Goal: Task Accomplishment & Management: Manage account settings

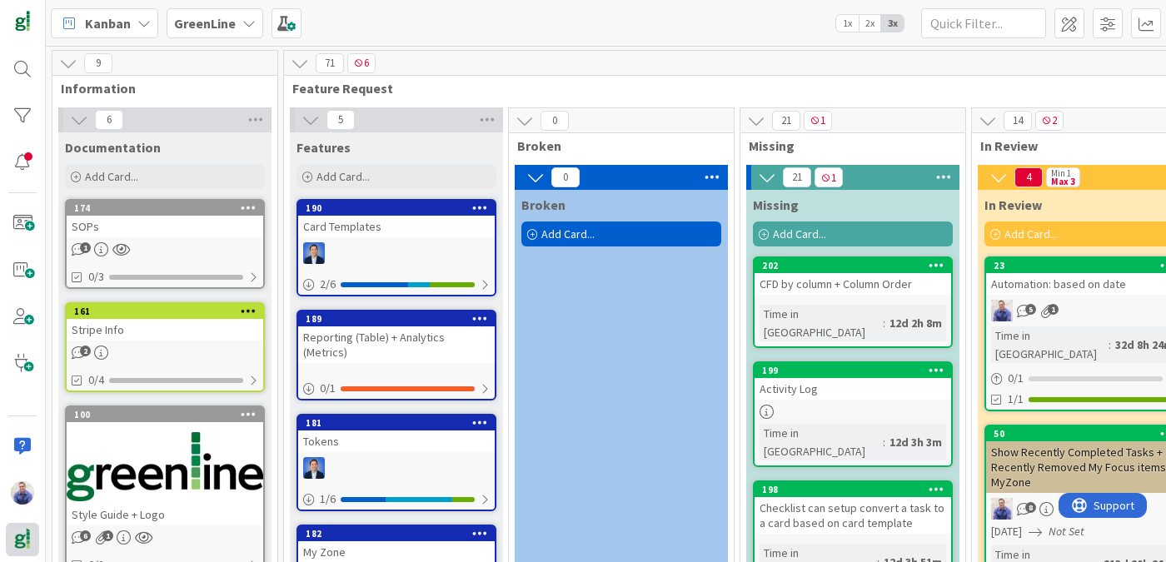
click at [325, 431] on div "Tokens" at bounding box center [396, 442] width 197 height 22
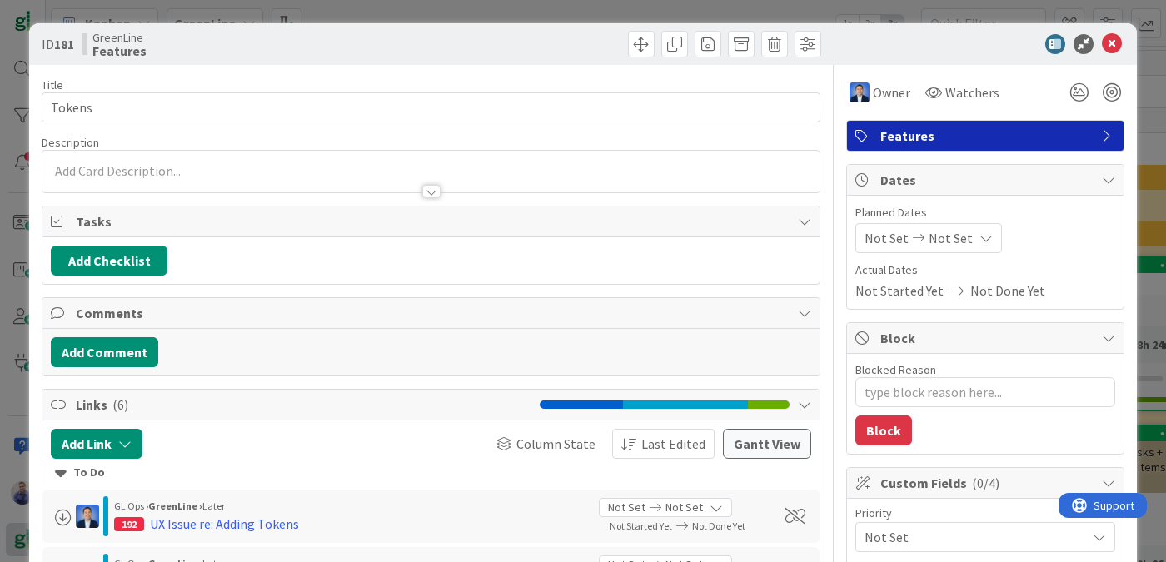
type textarea "x"
drag, startPoint x: 8, startPoint y: 547, endPoint x: 1096, endPoint y: 37, distance: 1201.6
click at [1102, 37] on icon at bounding box center [1112, 44] width 20 height 20
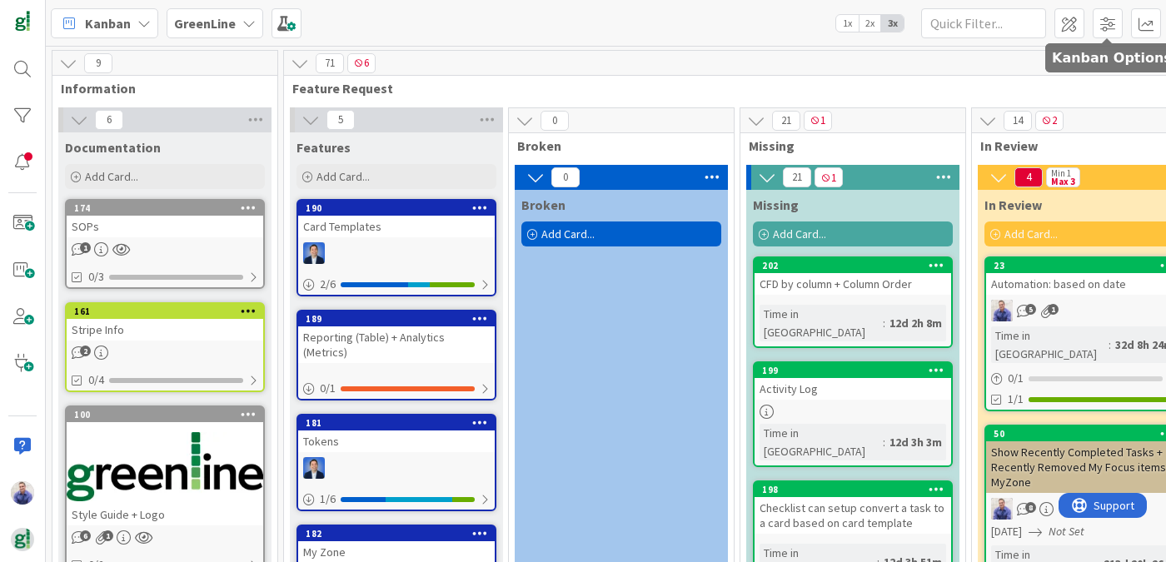
click at [29, 532] on img at bounding box center [22, 539] width 23 height 23
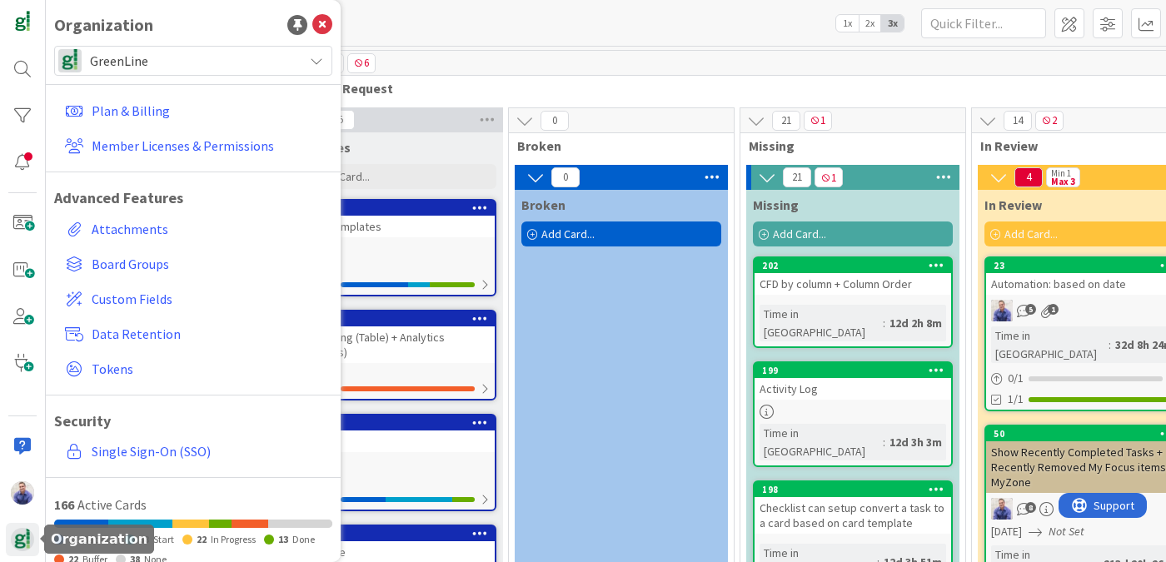
click at [203, 63] on span "GreenLine" at bounding box center [192, 60] width 205 height 23
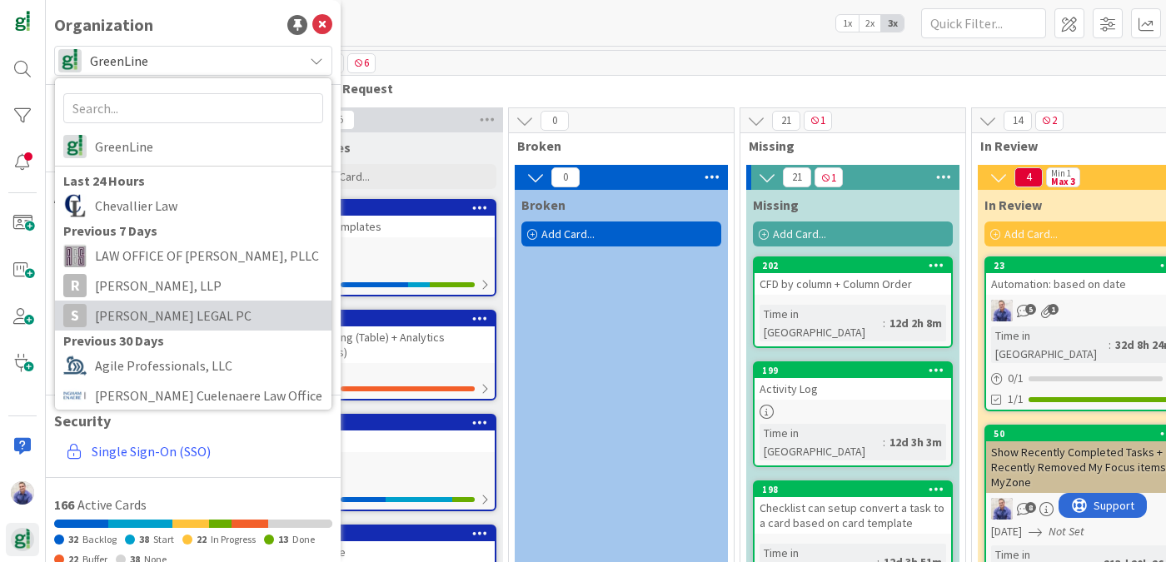
drag, startPoint x: 1096, startPoint y: 37, endPoint x: 198, endPoint y: 317, distance: 941.0
click at [198, 317] on span "[PERSON_NAME] LEGAL PC" at bounding box center [209, 315] width 228 height 25
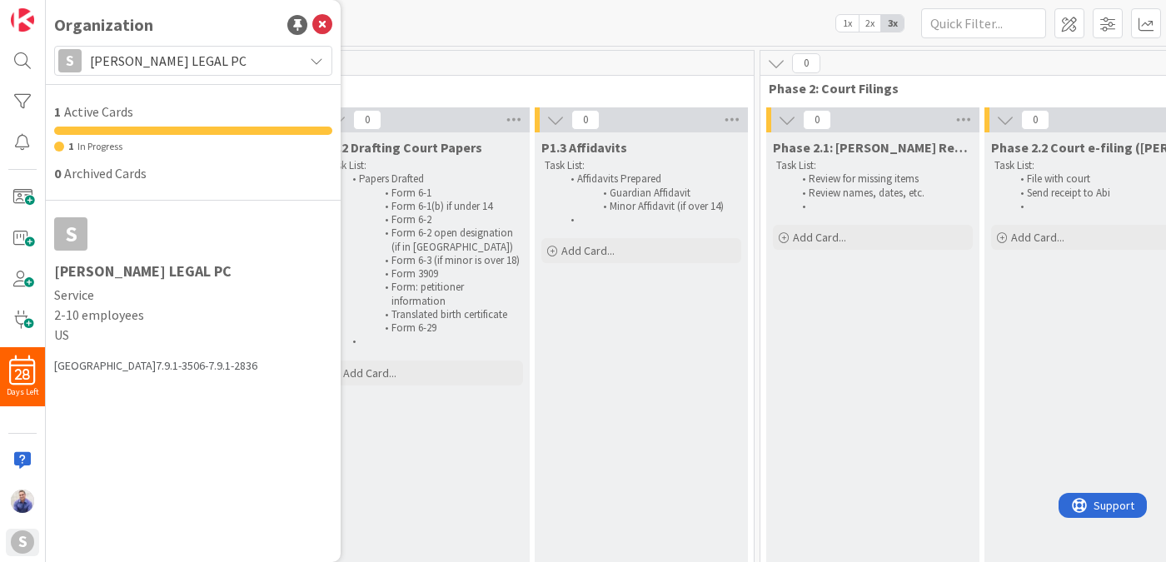
click at [327, 30] on icon at bounding box center [322, 25] width 20 height 20
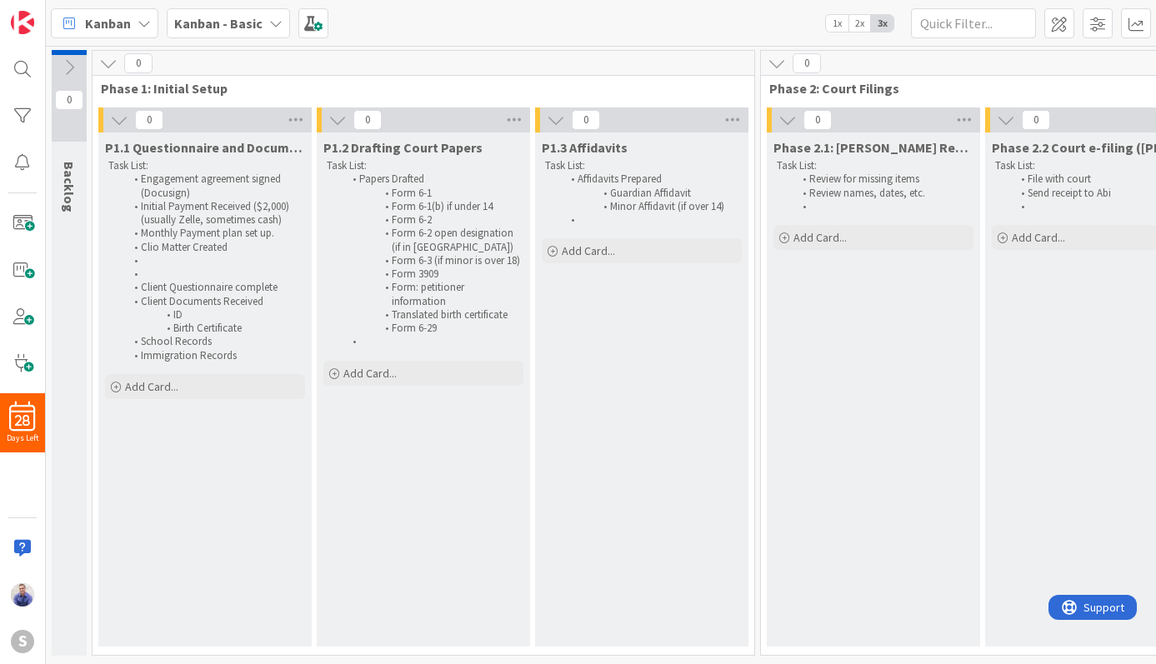
click at [269, 24] on icon at bounding box center [275, 23] width 13 height 13
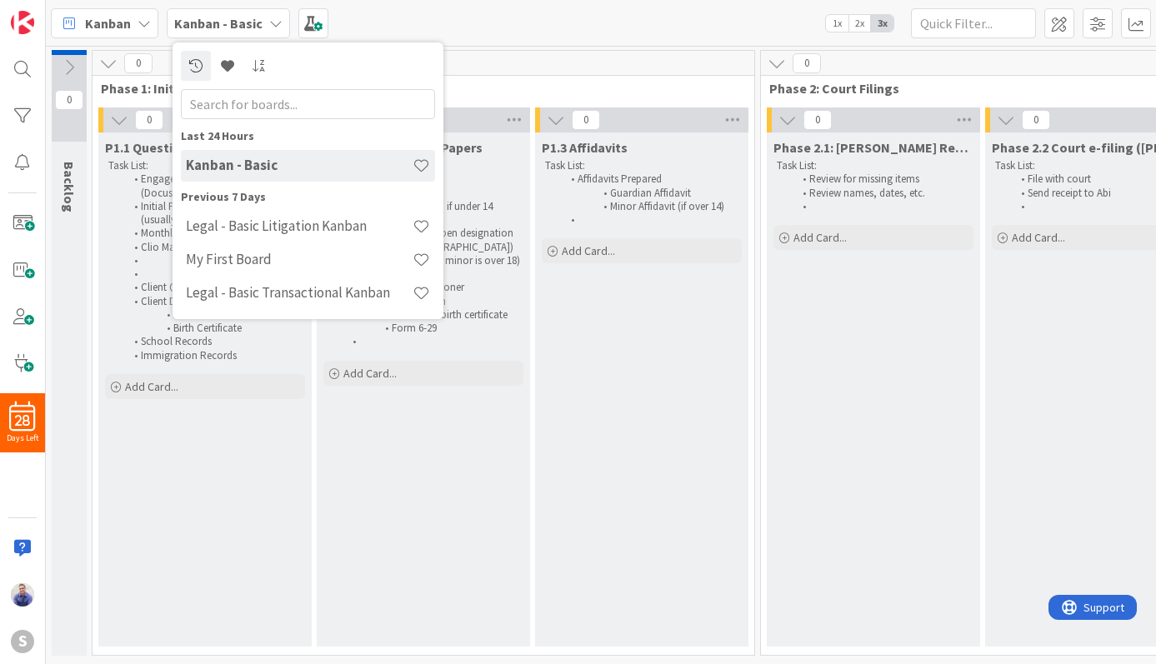
click at [269, 24] on icon at bounding box center [275, 23] width 13 height 13
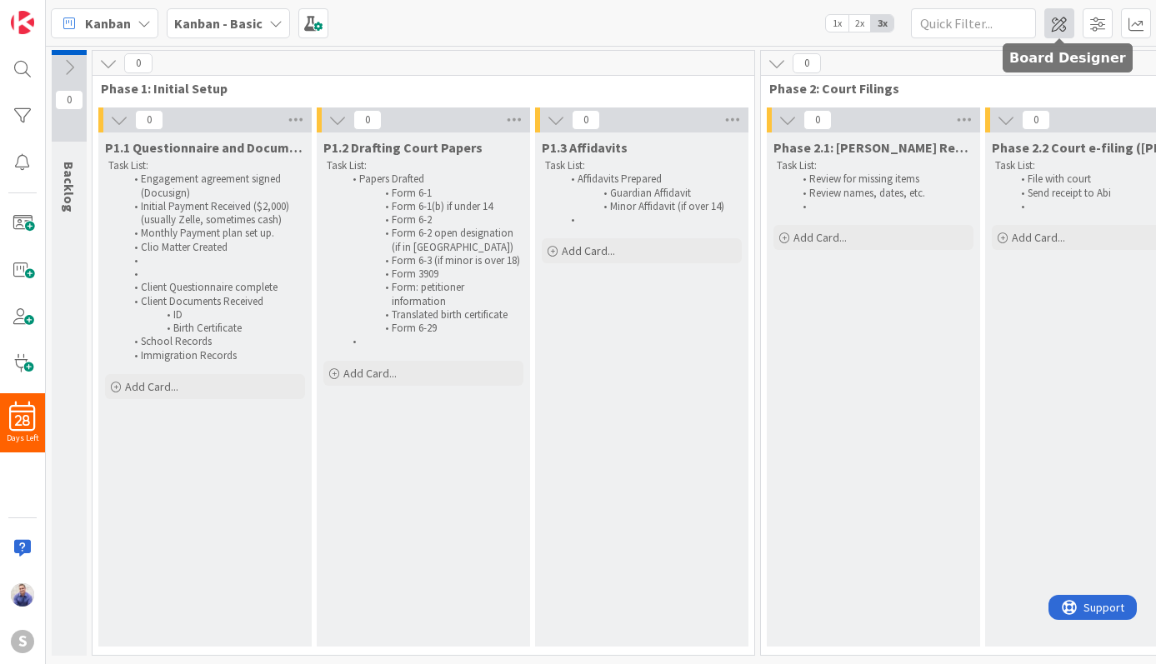
click at [1066, 19] on span at bounding box center [1059, 23] width 30 height 30
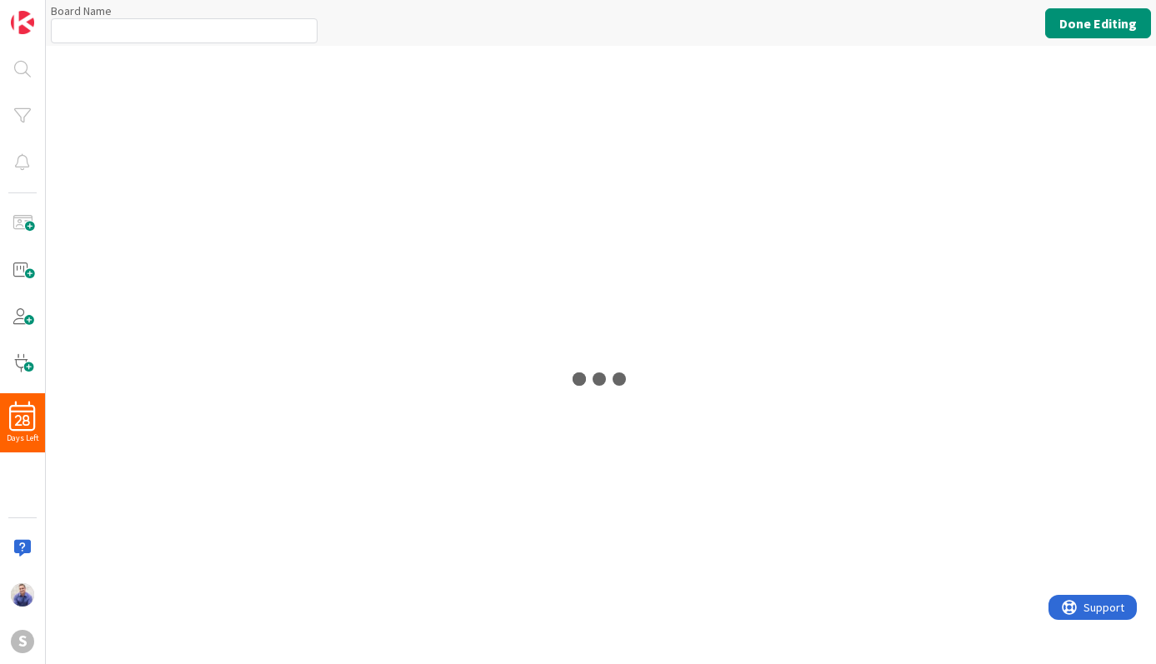
type input "Kanban - Basic"
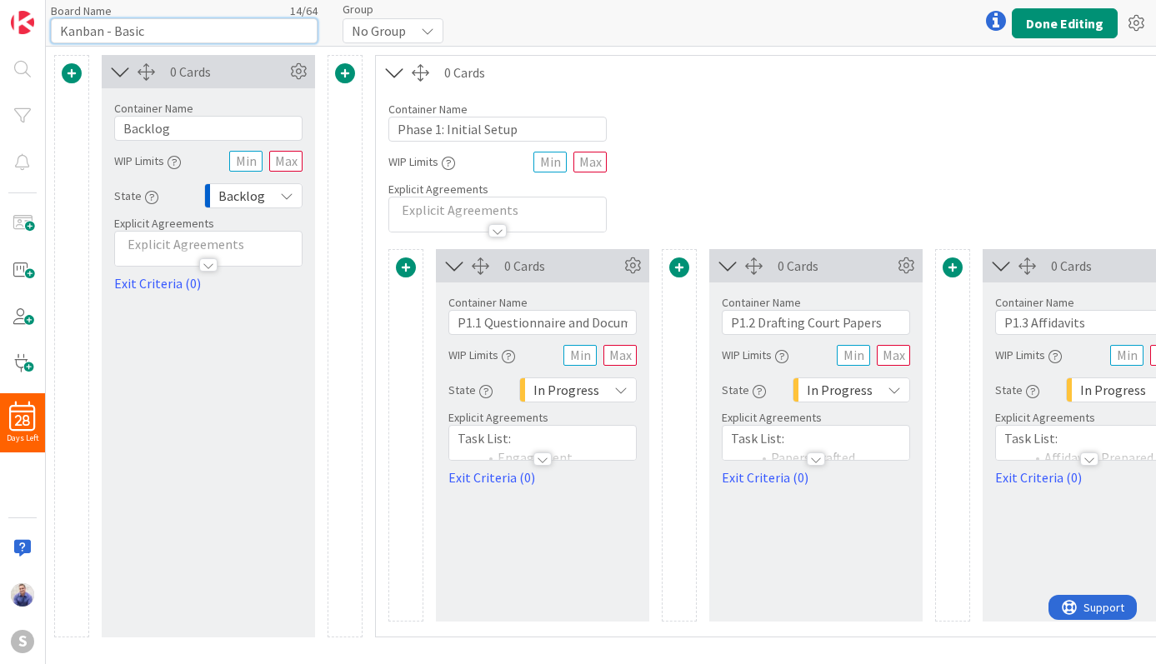
click at [167, 29] on input "Kanban - Basic" at bounding box center [184, 30] width 267 height 25
click at [418, 32] on div "No Group" at bounding box center [392, 30] width 101 height 25
click at [544, 22] on div "Board Name 14 / 64 Kanban - Basic Group No Group No Group Done Editing" at bounding box center [601, 23] width 1110 height 46
click at [1060, 26] on button "Done Editing" at bounding box center [1064, 23] width 106 height 30
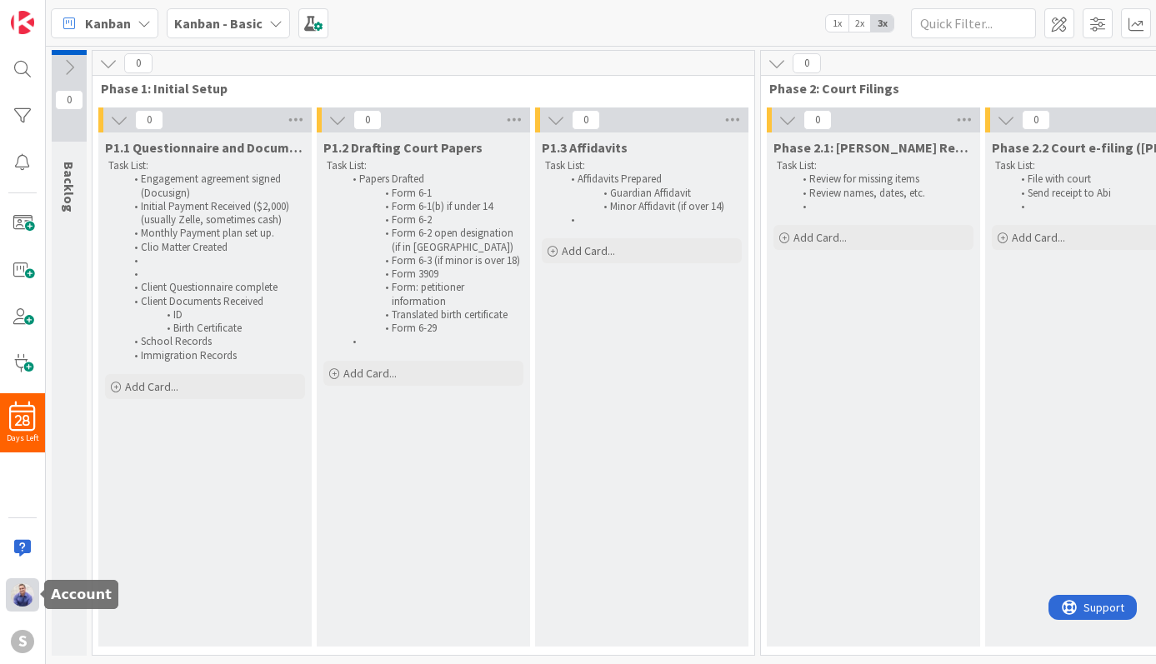
click at [17, 600] on img at bounding box center [22, 594] width 23 height 23
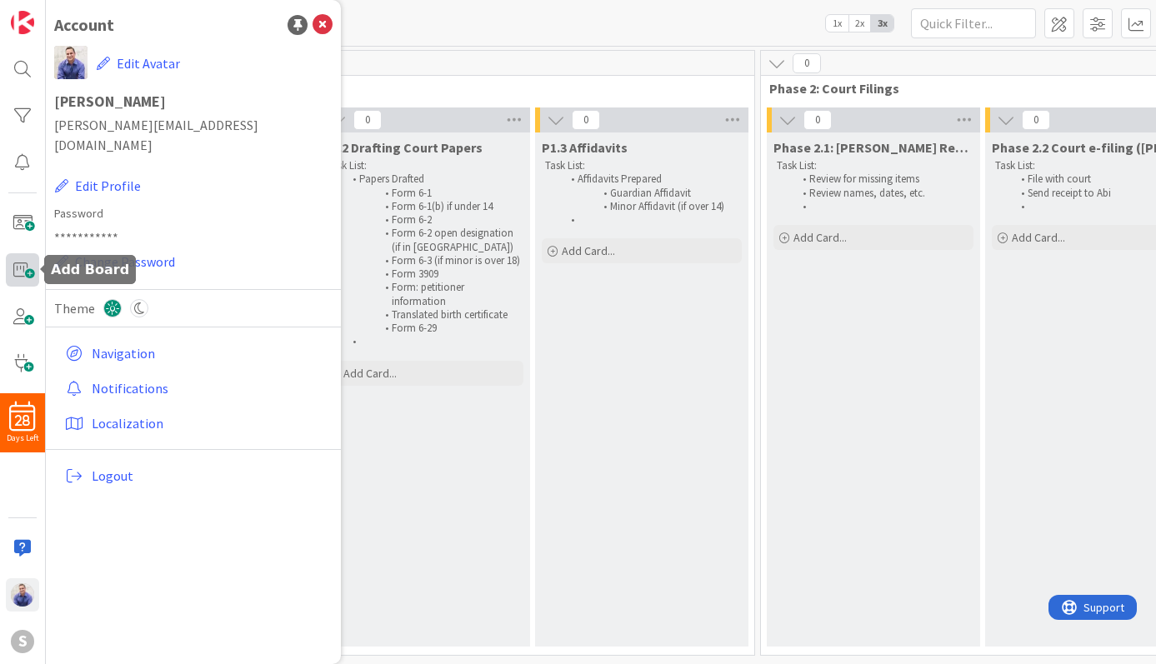
click at [27, 260] on span at bounding box center [22, 269] width 33 height 33
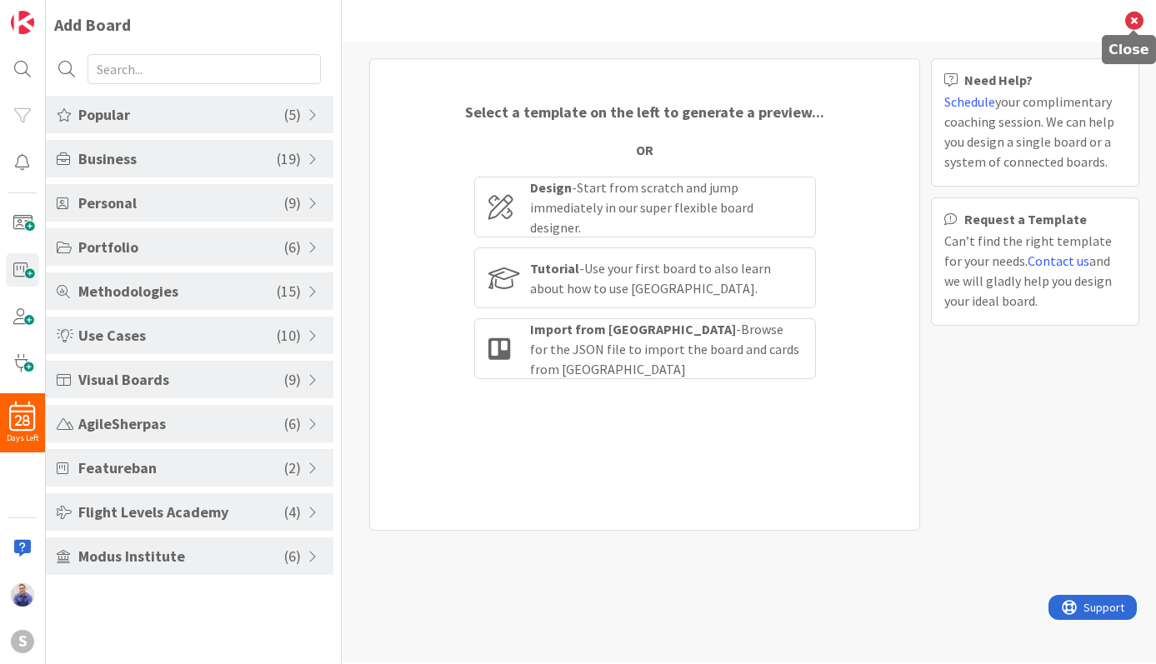
click at [1132, 13] on icon at bounding box center [1134, 21] width 18 height 18
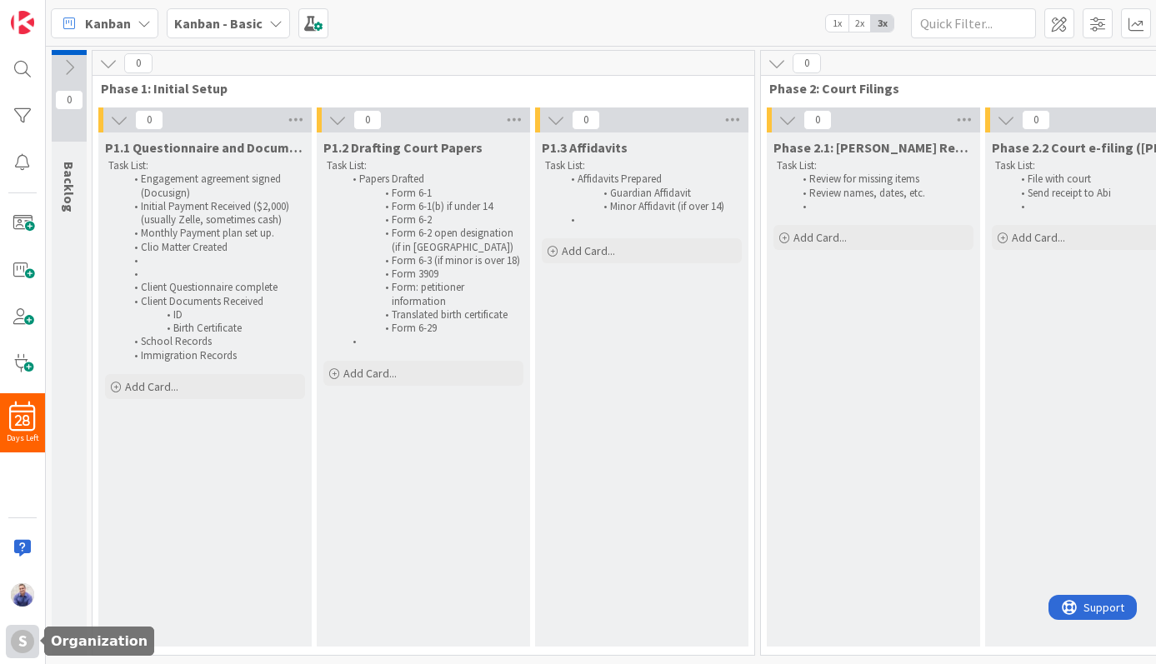
click at [22, 643] on div "S" at bounding box center [22, 641] width 23 height 23
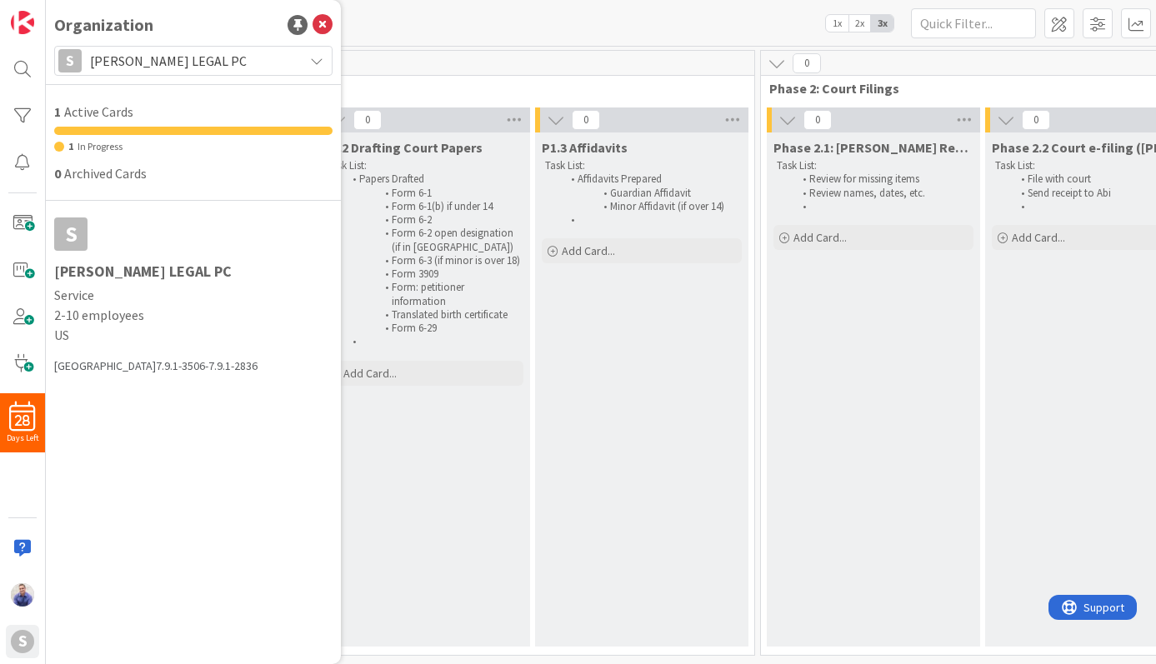
click at [225, 60] on span "[PERSON_NAME] LEGAL PC" at bounding box center [192, 60] width 205 height 23
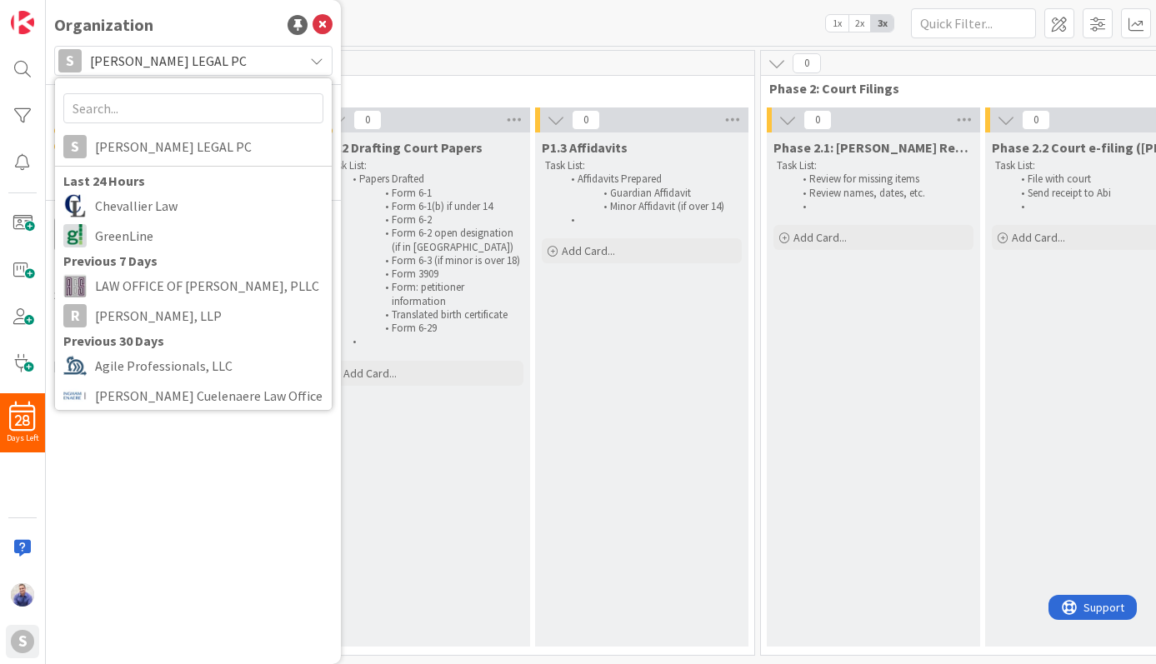
click at [225, 60] on span "[PERSON_NAME] LEGAL PC" at bounding box center [192, 60] width 205 height 23
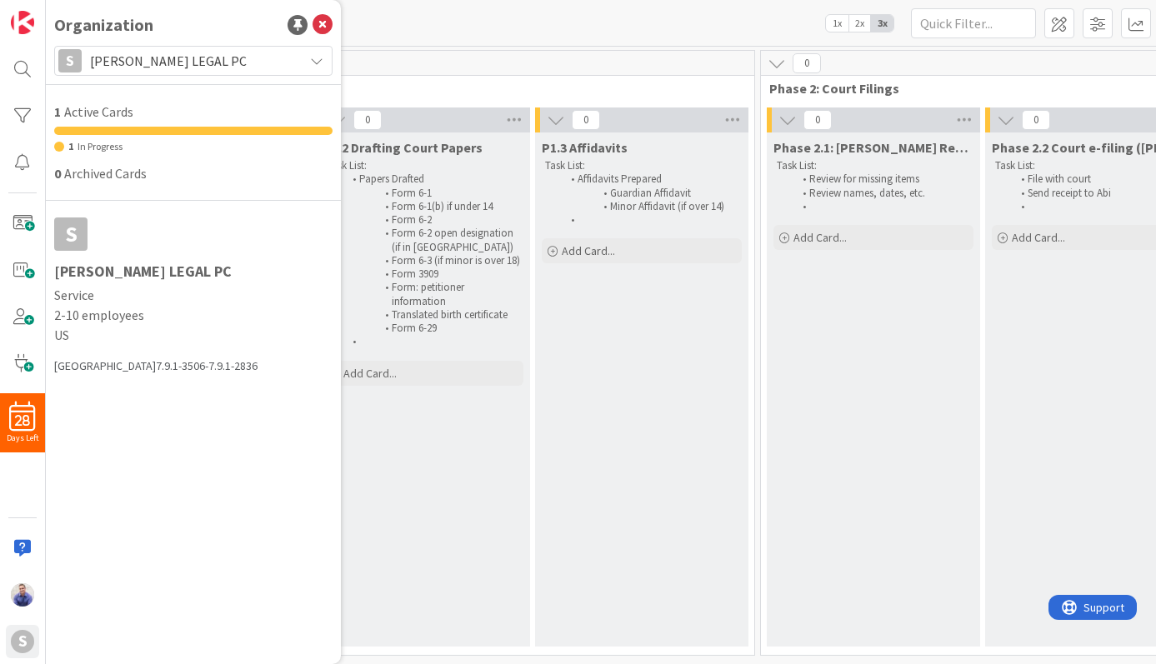
drag, startPoint x: 233, startPoint y: 395, endPoint x: 145, endPoint y: 327, distance: 111.7
click at [191, 363] on div "Organization S STILLMAN LEGAL PC S STILLMAN LEGAL PC Last 24 Hours Chevallier L…" at bounding box center [193, 332] width 295 height 664
drag, startPoint x: 92, startPoint y: 303, endPoint x: 118, endPoint y: 294, distance: 28.2
click at [92, 303] on span "Service" at bounding box center [193, 295] width 278 height 20
click at [78, 232] on div "S" at bounding box center [70, 233] width 33 height 33
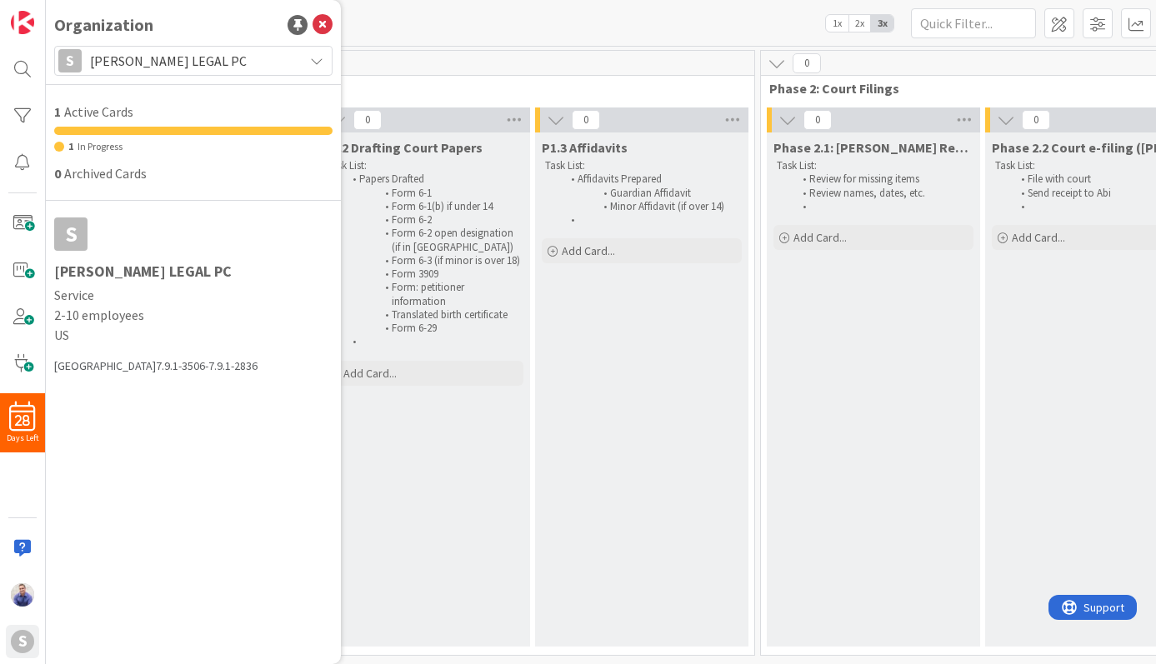
click at [82, 222] on div "S" at bounding box center [70, 233] width 33 height 33
click at [20, 641] on div "S" at bounding box center [22, 641] width 23 height 23
click at [20, 606] on img at bounding box center [22, 594] width 23 height 23
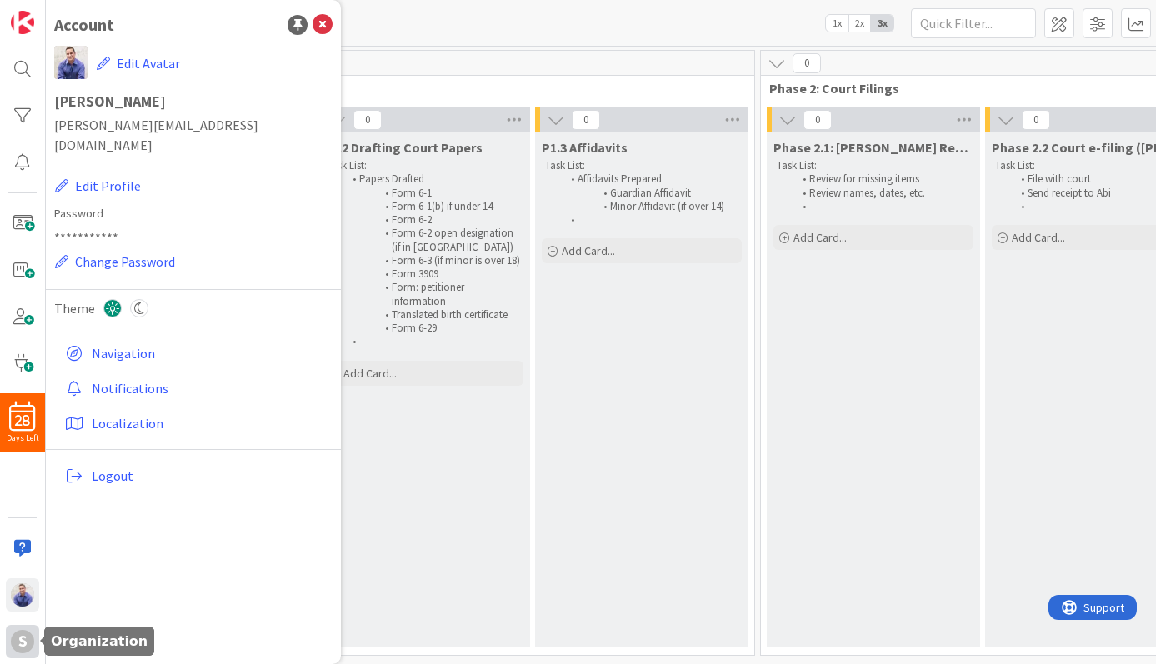
click at [26, 642] on div "S" at bounding box center [22, 641] width 23 height 23
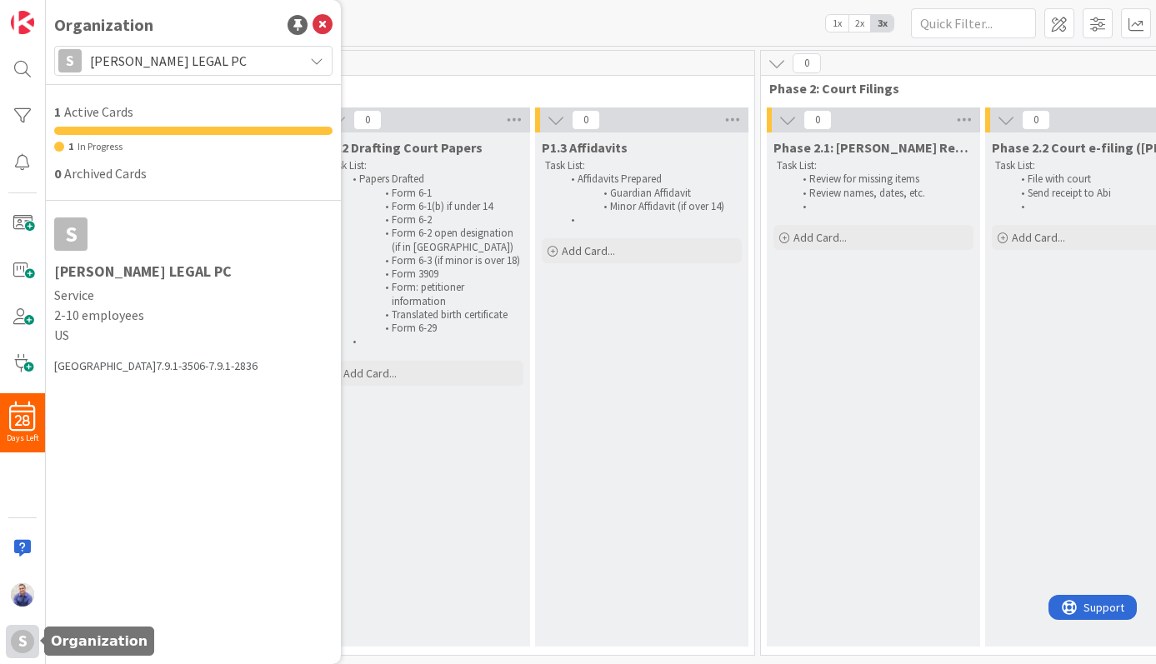
click at [25, 642] on div "S" at bounding box center [22, 641] width 23 height 23
click at [137, 501] on div "Organization S STILLMAN LEGAL PC 1 Active Cards 1 In Progress 0 Archived Cards …" at bounding box center [193, 332] width 295 height 664
click at [165, 64] on span "[PERSON_NAME] LEGAL PC" at bounding box center [192, 60] width 205 height 23
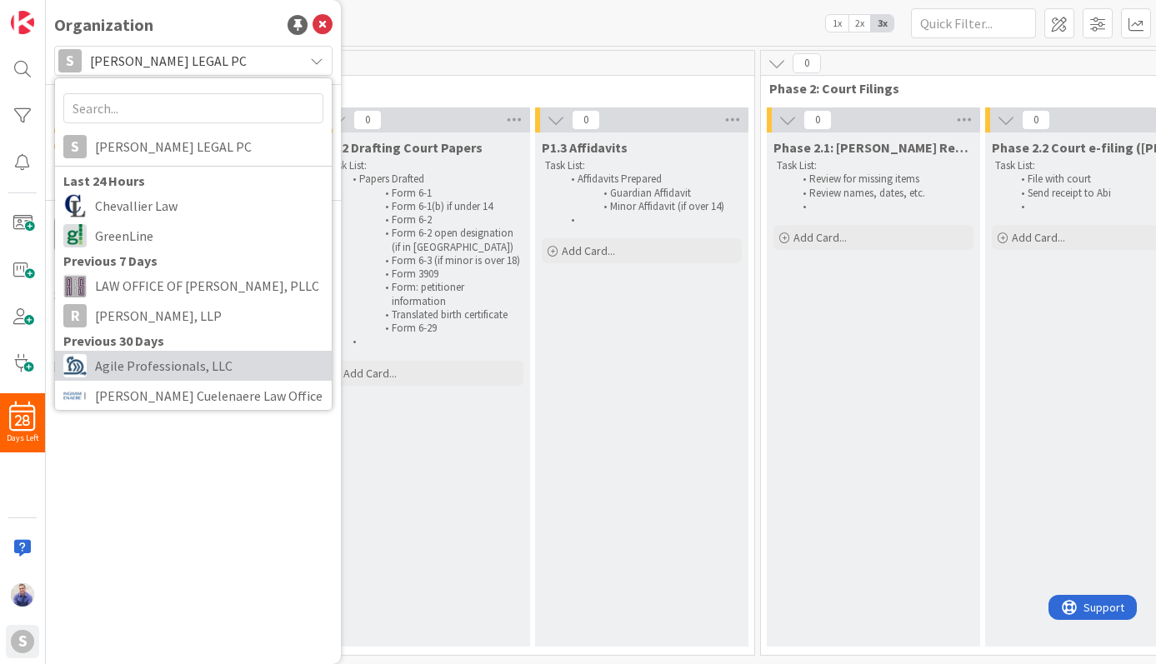
click at [167, 367] on span "Agile Professionals, LLC" at bounding box center [209, 365] width 228 height 25
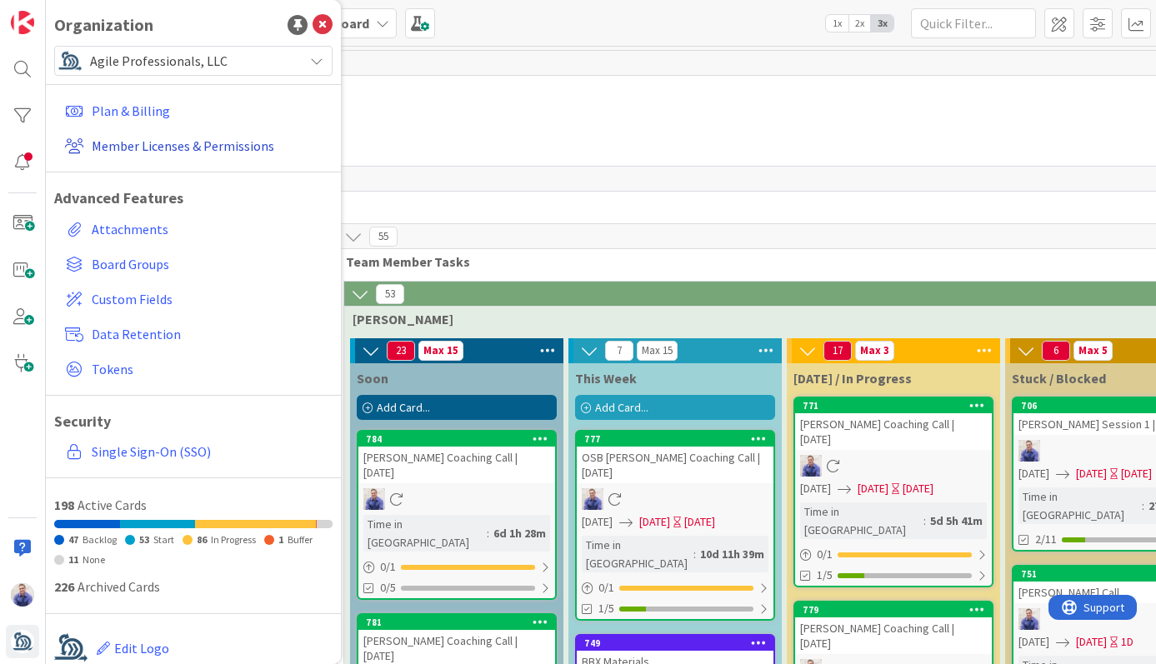
click at [178, 147] on link "Member Licenses & Permissions" at bounding box center [195, 146] width 274 height 30
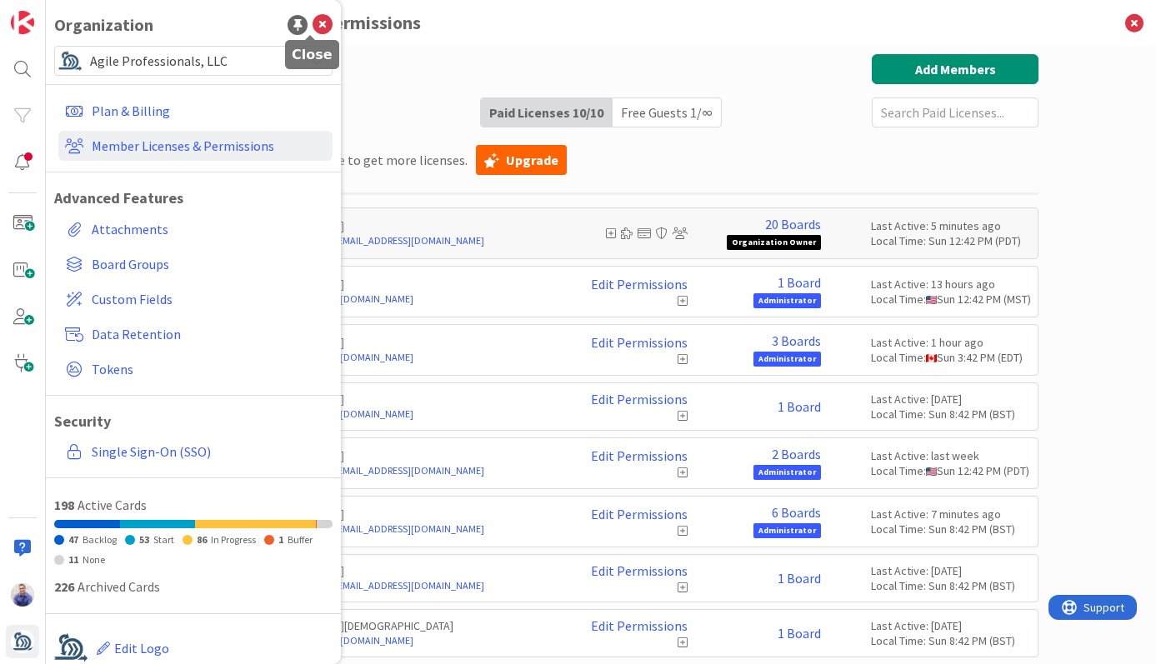
click at [312, 26] on icon at bounding box center [322, 25] width 20 height 20
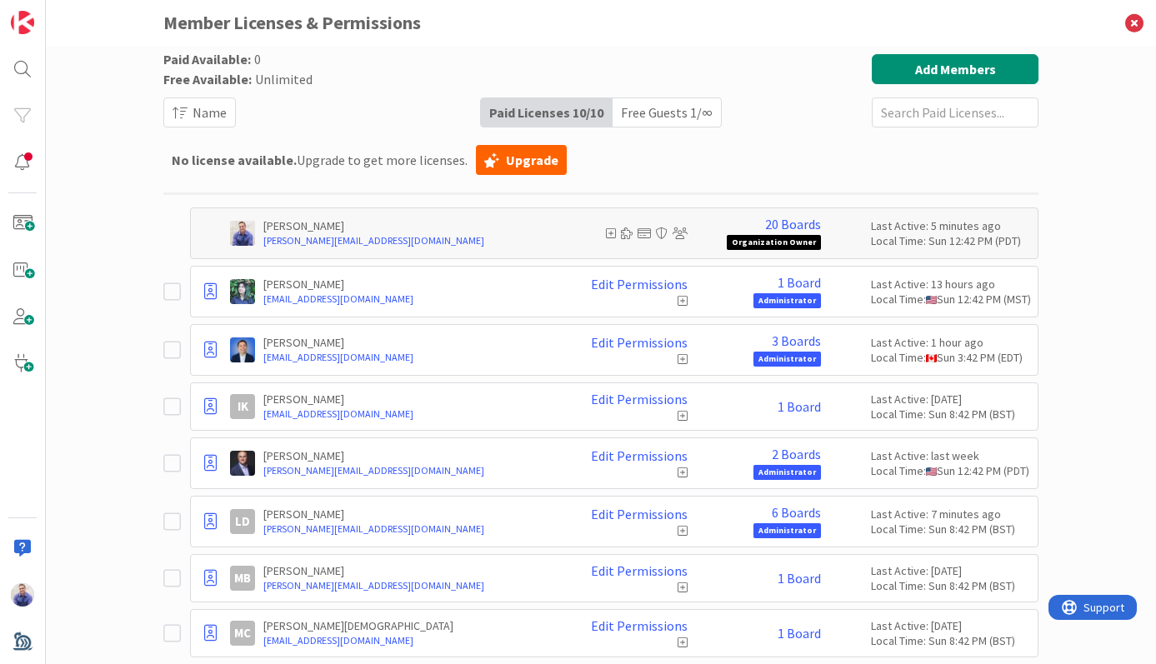
click at [677, 302] on icon at bounding box center [682, 301] width 10 height 12
click at [677, 301] on icon at bounding box center [682, 301] width 10 height 12
click at [651, 284] on link "Edit Permissions" at bounding box center [639, 284] width 97 height 15
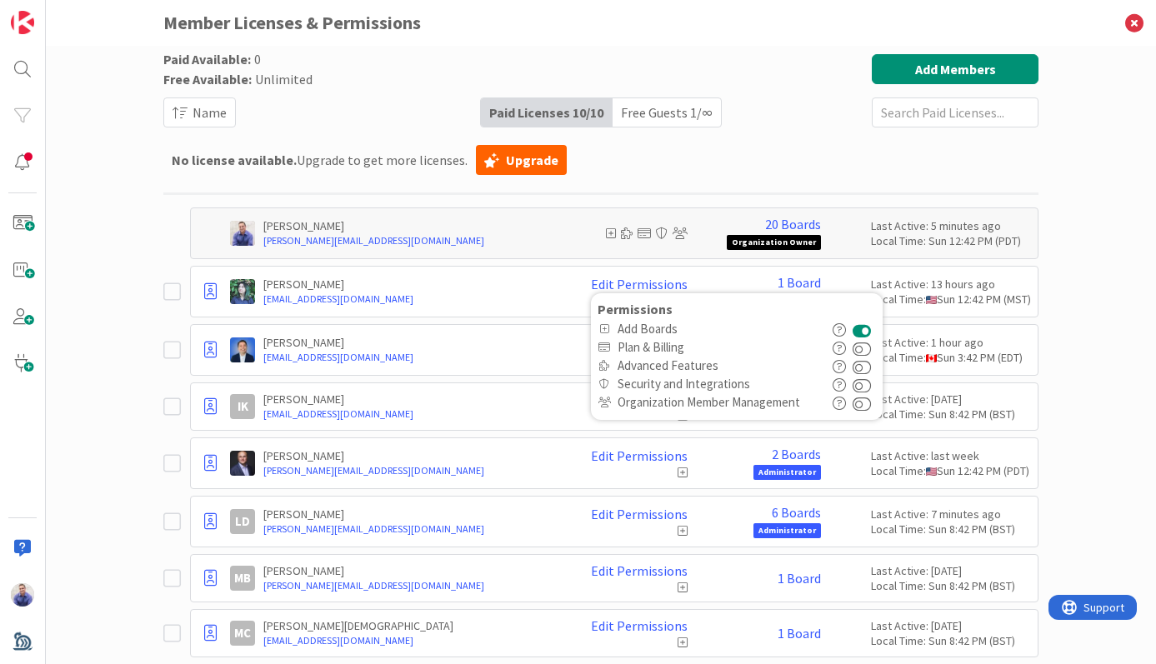
click at [1047, 164] on div "Paid Available: 0 Free Available: Unlimited Name Paid Licenses 10 / 10 Free Gue…" at bounding box center [601, 355] width 1110 height 618
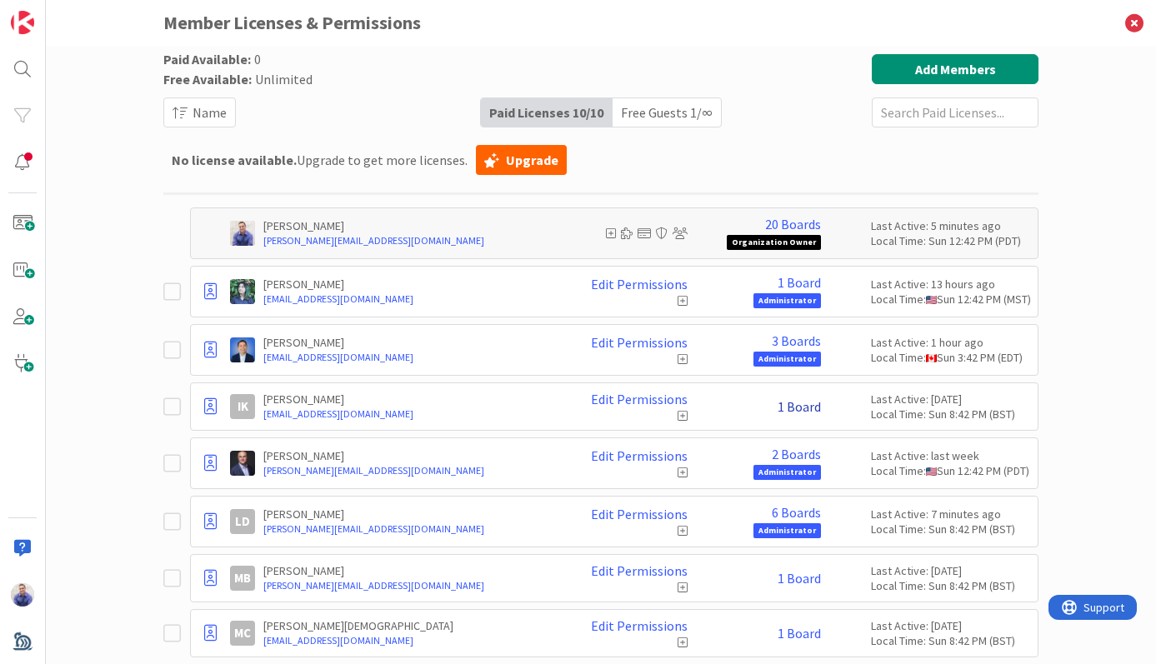
click at [804, 407] on link "1 Board" at bounding box center [798, 406] width 43 height 15
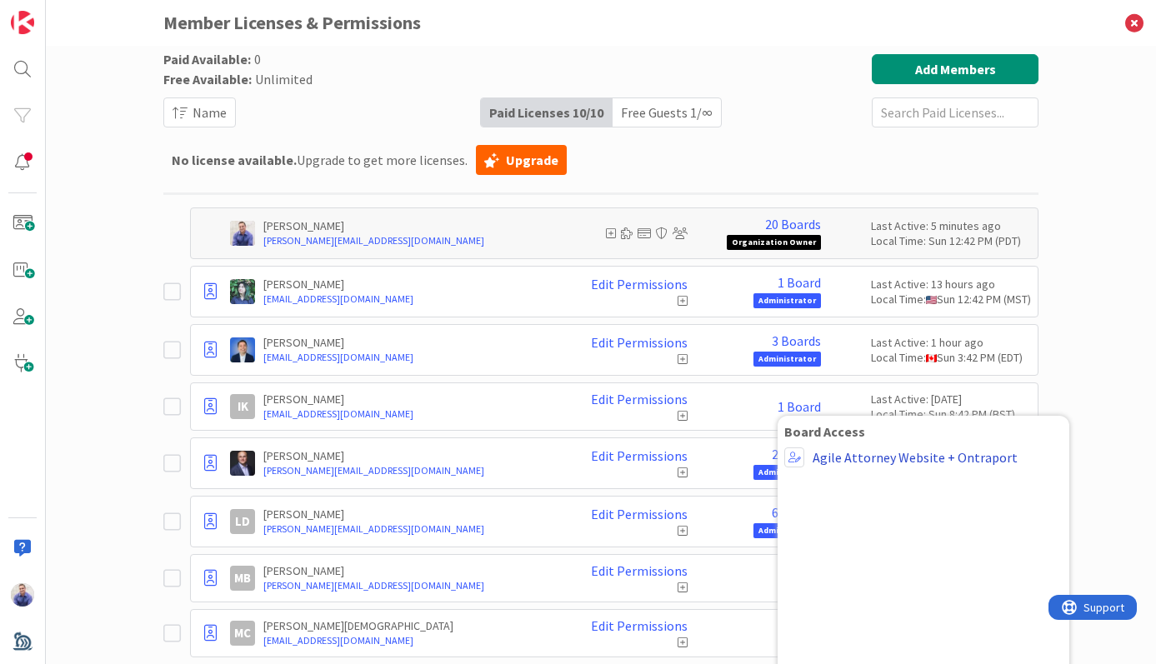
click at [900, 457] on link "Agile Attorney Website + Ontraport" at bounding box center [914, 457] width 205 height 15
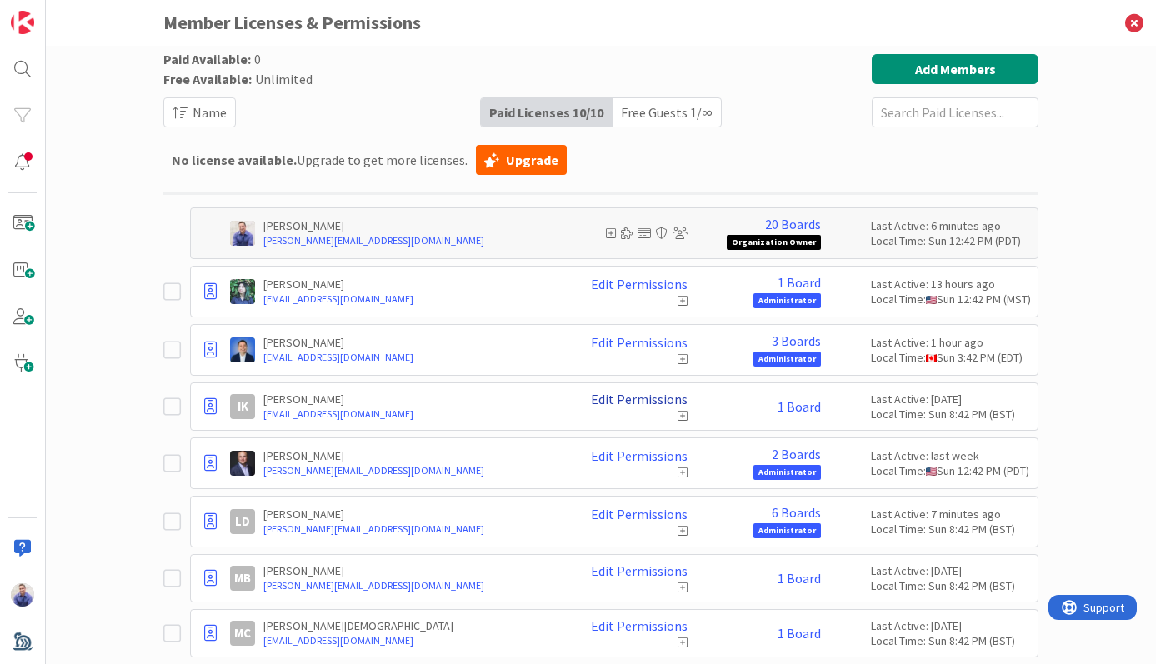
click at [628, 398] on link "Edit Permissions" at bounding box center [639, 399] width 97 height 15
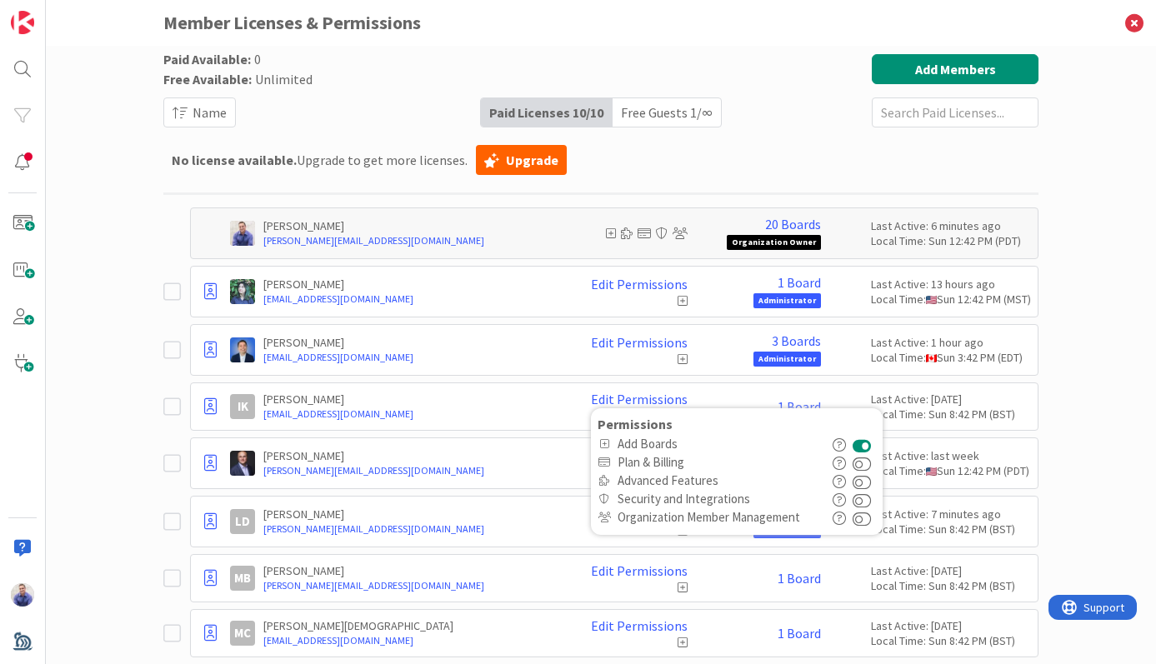
click at [1085, 397] on div "Paid Available: 0 Free Available: Unlimited Name Paid Licenses 10 / 10 Free Gue…" at bounding box center [601, 355] width 1110 height 618
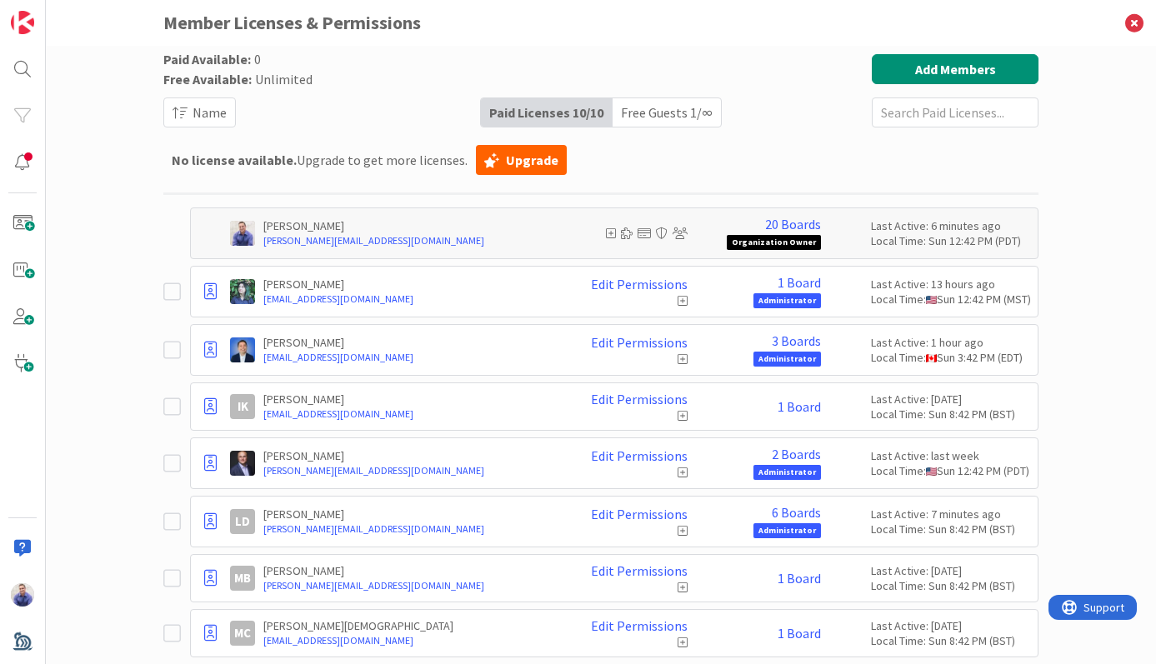
click at [606, 234] on icon at bounding box center [611, 233] width 10 height 12
click at [606, 233] on icon at bounding box center [611, 233] width 10 height 12
click at [677, 302] on icon at bounding box center [682, 301] width 10 height 12
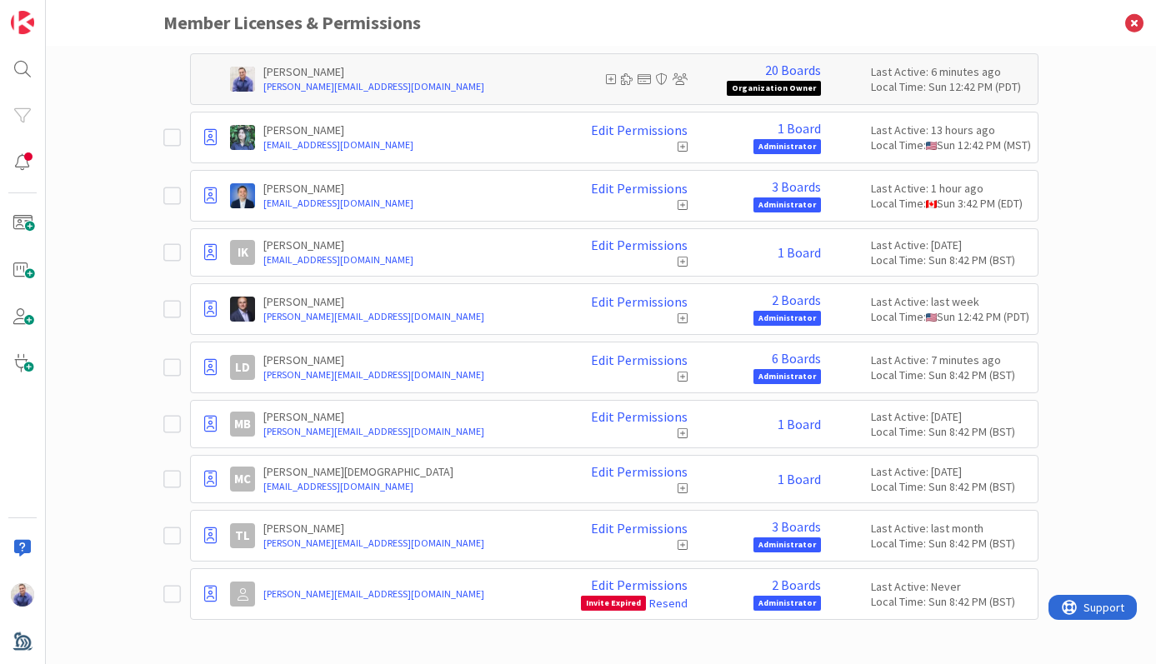
scroll to position [156, 0]
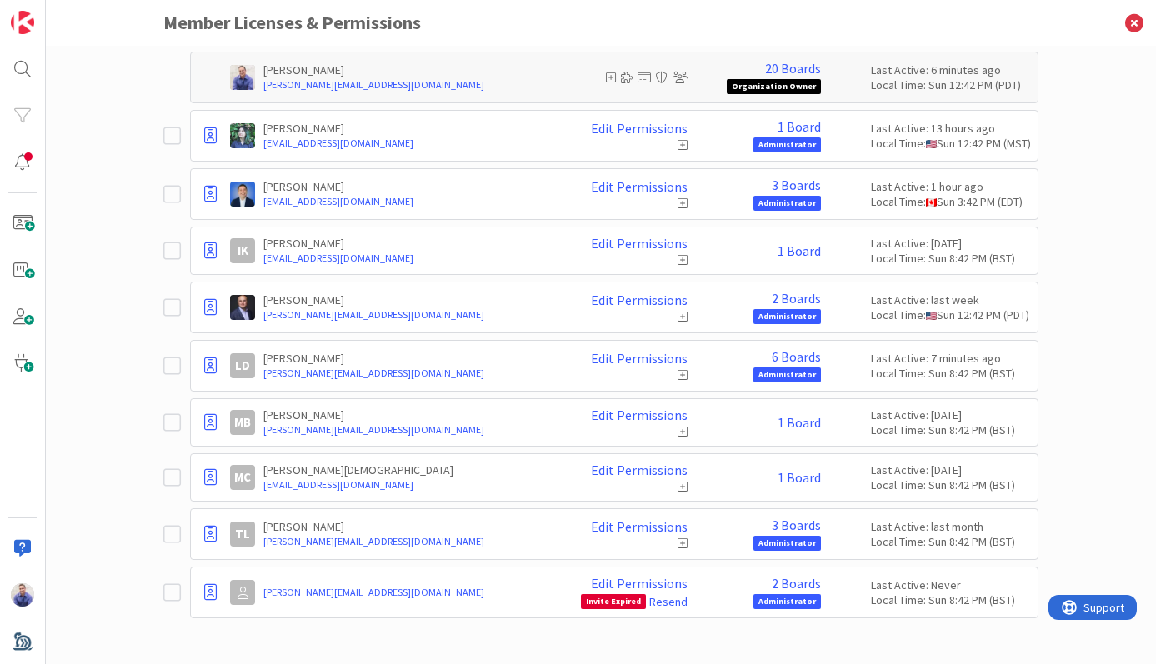
click at [167, 419] on icon at bounding box center [175, 422] width 25 height 20
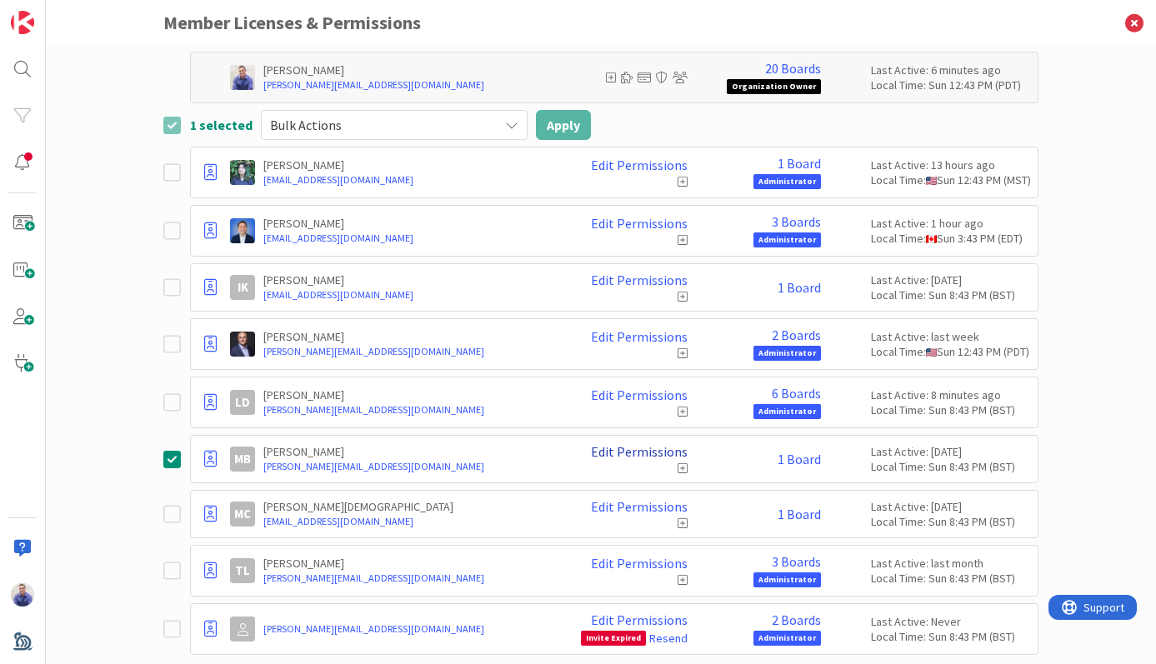
scroll to position [192, 0]
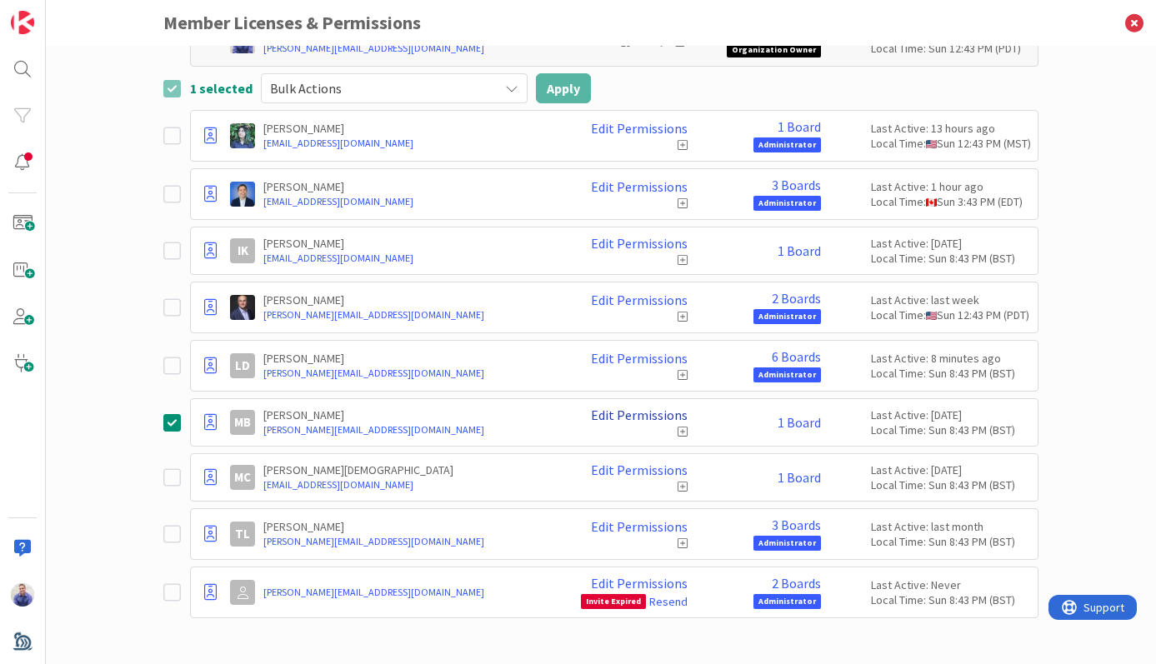
click at [666, 417] on link "Edit Permissions" at bounding box center [639, 414] width 97 height 15
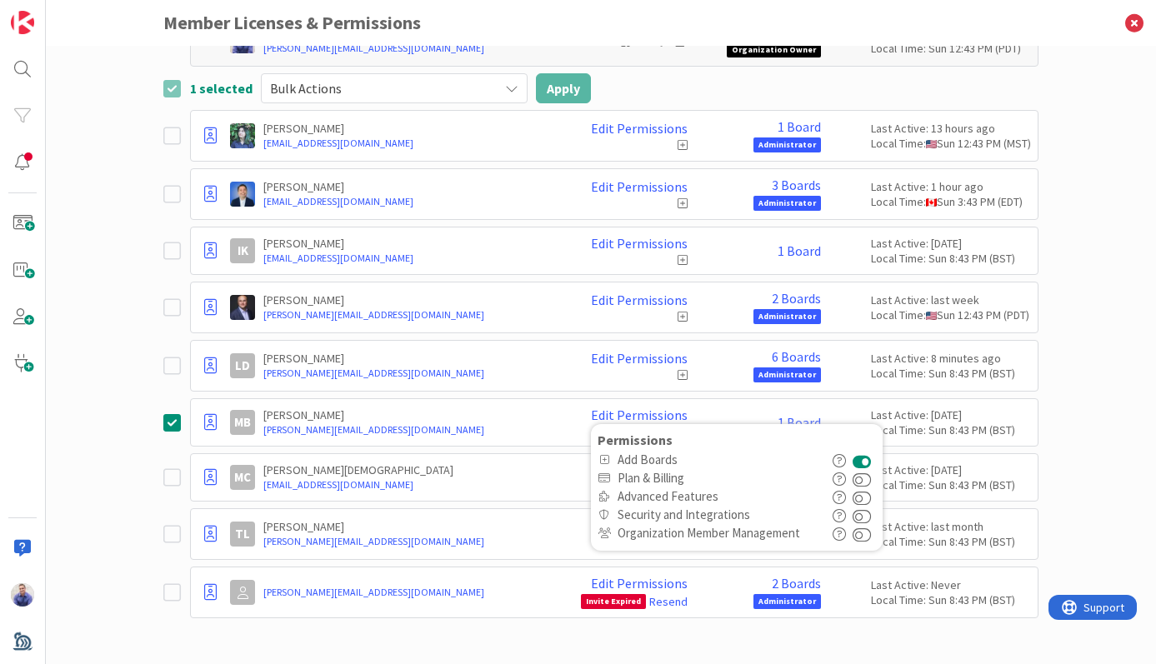
click at [857, 464] on button at bounding box center [861, 460] width 19 height 18
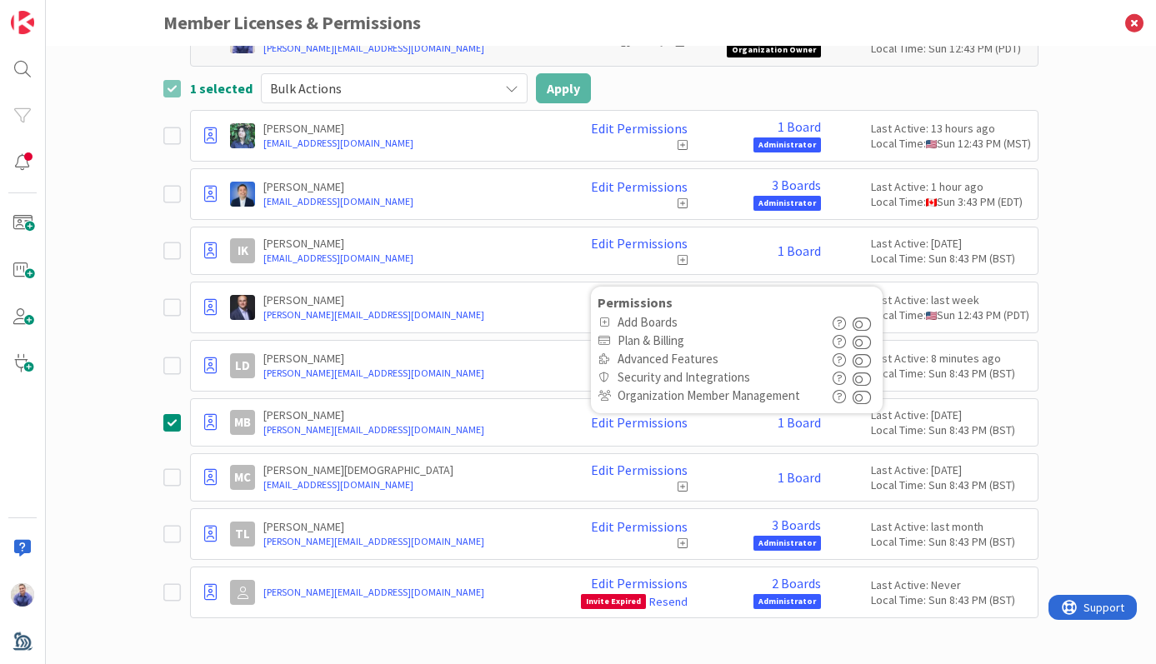
scroll to position [0, 0]
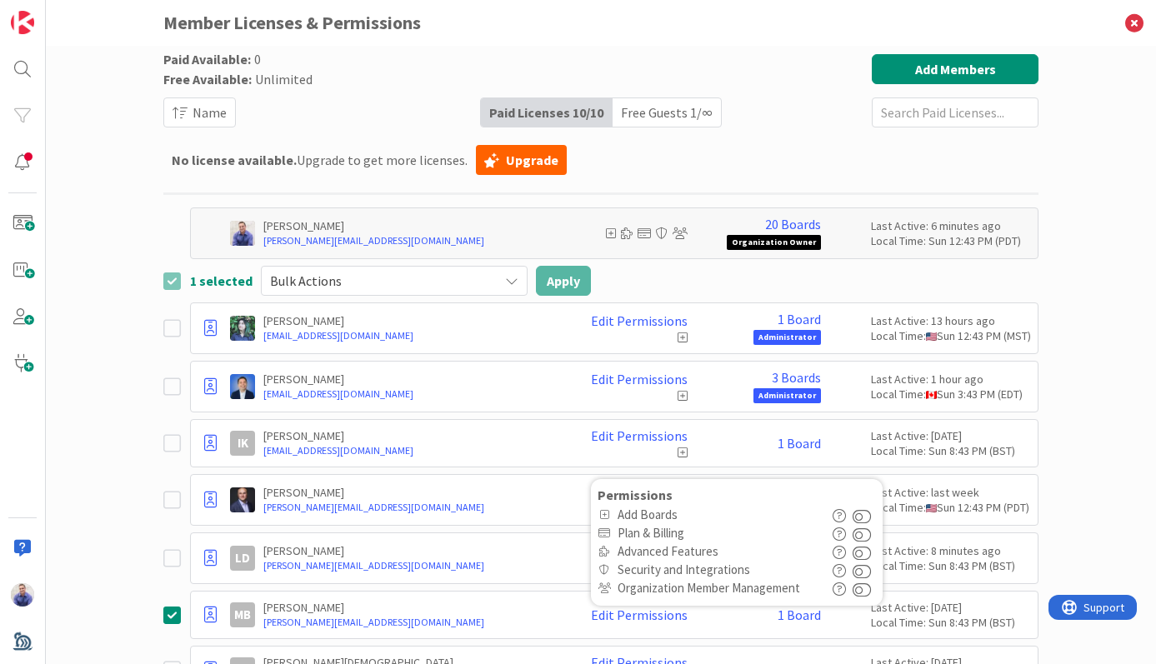
click at [522, 282] on div "1 selected Bulk Actions Apply" at bounding box center [600, 281] width 875 height 30
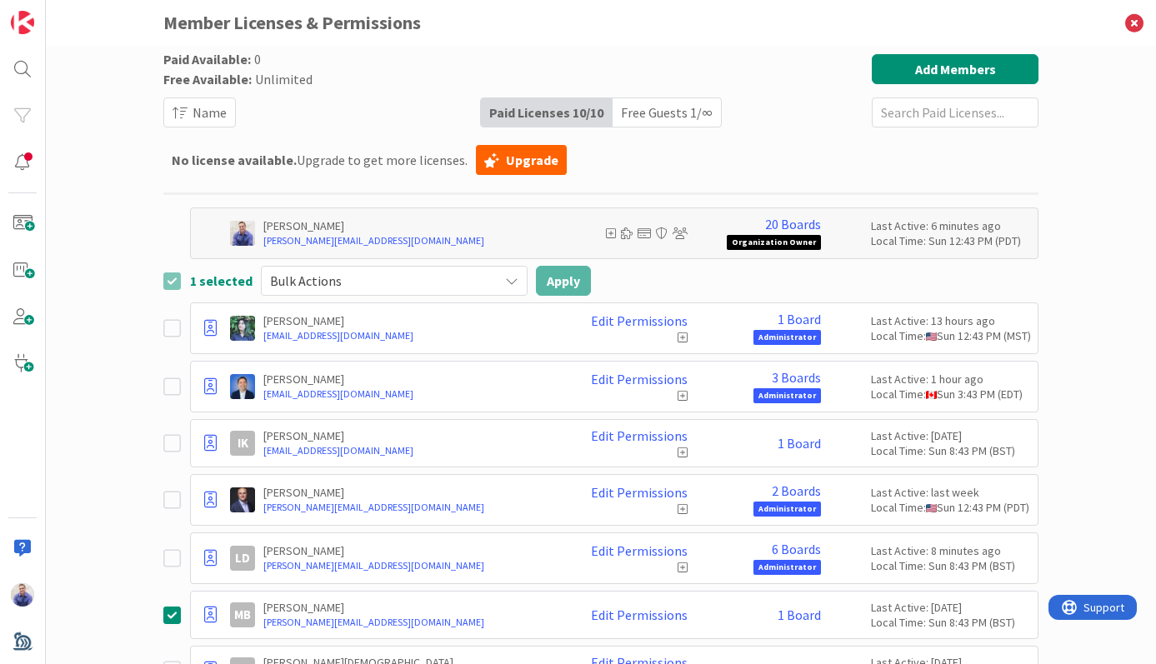
click at [508, 278] on div "Bulk Actions" at bounding box center [394, 281] width 267 height 30
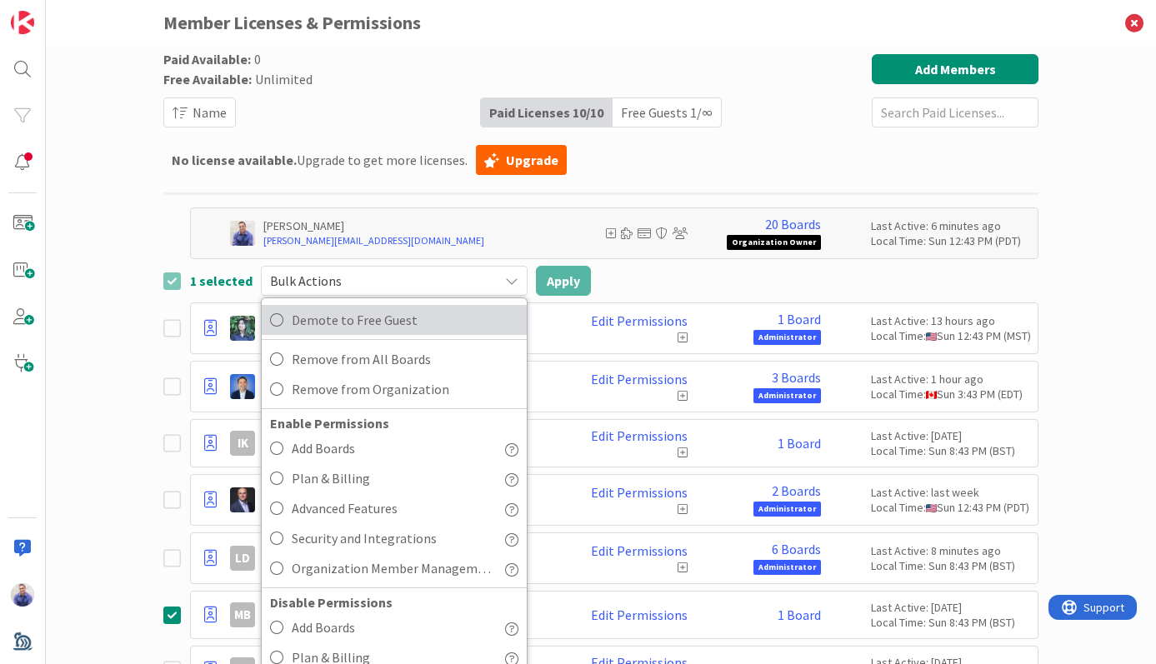
click at [404, 309] on span "Demote to Free Guest" at bounding box center [405, 319] width 227 height 25
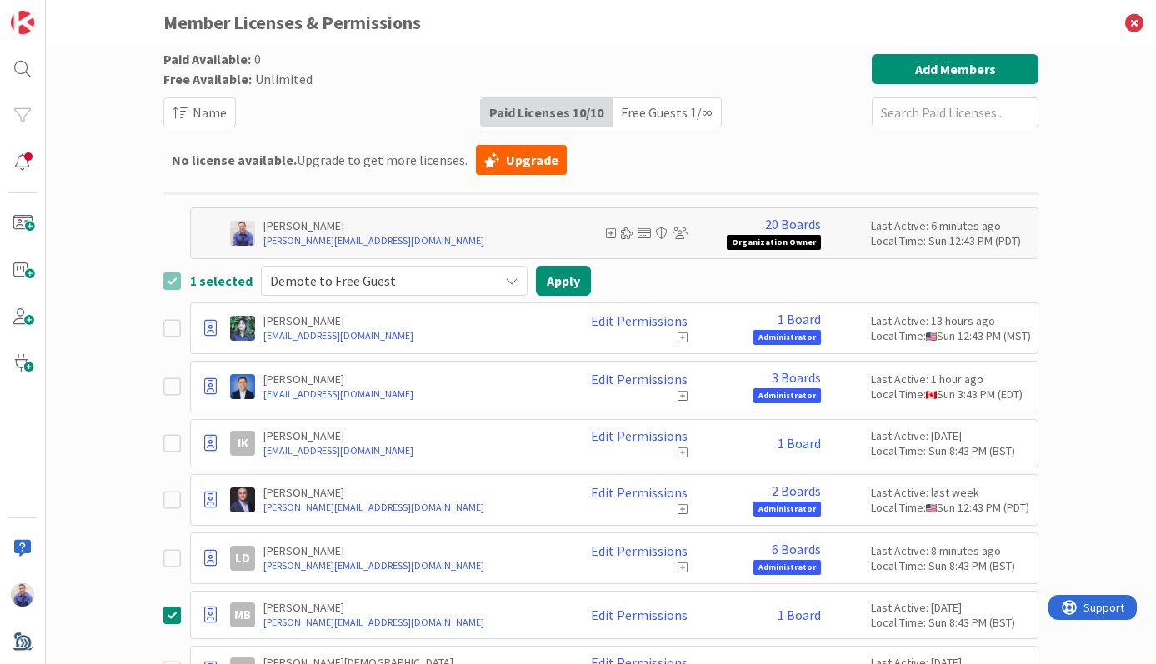
click at [165, 448] on icon at bounding box center [175, 443] width 25 height 20
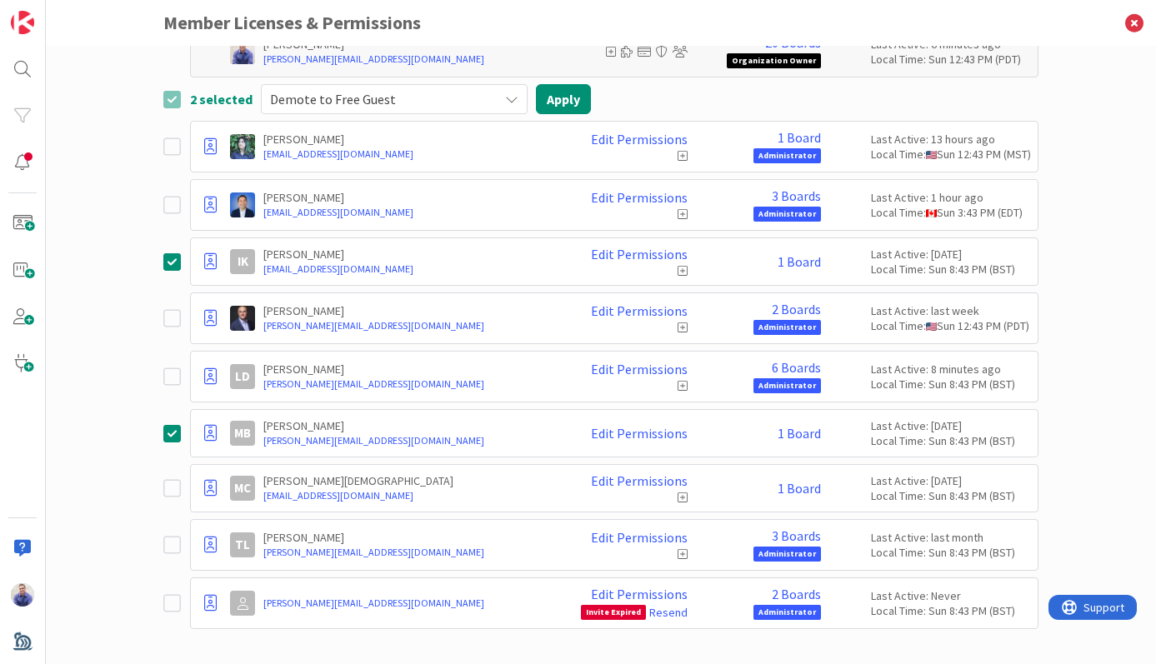
scroll to position [192, 0]
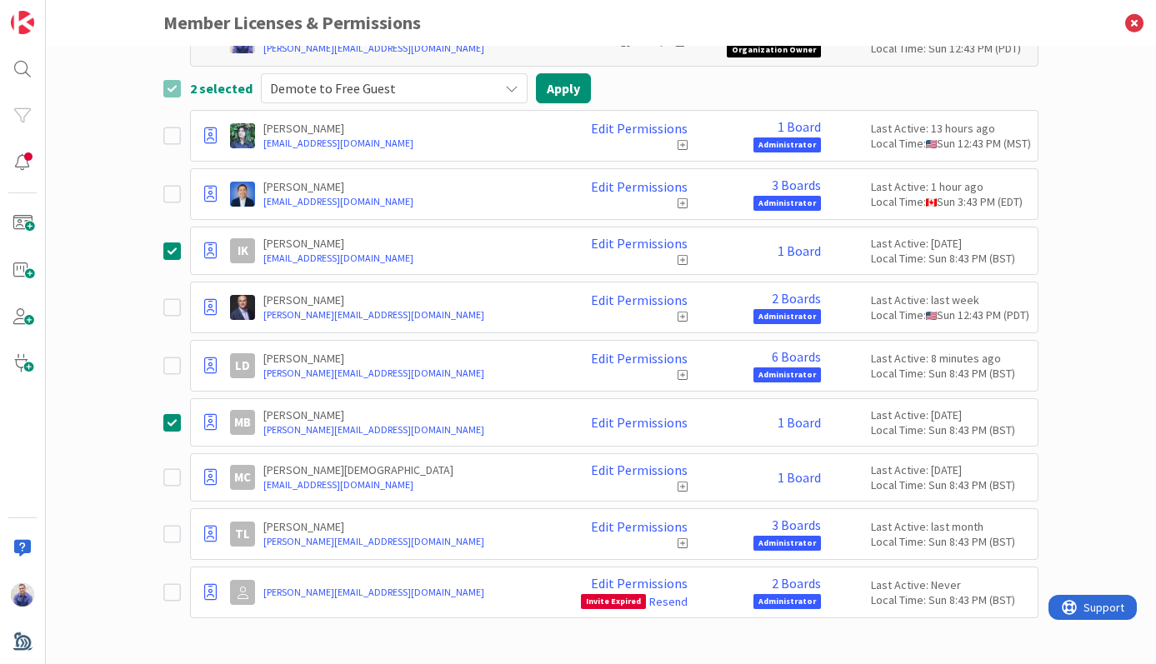
click at [165, 481] on icon at bounding box center [175, 477] width 25 height 20
click at [166, 586] on icon at bounding box center [175, 592] width 25 height 20
click at [537, 87] on button "Apply" at bounding box center [563, 88] width 55 height 30
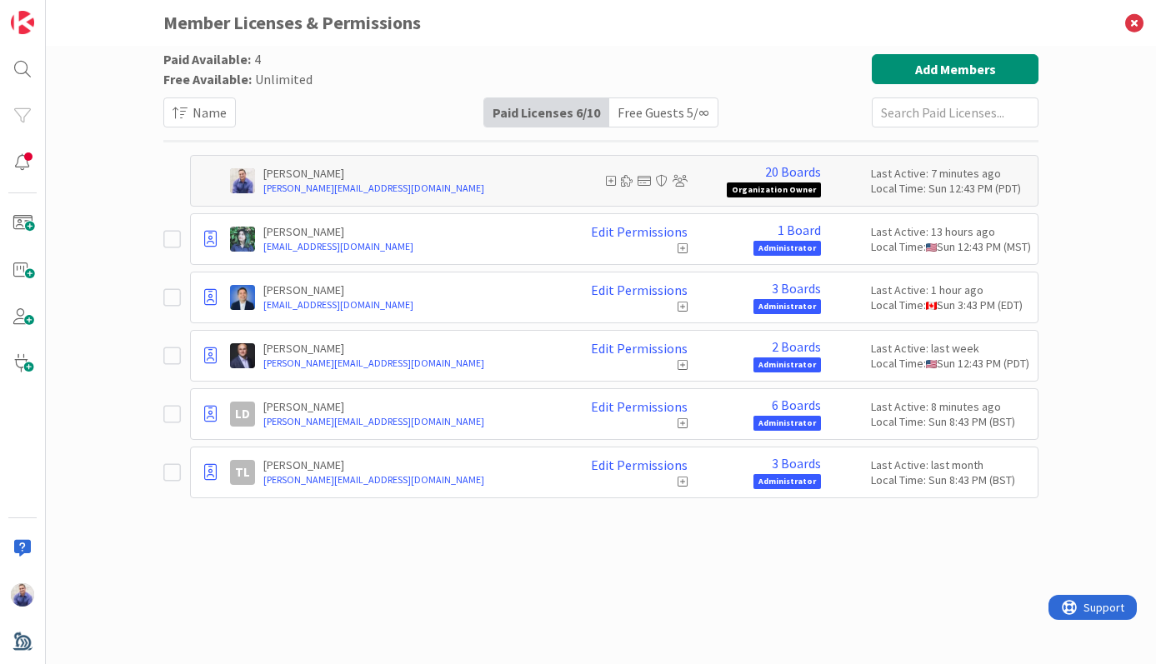
scroll to position [0, 0]
click at [673, 115] on div "Free Guests 5 / ∞" at bounding box center [663, 112] width 108 height 28
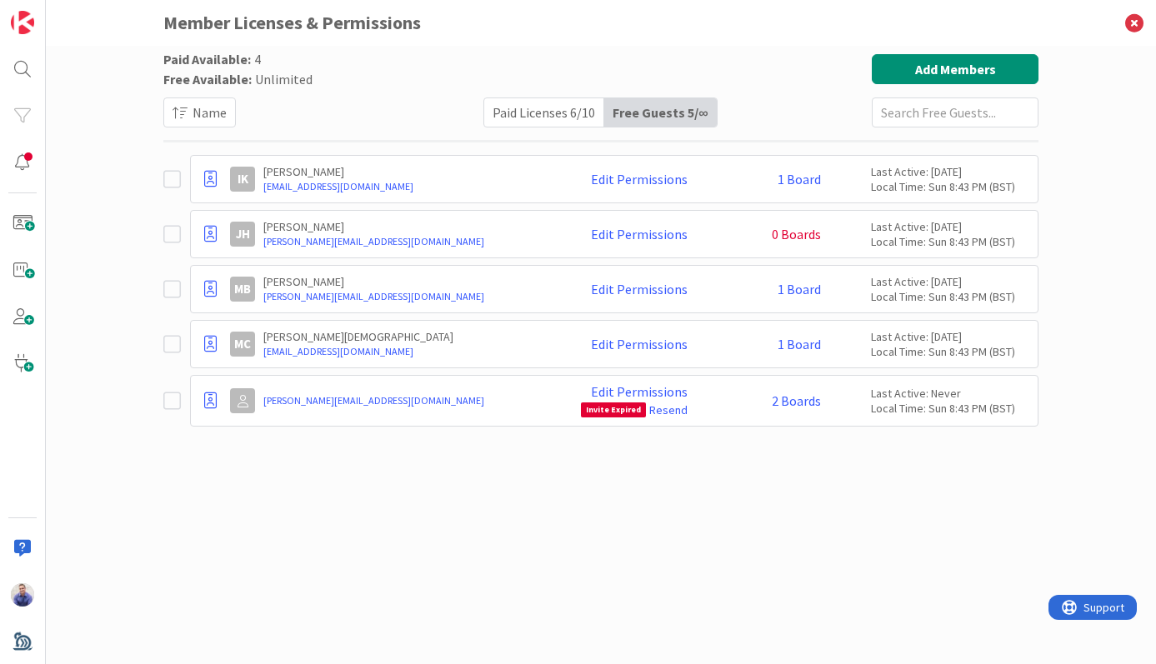
click at [557, 117] on div "Paid Licenses 6 / 10" at bounding box center [544, 112] width 120 height 28
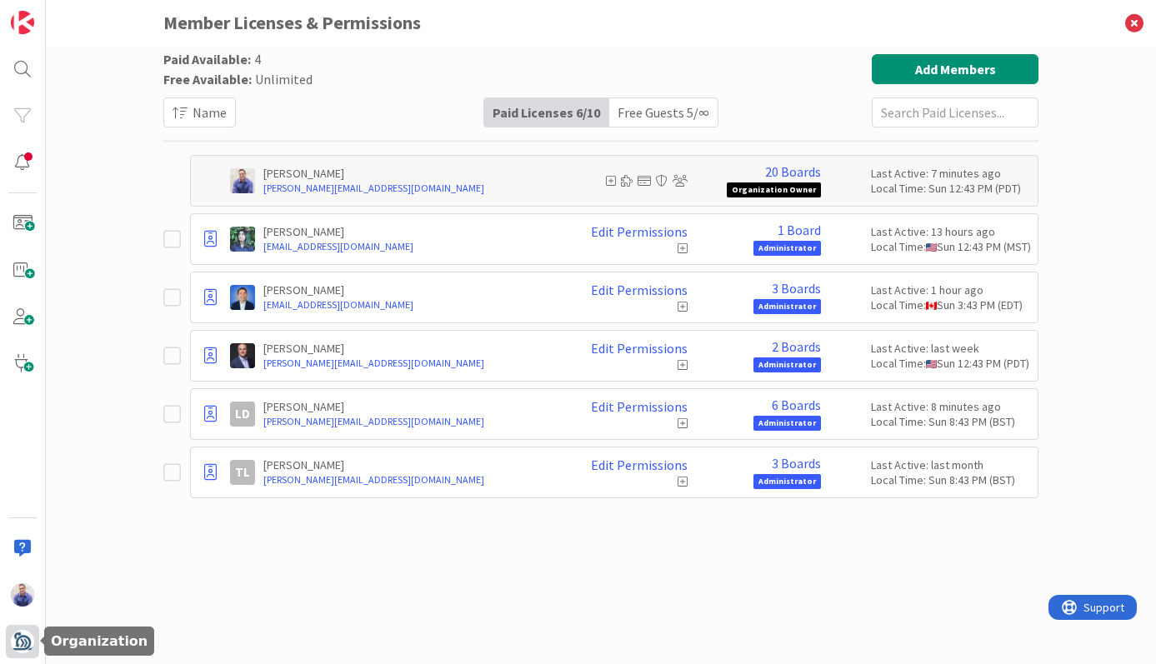
click at [20, 645] on img at bounding box center [22, 641] width 23 height 23
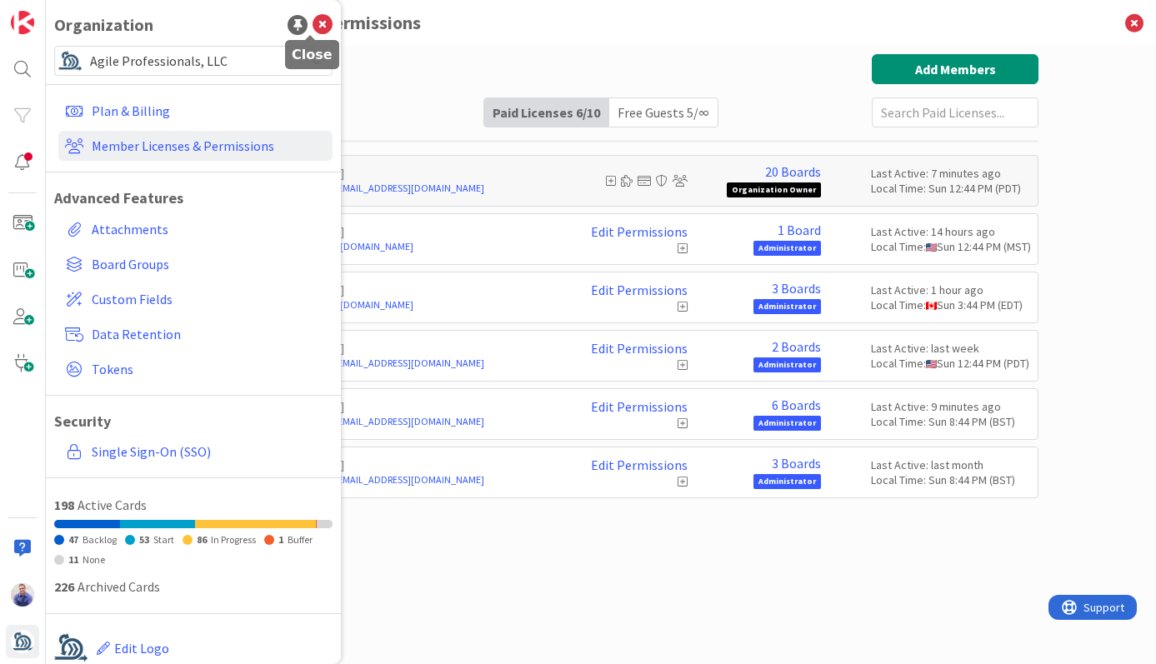
click at [312, 26] on icon at bounding box center [322, 25] width 20 height 20
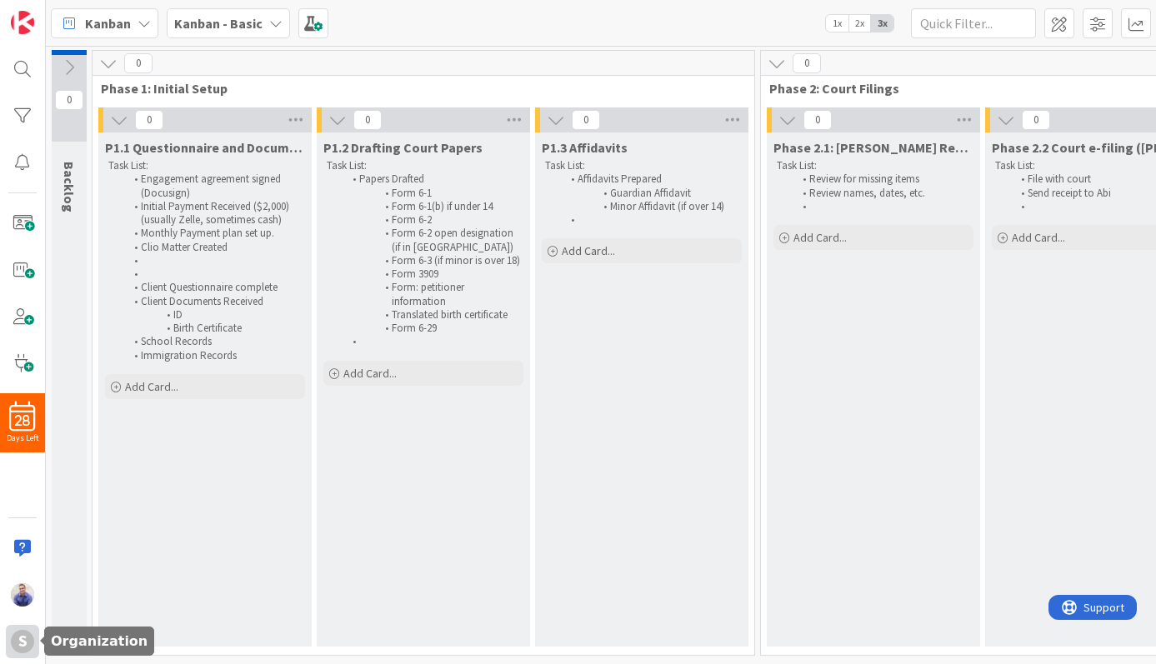
click at [18, 641] on div "S" at bounding box center [22, 641] width 23 height 23
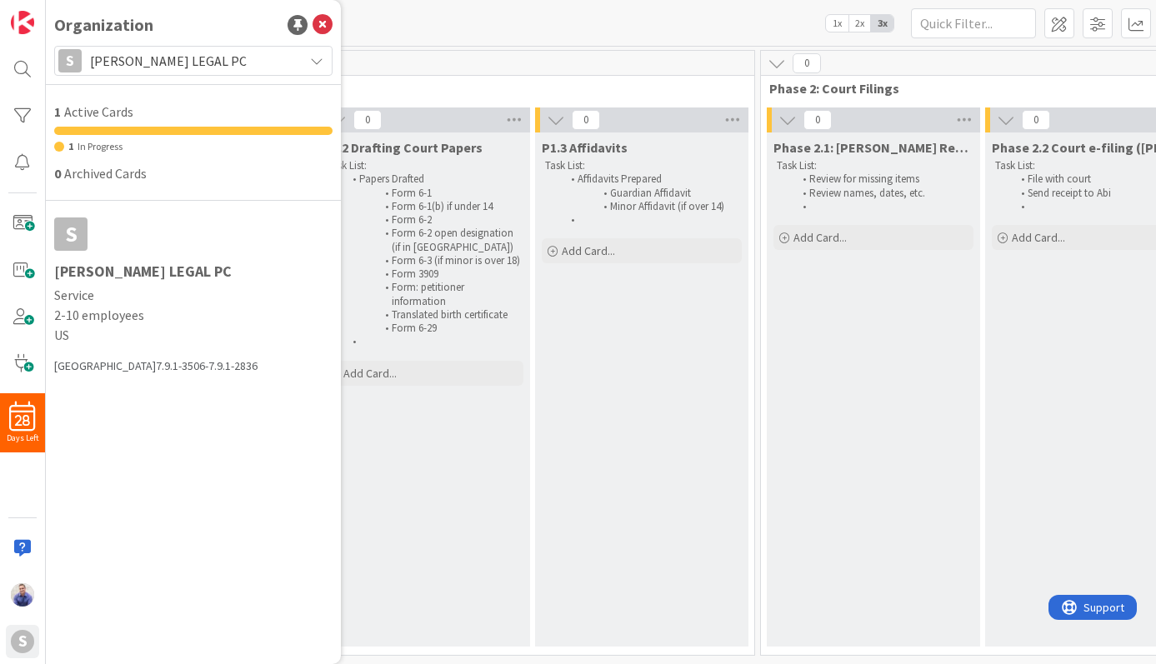
click at [77, 226] on div "S" at bounding box center [70, 233] width 33 height 33
click at [88, 282] on div "STILLMAN LEGAL PC Service 2-10 employees US" at bounding box center [193, 304] width 278 height 82
click at [81, 350] on div "S STILLMAN LEGAL PC 1 Active Cards 1 In Progress 0 Archived Cards S STILLMAN LE…" at bounding box center [193, 210] width 278 height 329
click at [326, 20] on icon at bounding box center [322, 25] width 20 height 20
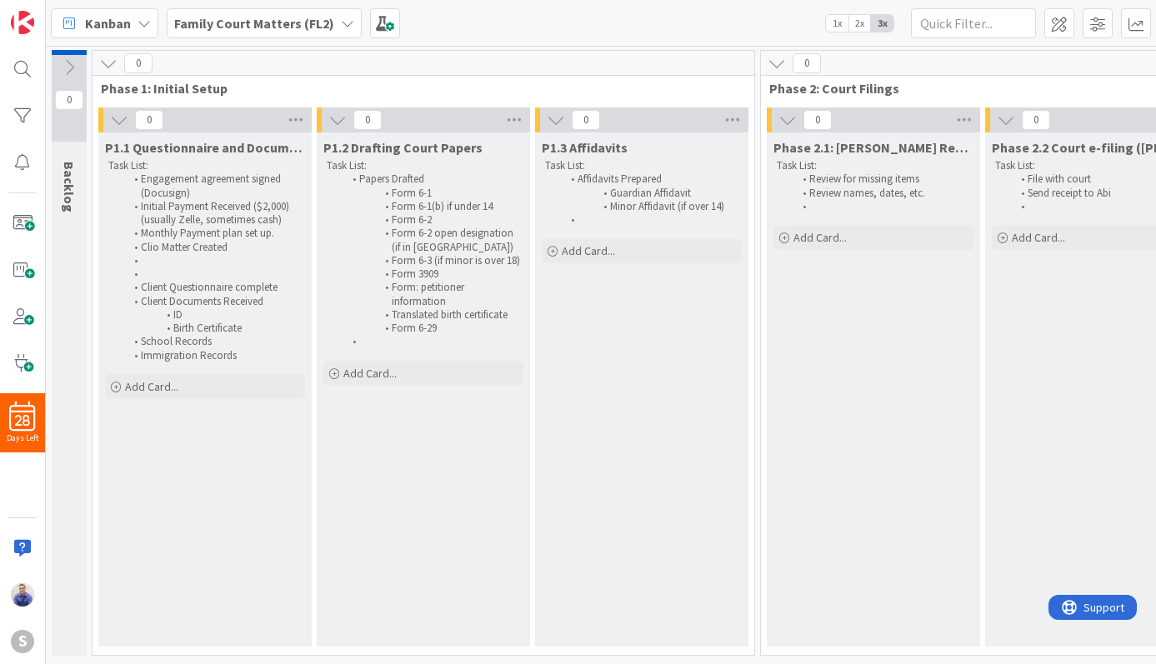
click at [282, 150] on span "P1.1 Questionnaire and Documents" at bounding box center [205, 147] width 200 height 17
click at [267, 149] on span "P1.1 Questionnaire and Documents" at bounding box center [205, 147] width 200 height 17
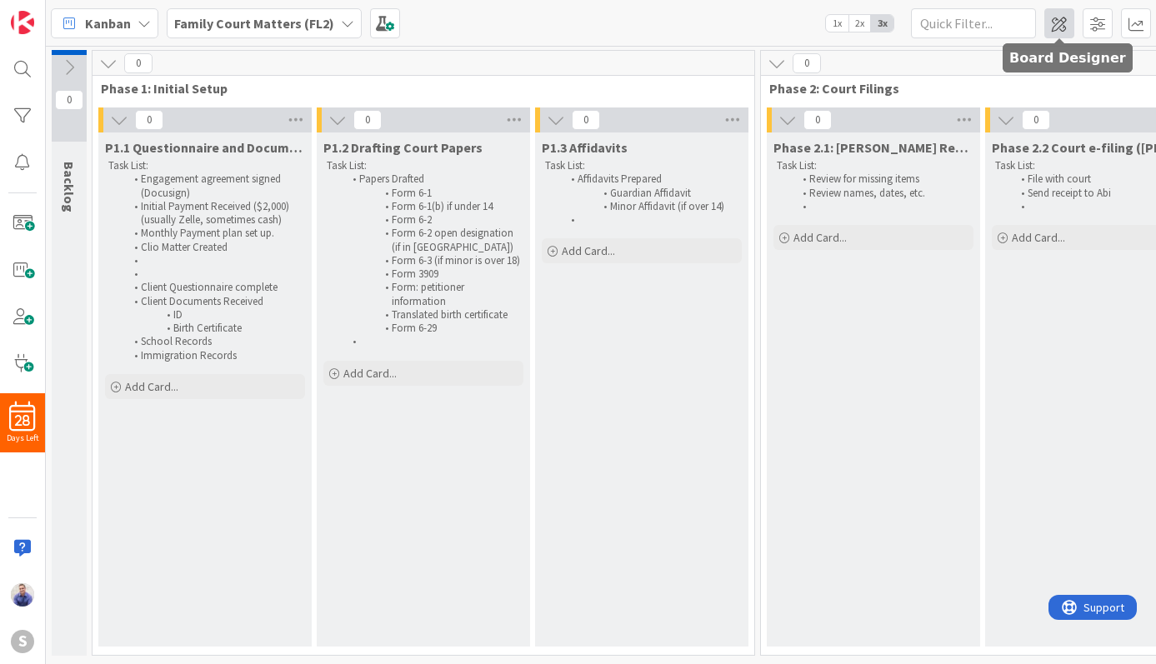
click at [1067, 22] on span at bounding box center [1059, 23] width 30 height 30
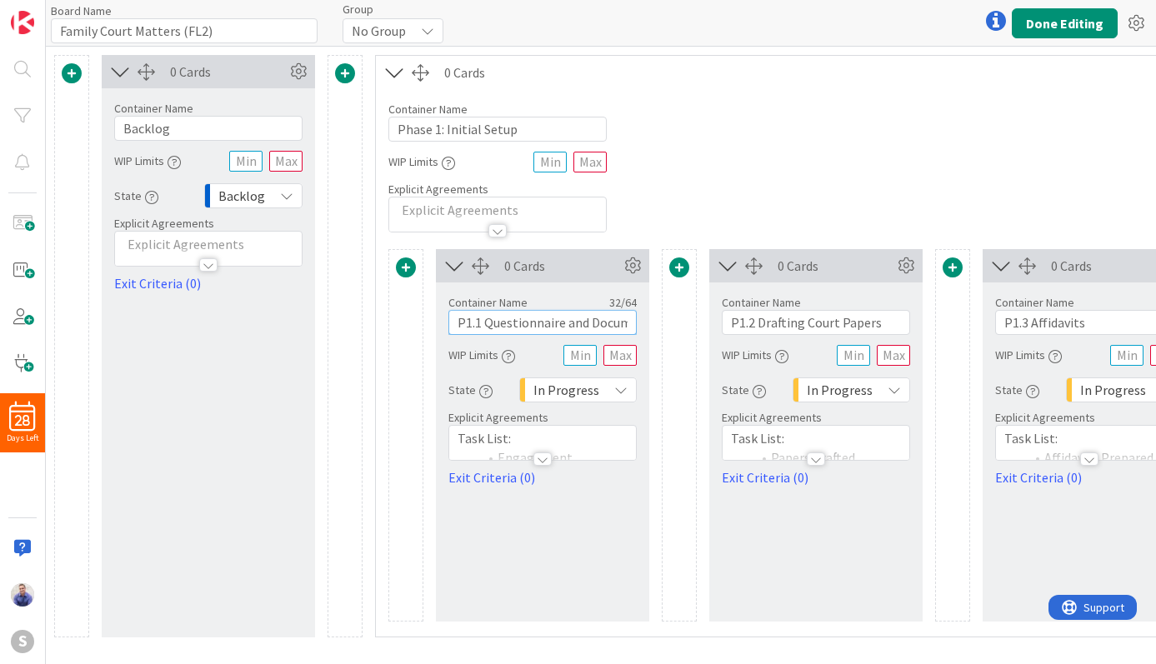
click at [559, 319] on input "P1.1 Questionnaire and Documents" at bounding box center [542, 322] width 188 height 25
click at [547, 461] on div at bounding box center [542, 458] width 18 height 13
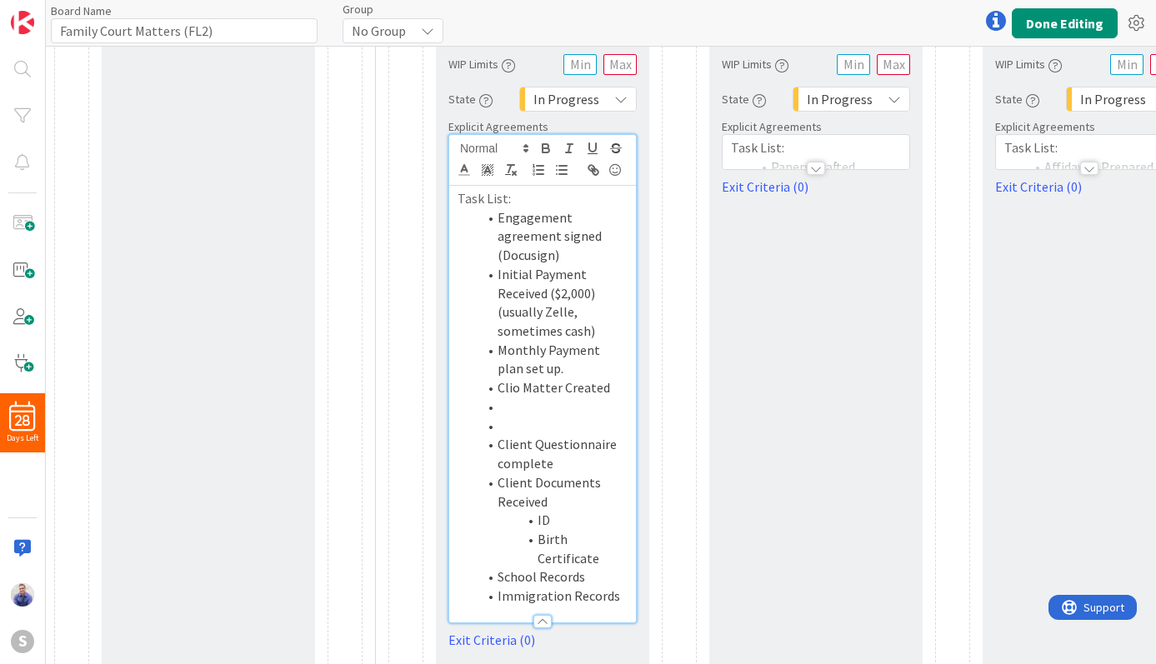
scroll to position [315, 0]
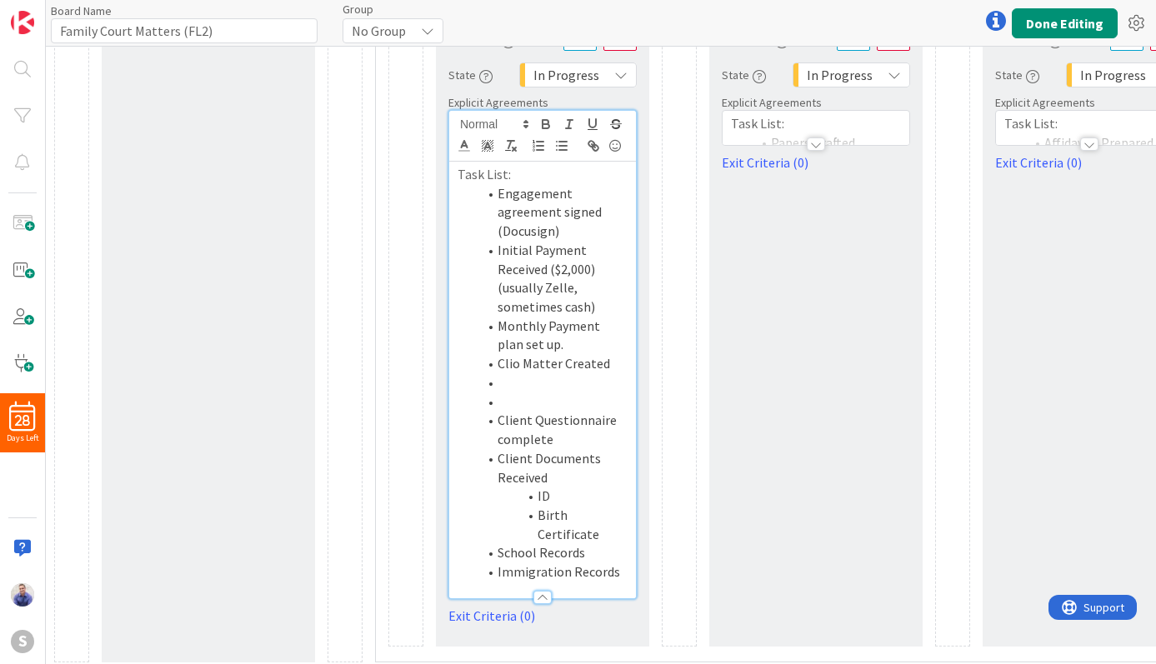
click at [548, 402] on li at bounding box center [552, 401] width 150 height 19
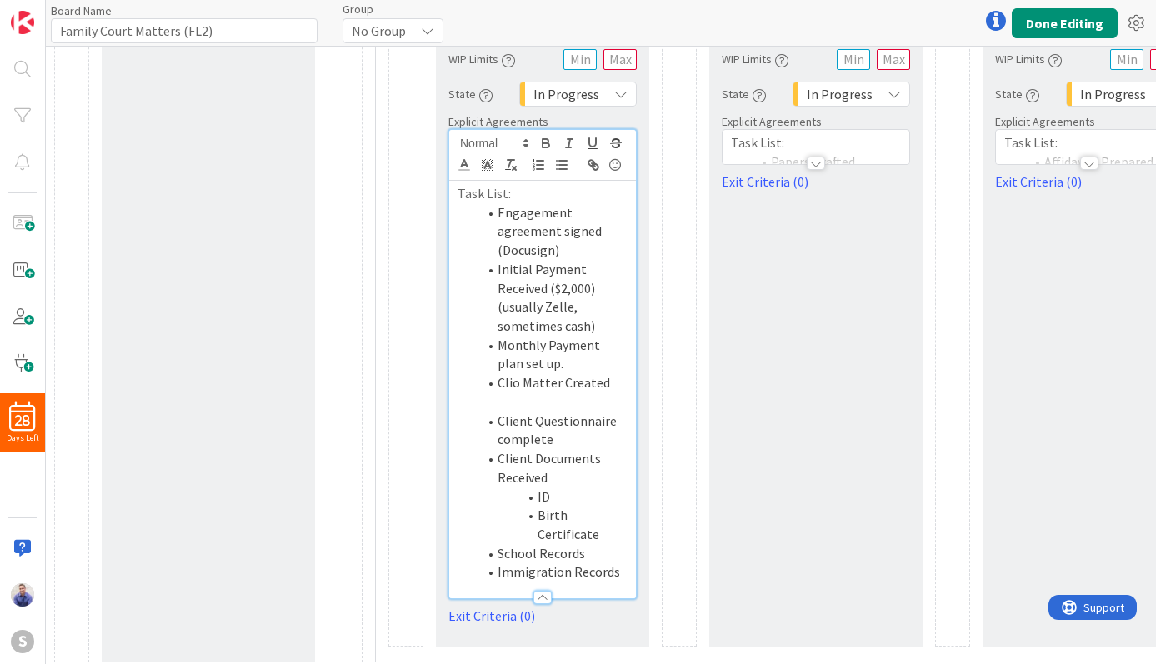
scroll to position [277, 0]
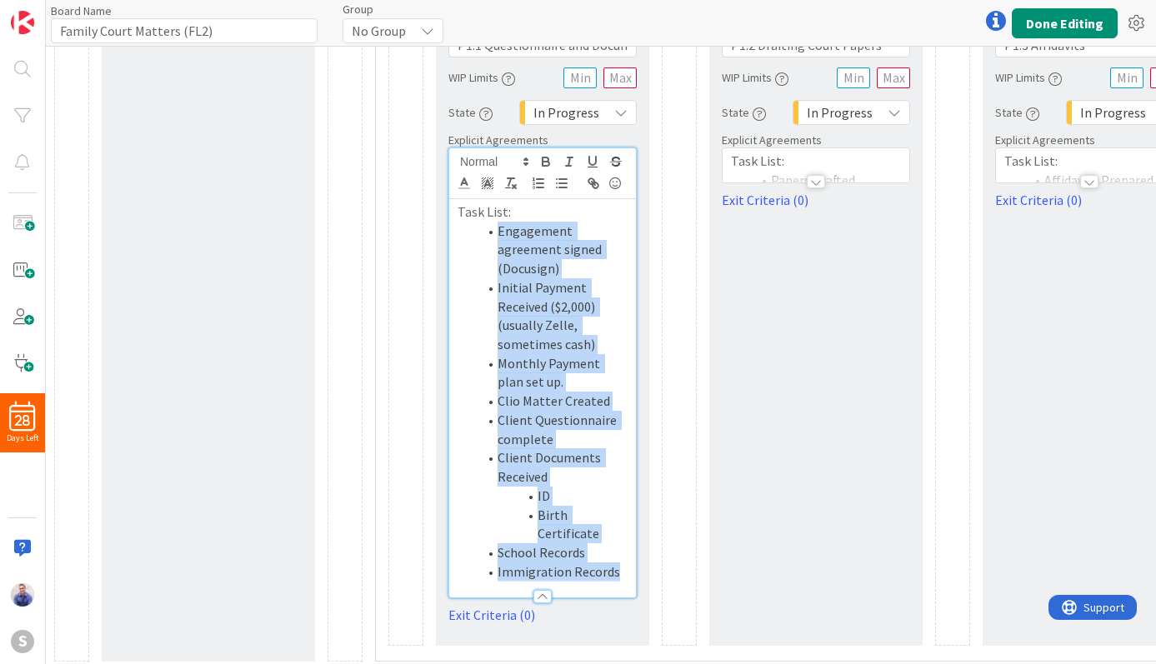
drag, startPoint x: 623, startPoint y: 553, endPoint x: 497, endPoint y: 230, distance: 347.2
click at [497, 230] on ol "Engagement agreement signed (Docusign) Initial Payment Received ($2,000) (usual…" at bounding box center [542, 402] width 170 height 360
copy ol "Engagement agreement signed (Docusign) Initial Payment Received ($2,000) (usual…"
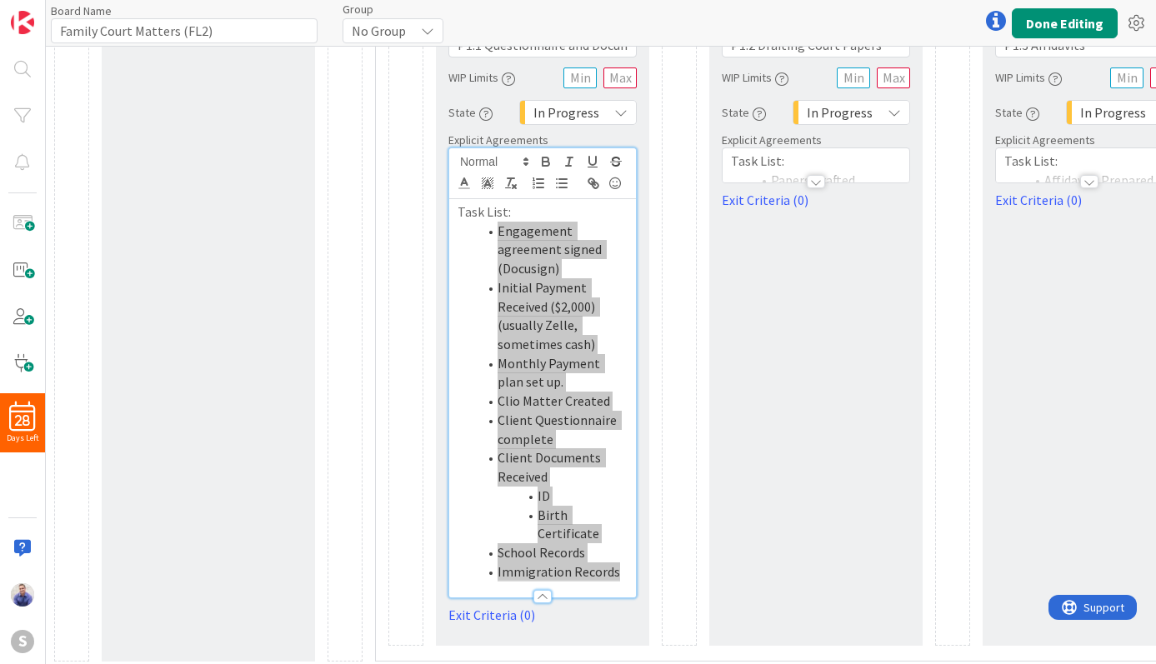
type input "Family Court - SIJ Matters (FL2)"
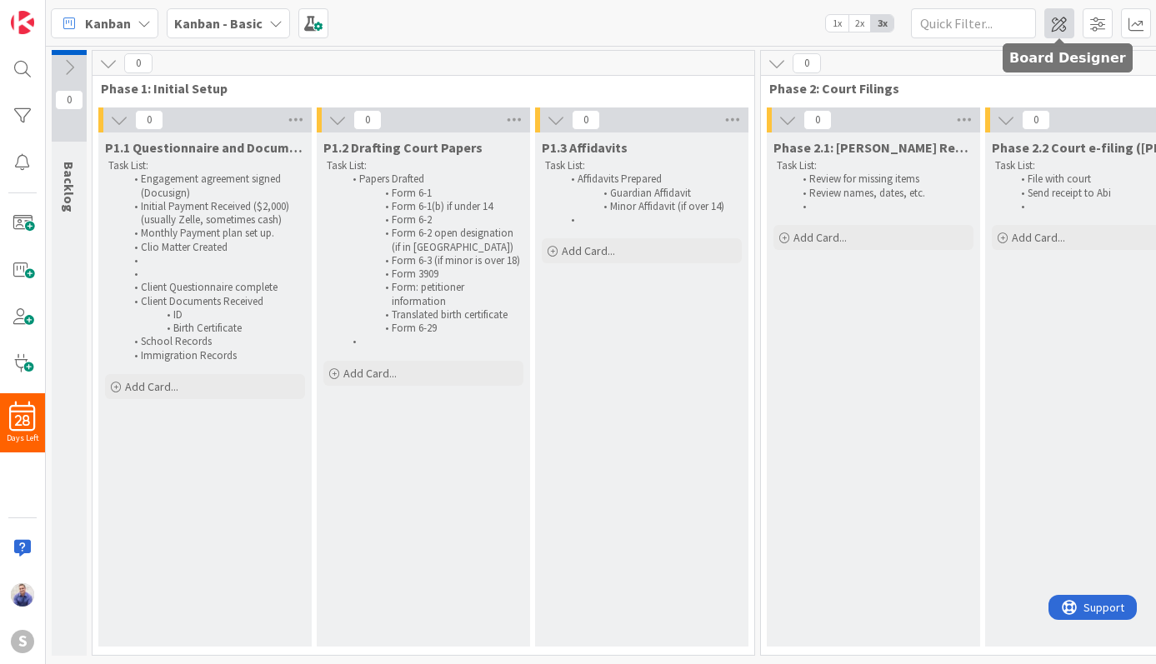
click at [1051, 25] on span at bounding box center [1059, 23] width 30 height 30
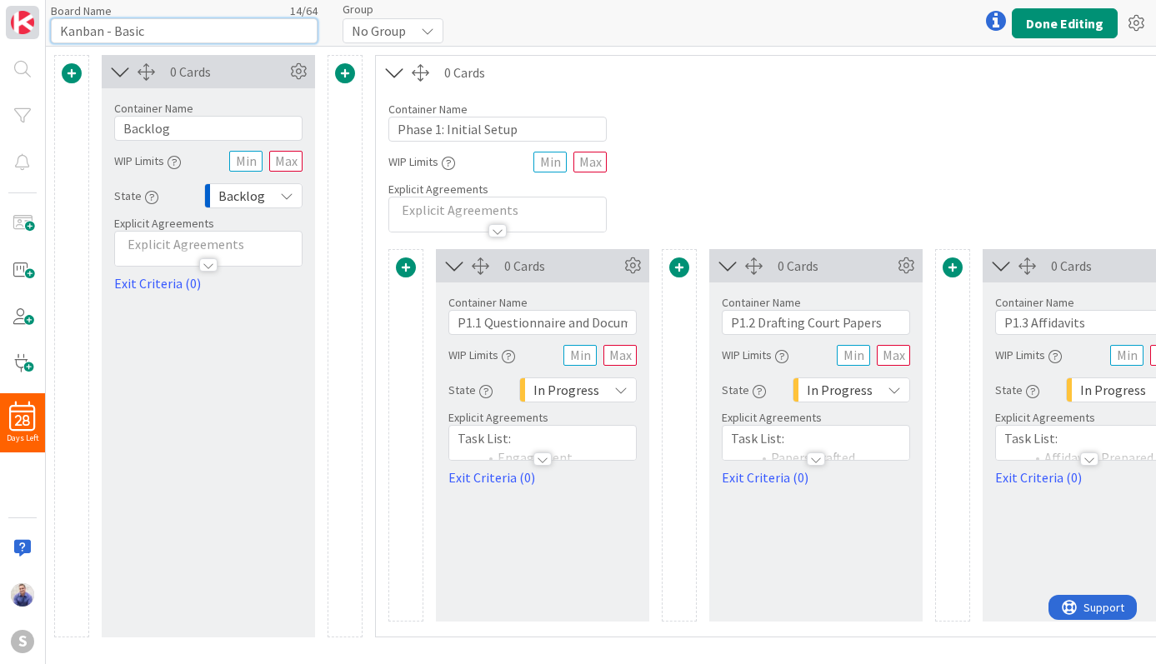
drag, startPoint x: 65, startPoint y: 27, endPoint x: 34, endPoint y: 21, distance: 31.4
click at [51, 24] on input "Kanban - Basic" at bounding box center [184, 30] width 267 height 25
type input "Family Court Matters (FL2)"
click at [1025, 18] on button "Done Editing" at bounding box center [1064, 23] width 106 height 30
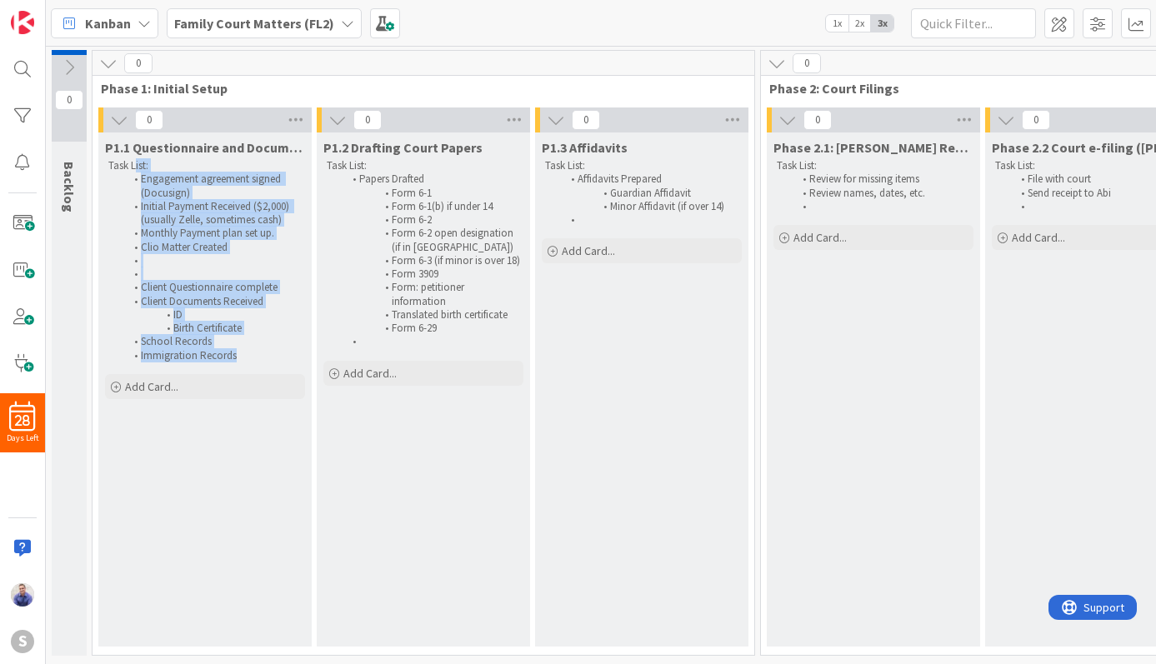
drag, startPoint x: 259, startPoint y: 354, endPoint x: 135, endPoint y: 162, distance: 229.0
click at [135, 162] on div "Task List: Engagement agreement signed (Docusign) Initial Payment Received ($2,…" at bounding box center [205, 261] width 200 height 210
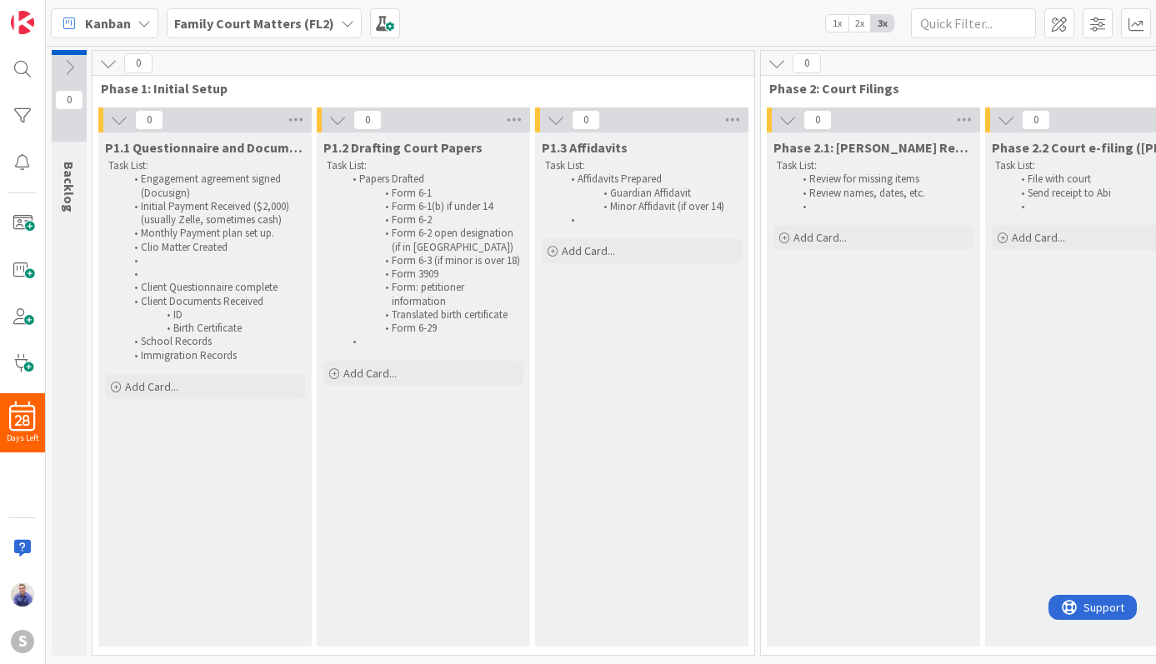
click at [502, 27] on div "Kanban Family Court Matters (FL2) 1x 2x 3x" at bounding box center [601, 23] width 1110 height 46
click at [385, 23] on span at bounding box center [385, 23] width 30 height 30
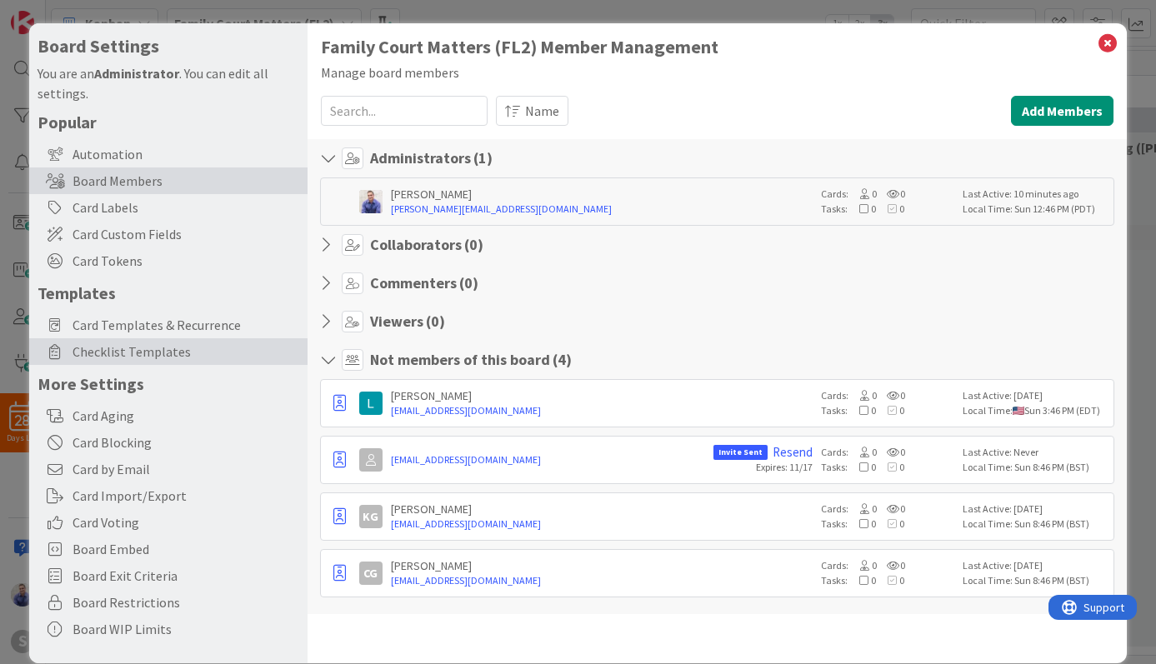
click at [108, 349] on span "Checklist Templates" at bounding box center [185, 352] width 227 height 20
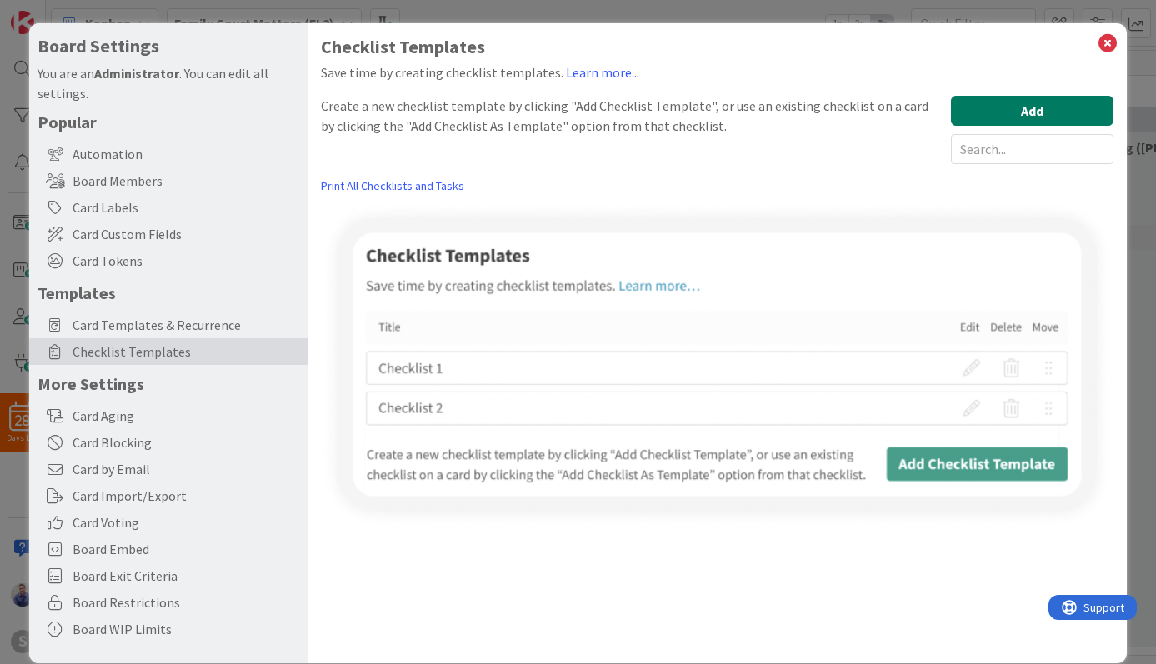
click at [1047, 109] on button "Add" at bounding box center [1032, 111] width 162 height 30
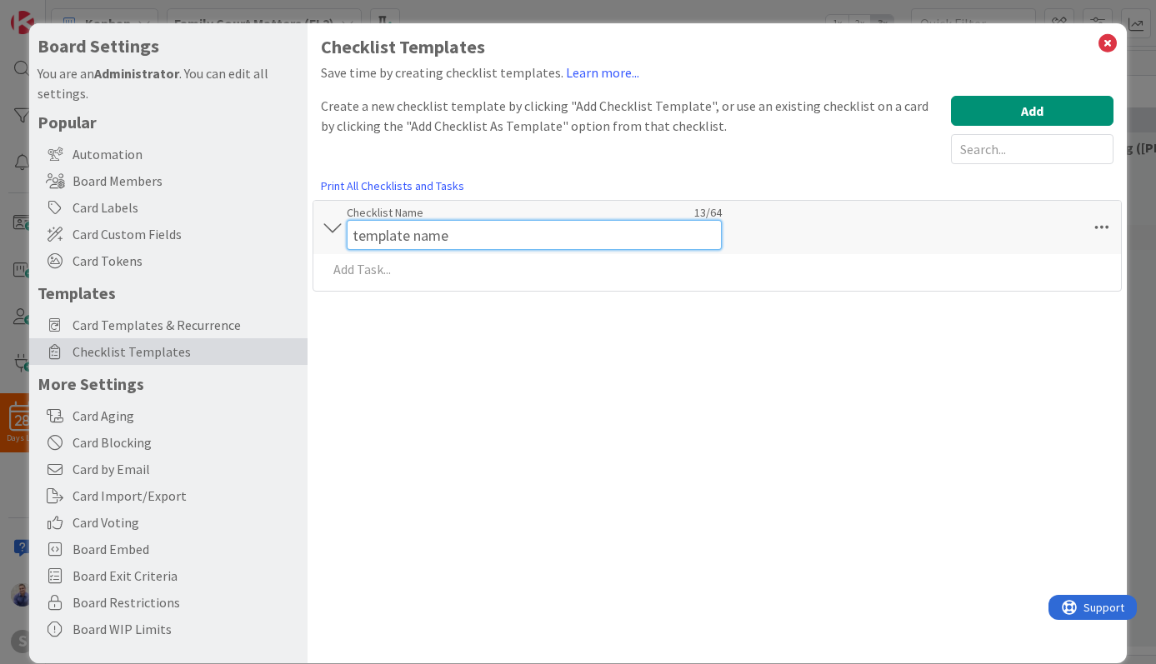
click at [445, 224] on input "template name" at bounding box center [534, 235] width 375 height 30
click at [432, 230] on input "template name" at bounding box center [534, 235] width 375 height 30
paste input "P1.1 Questionnaire and Documents"
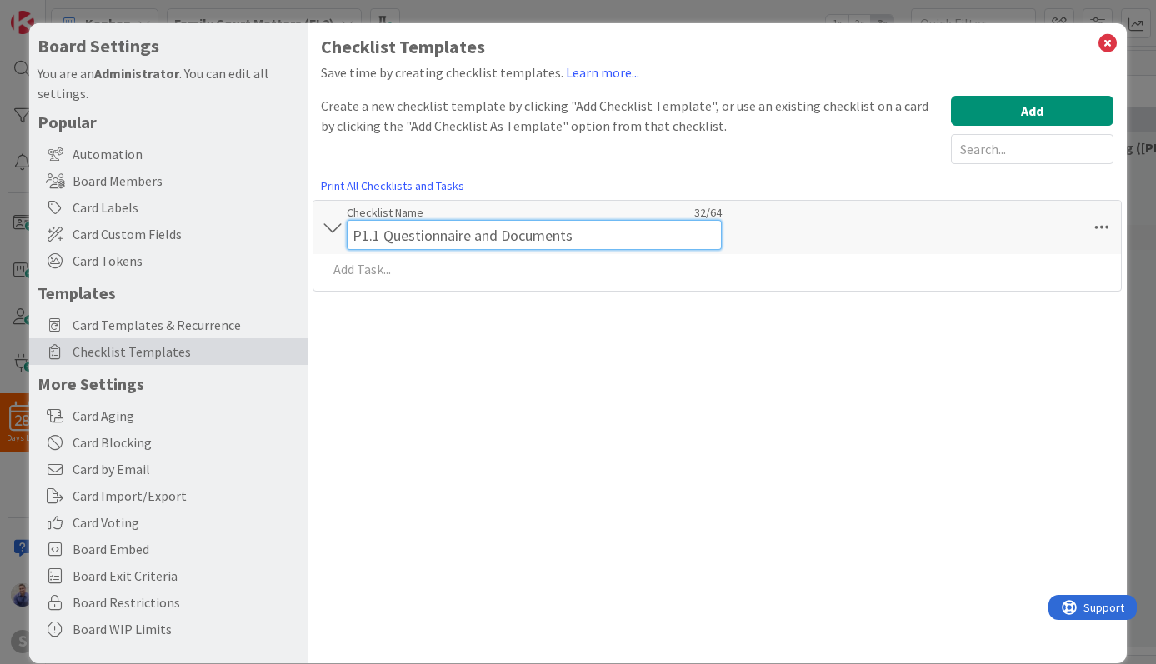
type input "P1.1 Questionnaire and Documents"
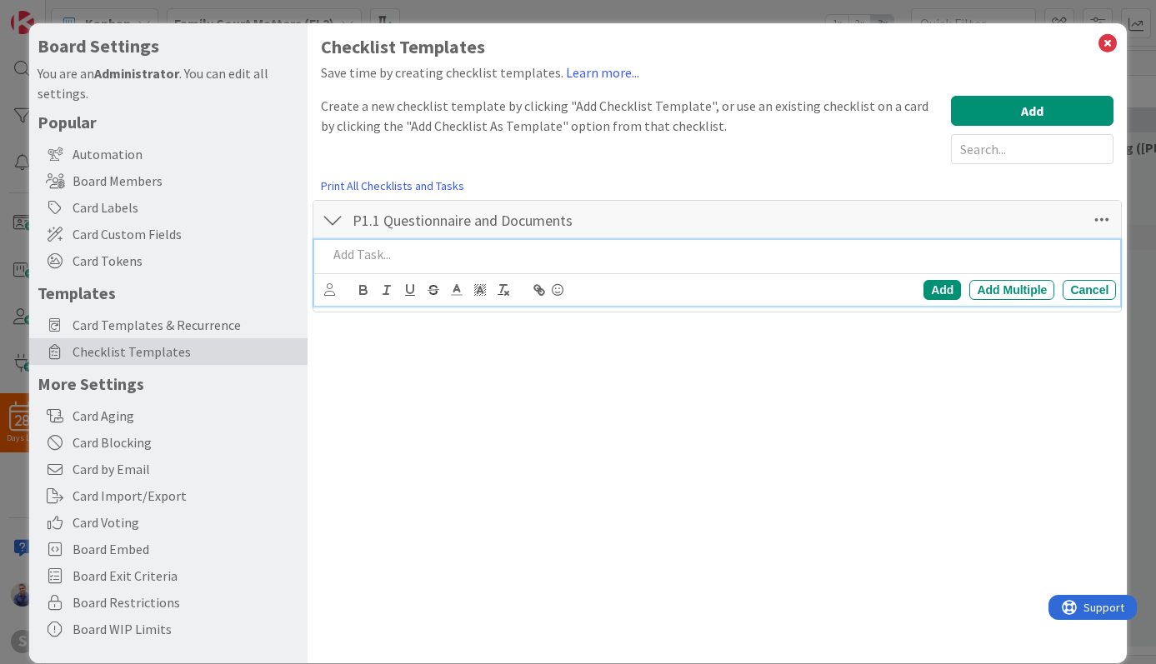
click at [367, 266] on div at bounding box center [719, 254] width 796 height 29
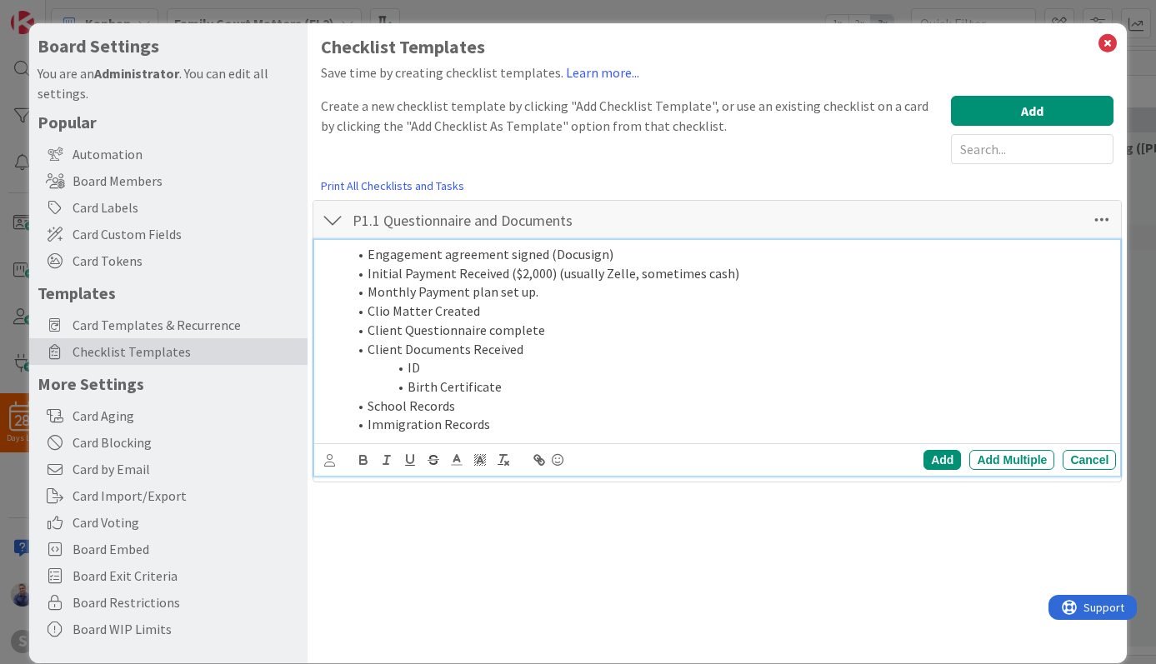
click at [368, 249] on li "Engagement agreement signed (Docusign)" at bounding box center [728, 254] width 762 height 19
drag, startPoint x: 367, startPoint y: 273, endPoint x: 382, endPoint y: 333, distance: 61.8
click at [369, 277] on li "Initial Payment Received ($2,000) (usually Zelle, sometimes cash)" at bounding box center [728, 273] width 762 height 19
click at [371, 297] on li "Monthly Payment plan set up." at bounding box center [728, 291] width 762 height 19
click at [368, 313] on li "Clio Matter Created" at bounding box center [728, 311] width 762 height 19
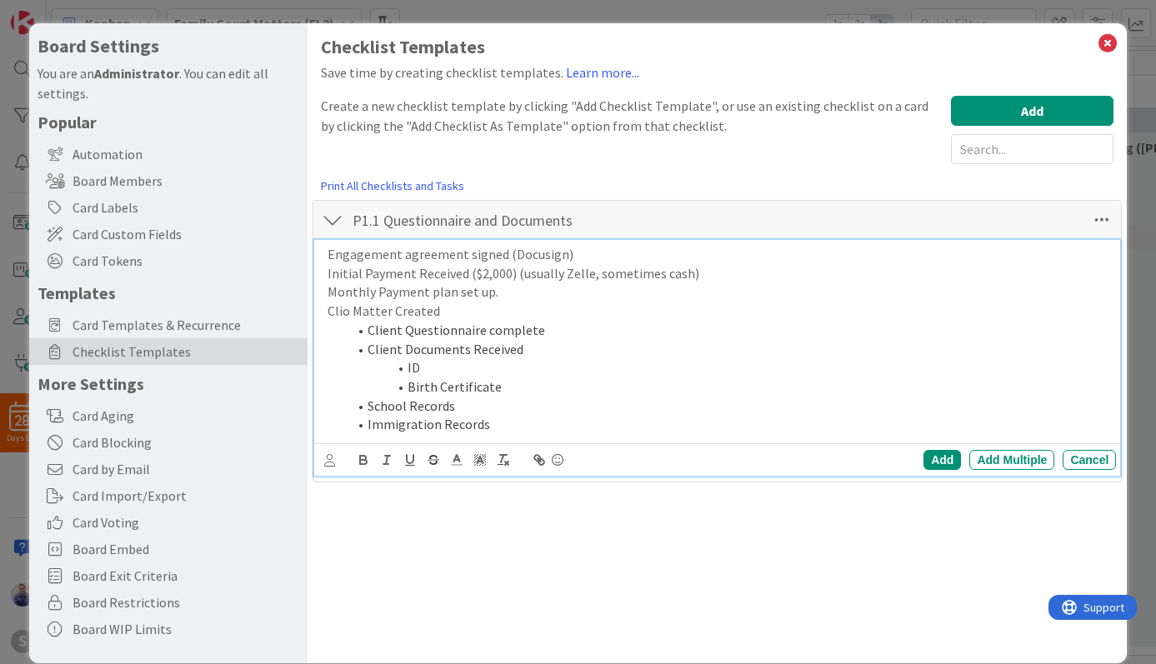
click at [368, 332] on li "Client Questionnaire complete" at bounding box center [728, 330] width 762 height 19
click at [367, 348] on li "Client Documents Received" at bounding box center [728, 349] width 762 height 19
click at [367, 402] on li "School Records" at bounding box center [728, 406] width 762 height 19
drag, startPoint x: 399, startPoint y: 363, endPoint x: 412, endPoint y: 374, distance: 17.2
click at [407, 363] on span at bounding box center [407, 367] width 0 height 19
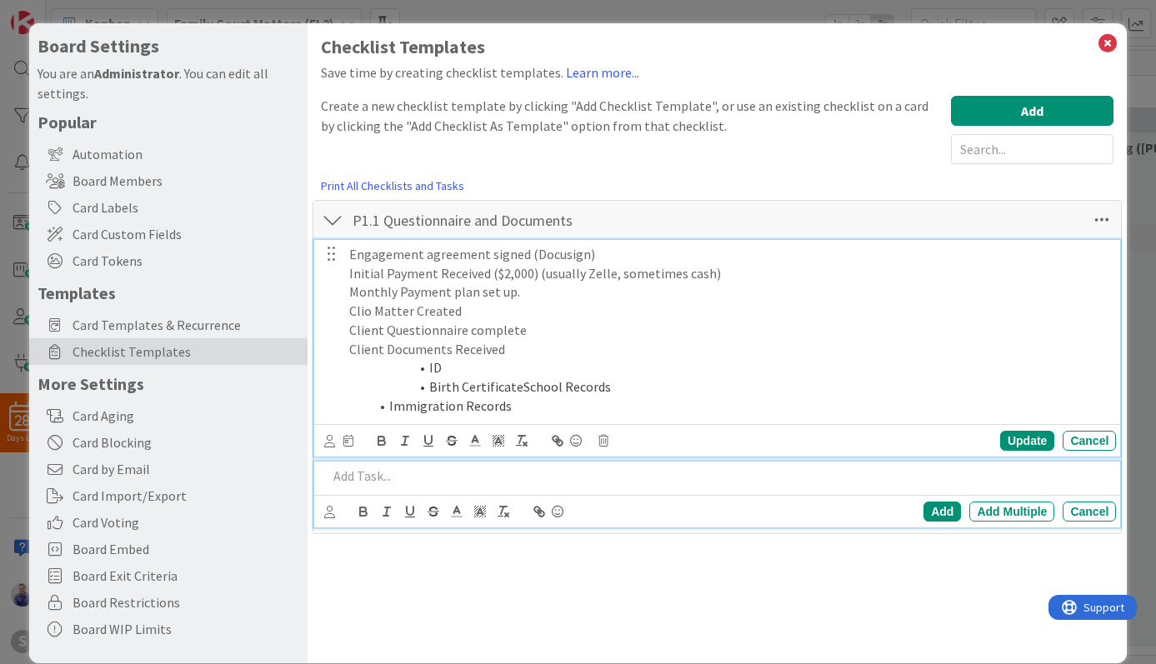
click at [516, 391] on li "Birth CertificateSchool Records" at bounding box center [739, 386] width 740 height 19
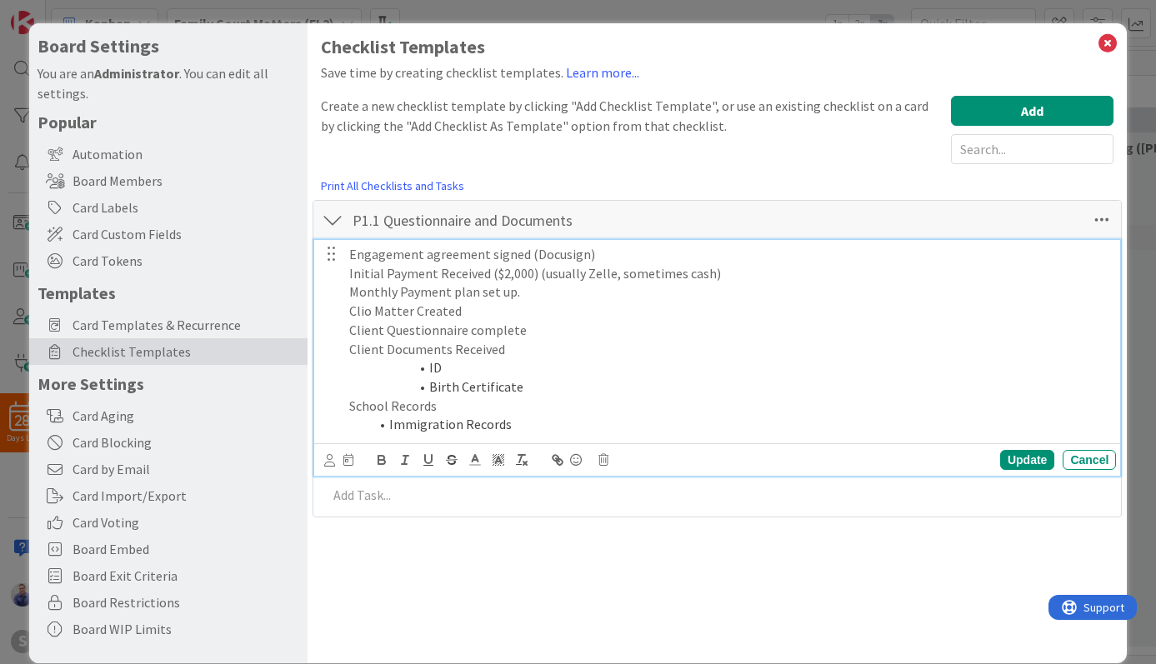
click at [392, 429] on li "Immigration Records" at bounding box center [739, 424] width 740 height 19
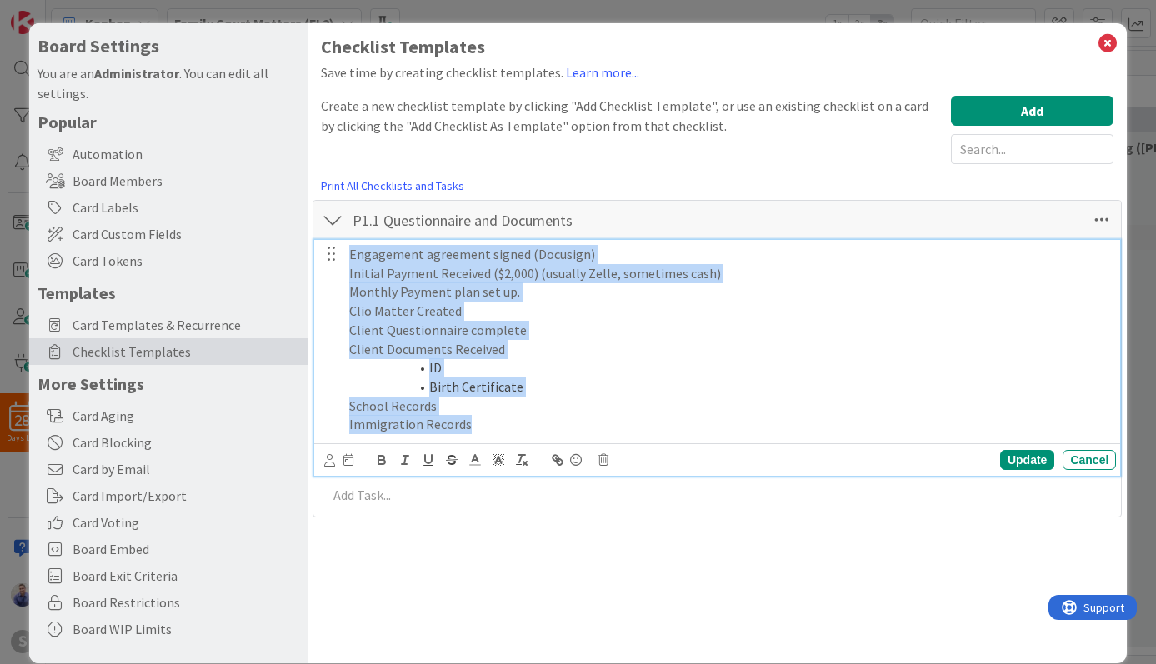
drag, startPoint x: 495, startPoint y: 426, endPoint x: 298, endPoint y: 241, distance: 269.9
click at [342, 241] on div "Engagement agreement signed (Docusign) Initial Payment Received ($2,000) (usual…" at bounding box center [728, 339] width 773 height 199
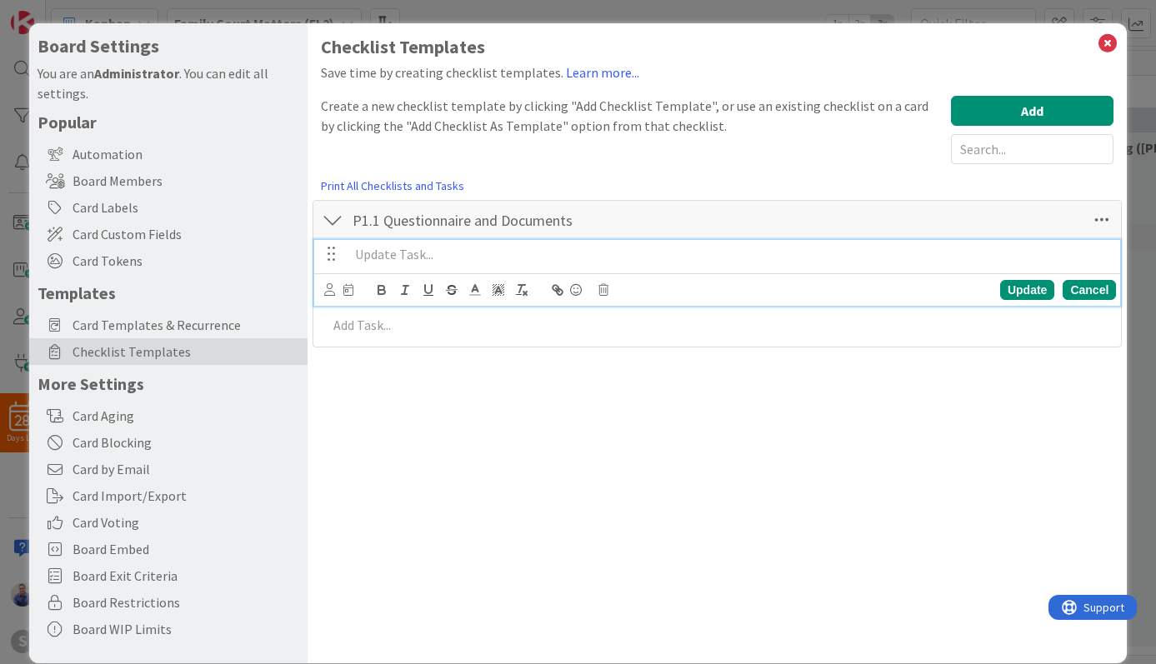
click at [1062, 291] on div "Cancel" at bounding box center [1088, 290] width 53 height 20
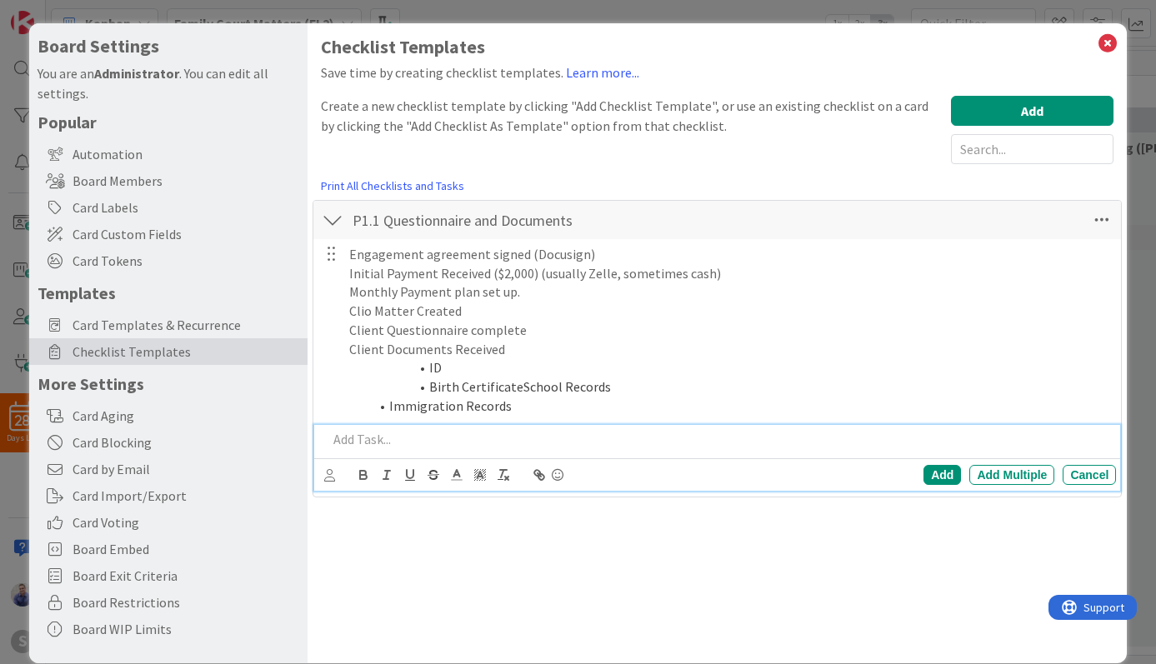
drag, startPoint x: 622, startPoint y: 453, endPoint x: 629, endPoint y: 446, distance: 10.6
click at [629, 446] on div at bounding box center [719, 439] width 796 height 29
click at [711, 442] on p at bounding box center [718, 439] width 782 height 19
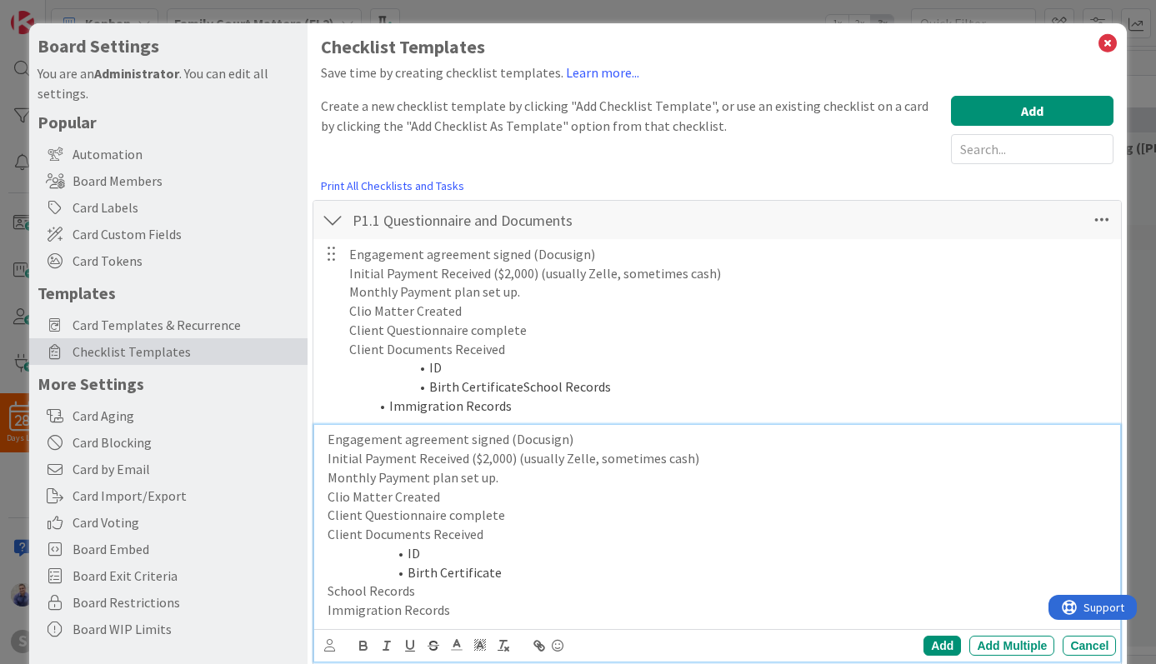
scroll to position [41, 0]
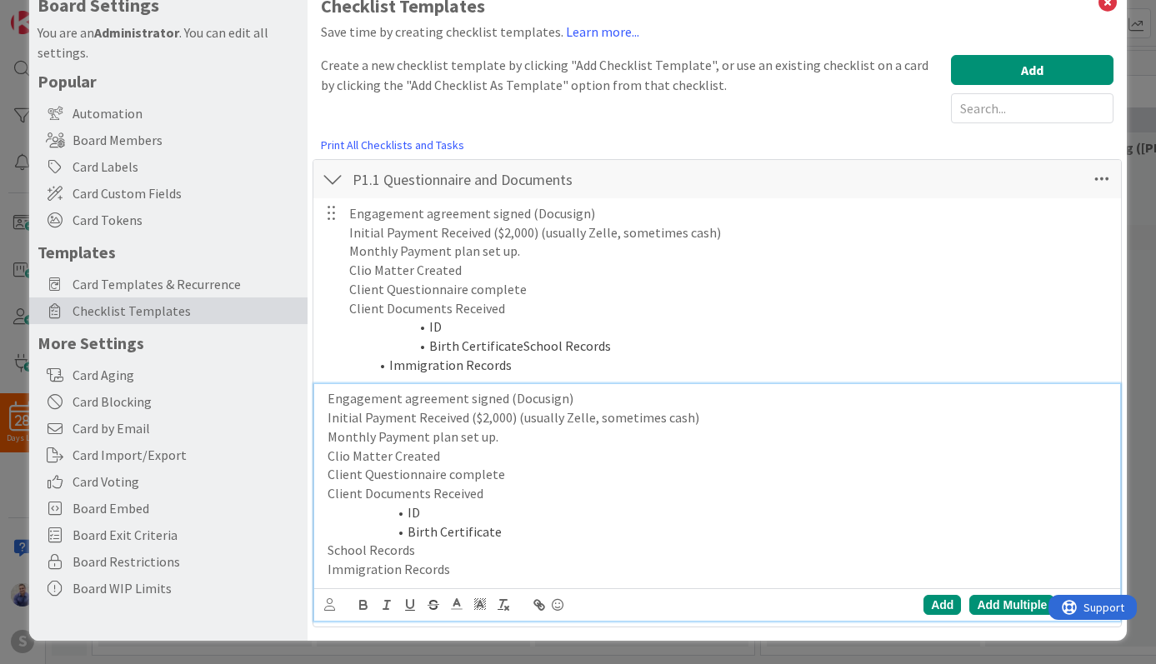
click at [987, 602] on div "Add Multiple" at bounding box center [1011, 605] width 85 height 20
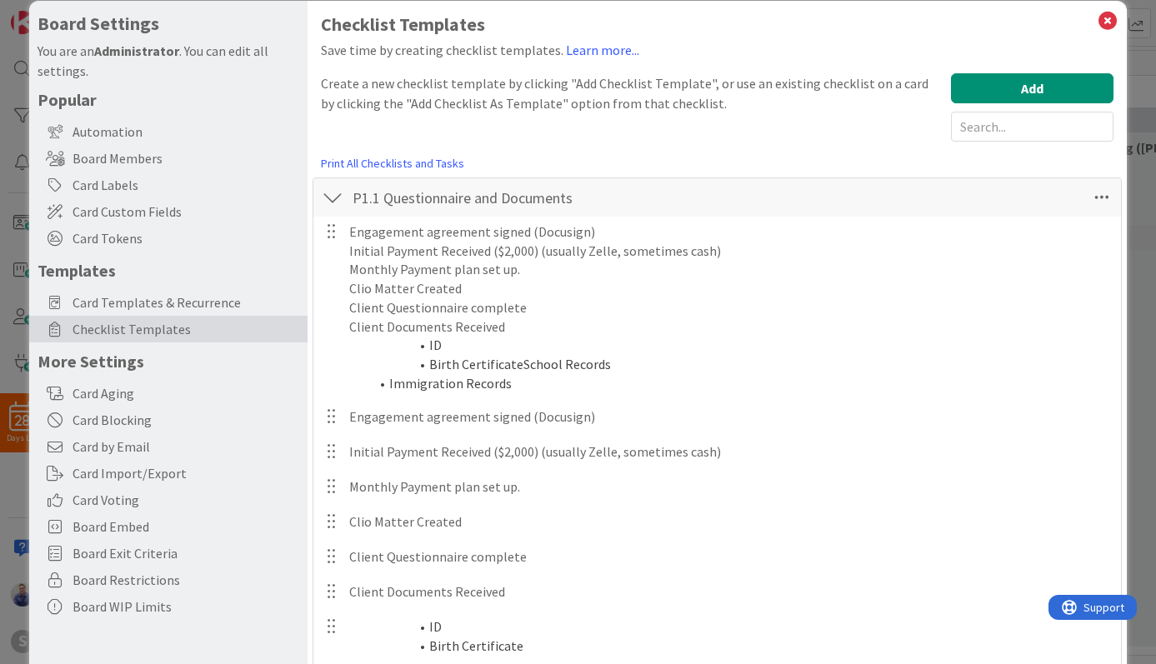
scroll to position [203, 0]
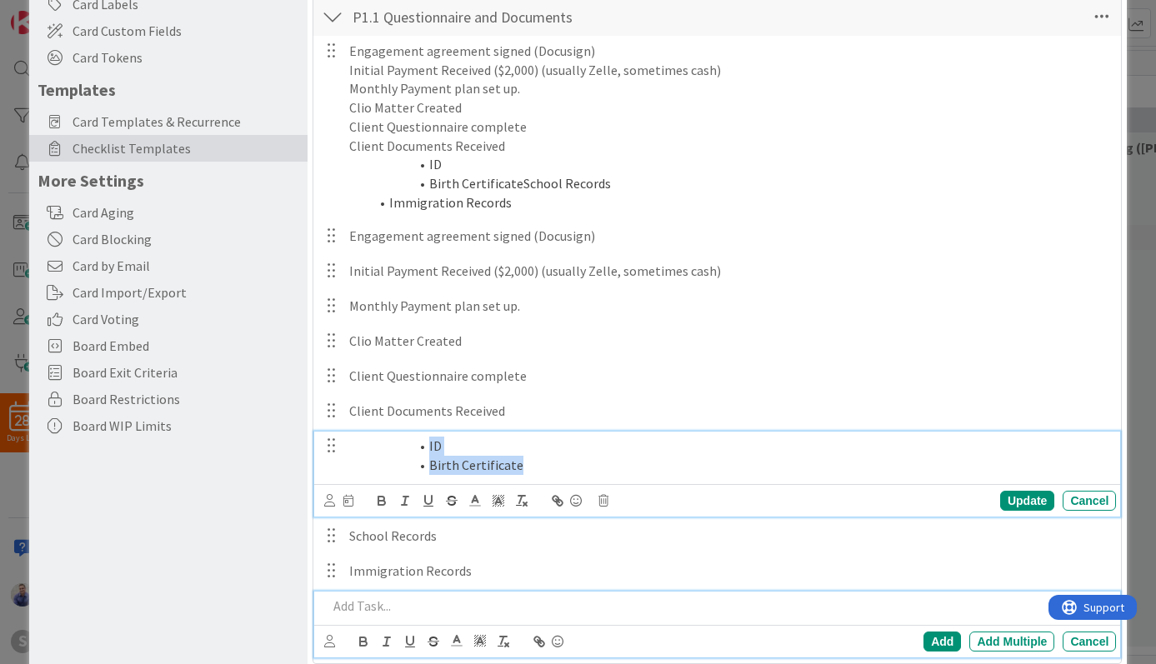
drag, startPoint x: 527, startPoint y: 468, endPoint x: 409, endPoint y: 436, distance: 122.7
click at [410, 437] on div "ID Birth Certificate" at bounding box center [728, 455] width 773 height 47
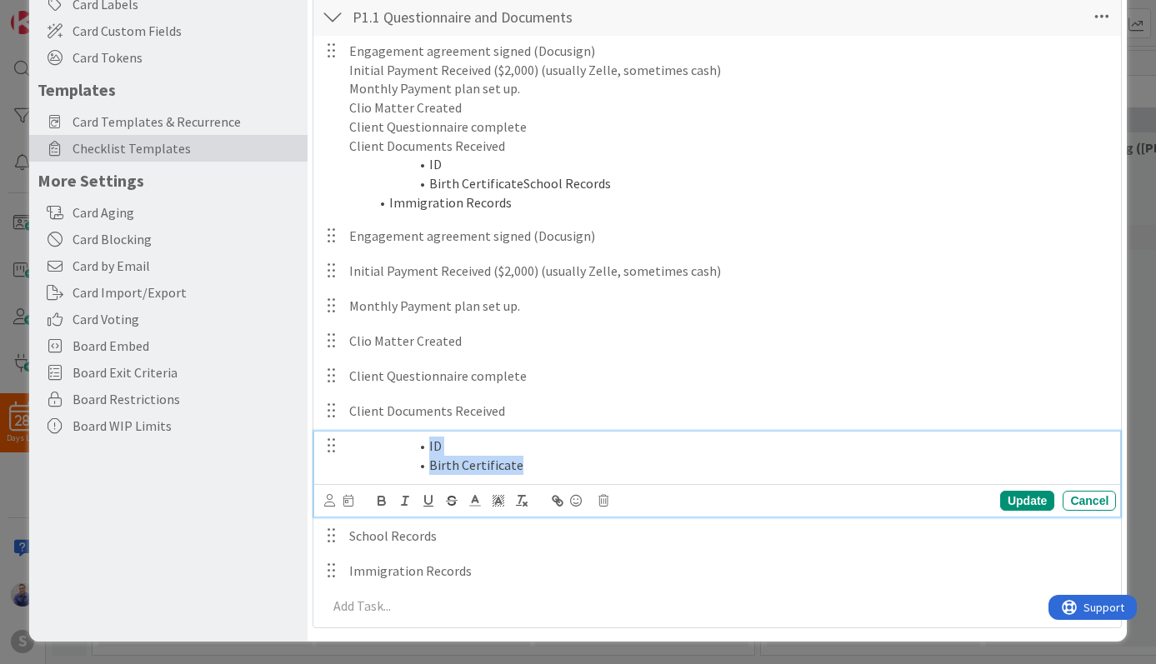
copy ol "ID Birth Certificate"
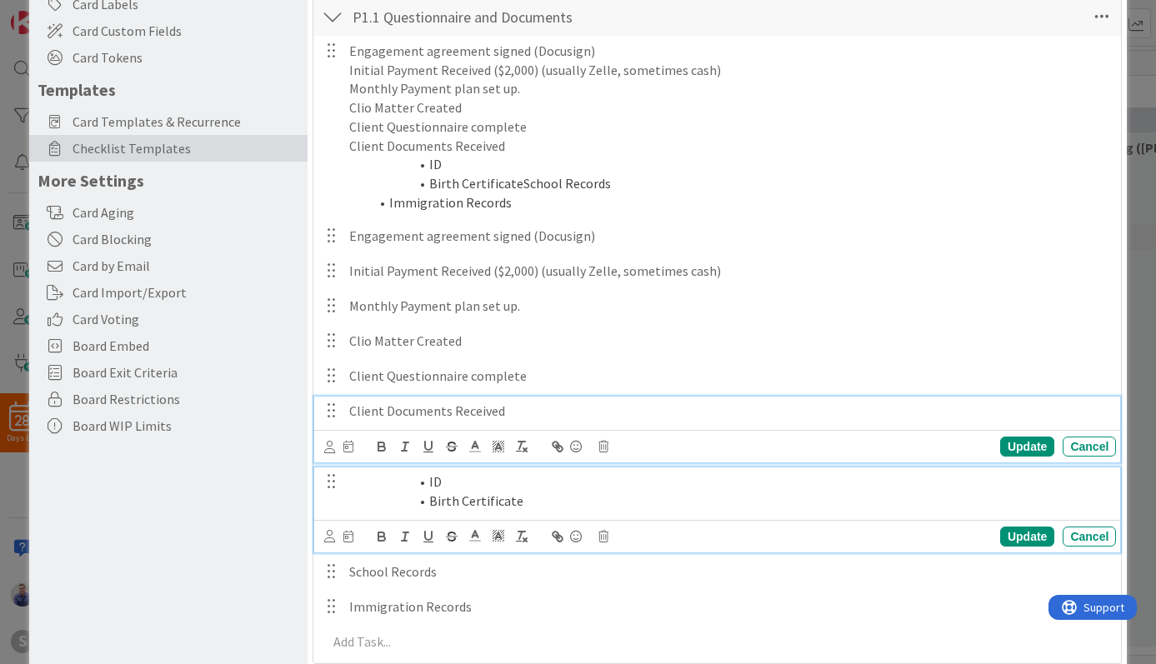
click at [525, 404] on p "Client Documents Received" at bounding box center [729, 411] width 760 height 19
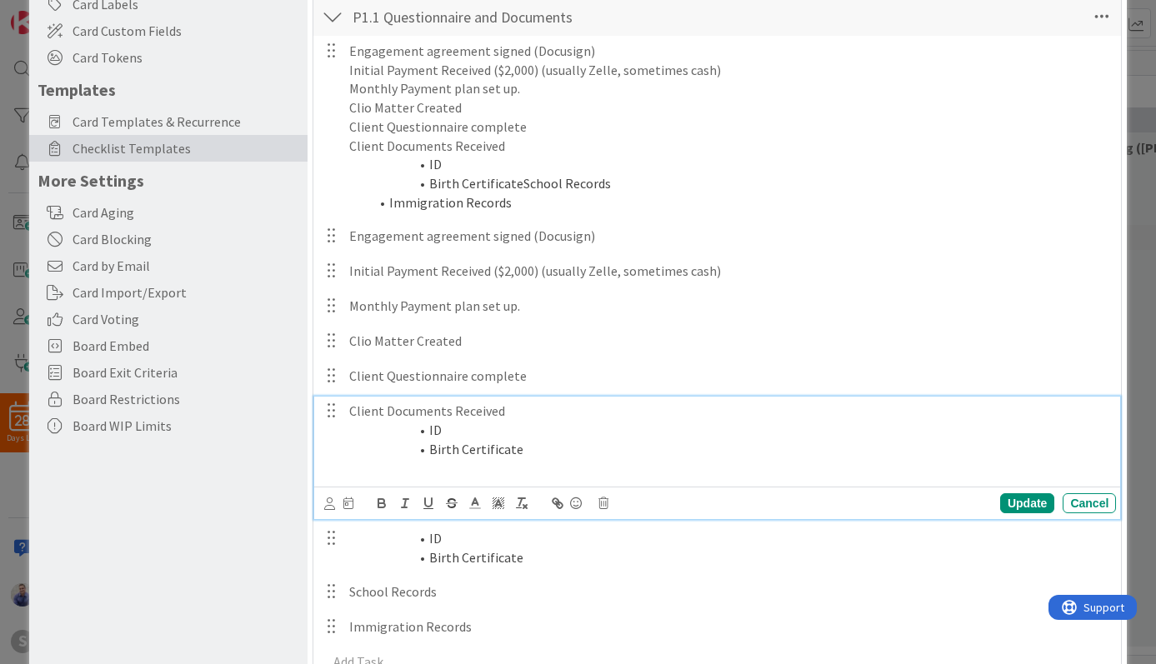
click at [429, 430] on span at bounding box center [429, 430] width 0 height 19
click at [367, 427] on ol "ID Birth Certificate" at bounding box center [729, 439] width 760 height 37
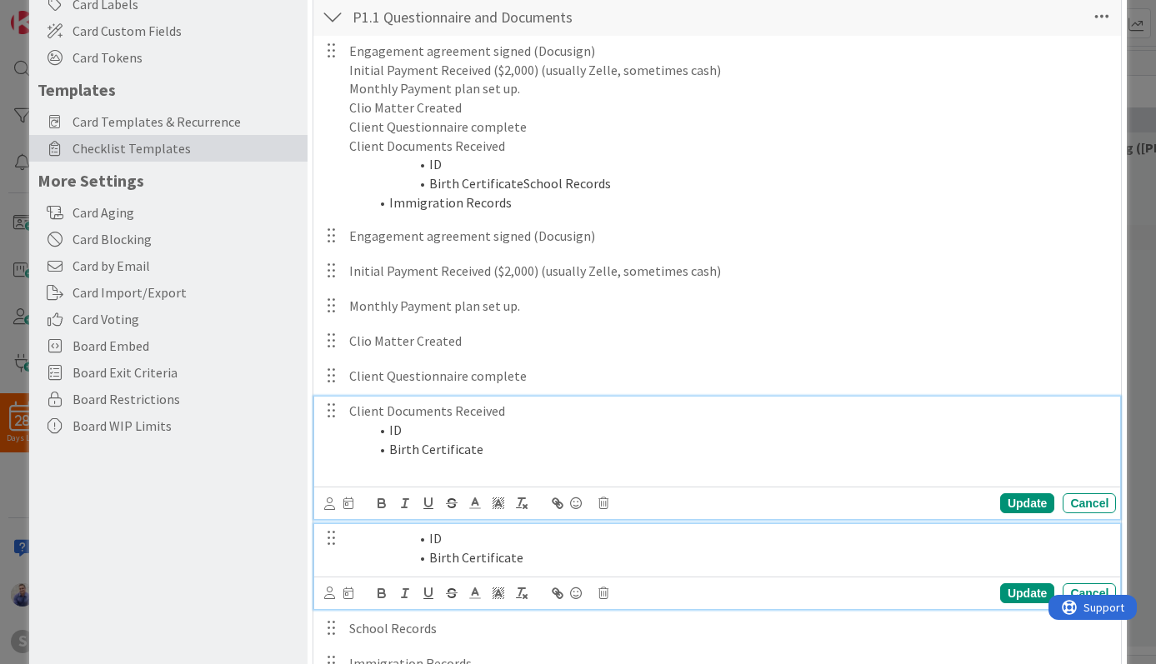
click at [789, 556] on li "Birth Certificate" at bounding box center [739, 557] width 740 height 19
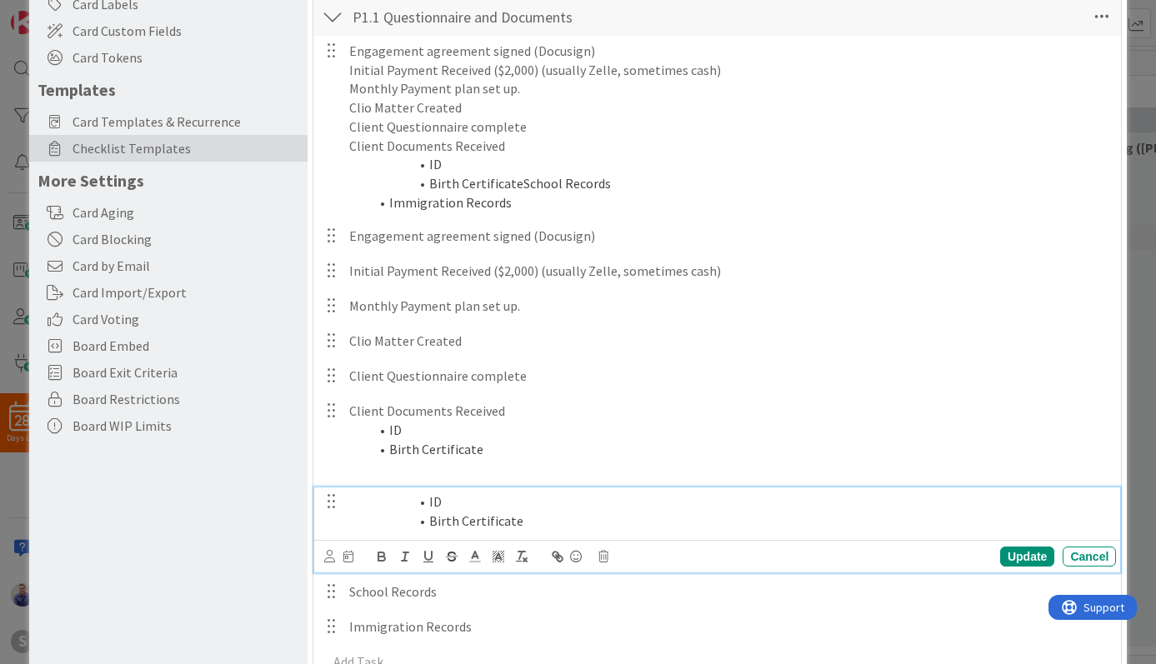
click at [597, 556] on div "Update Cancel" at bounding box center [720, 556] width 792 height 23
click at [605, 556] on icon at bounding box center [603, 557] width 10 height 12
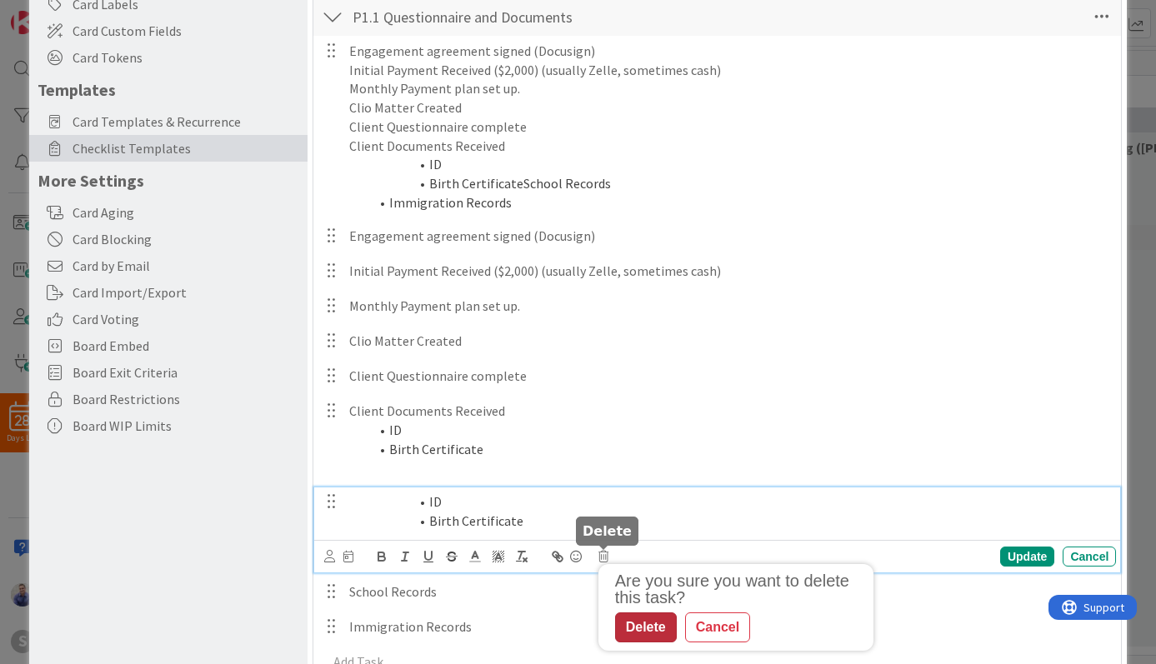
click at [649, 634] on div "Delete" at bounding box center [646, 627] width 62 height 30
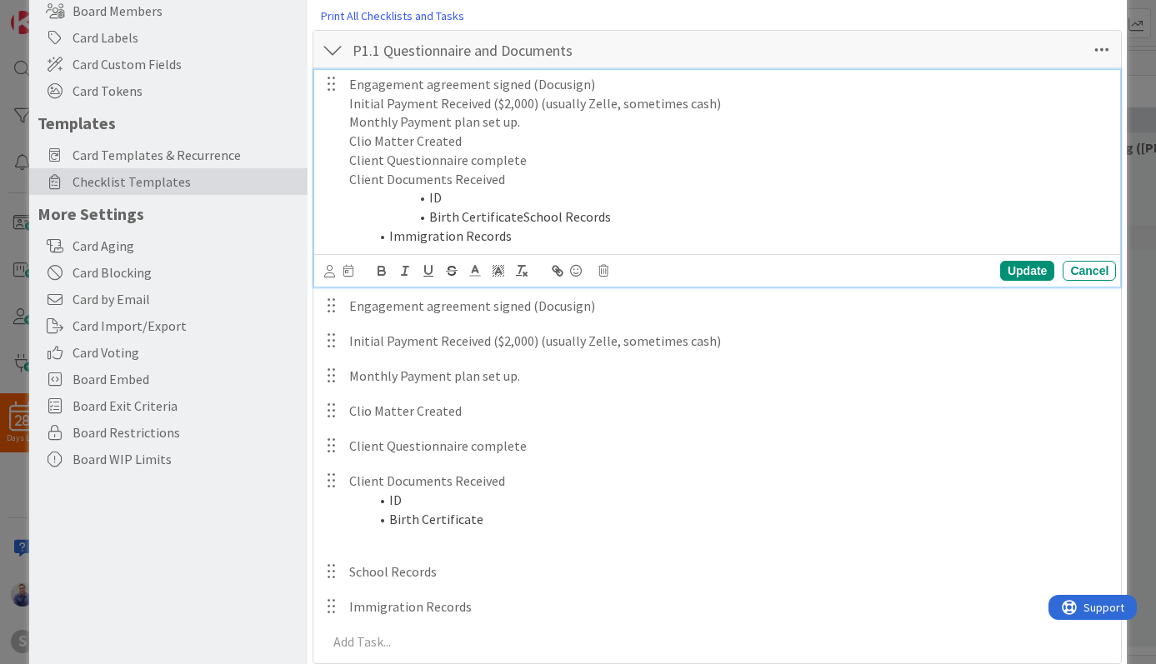
click at [388, 235] on li "Immigration Records" at bounding box center [739, 236] width 740 height 19
click at [601, 272] on icon at bounding box center [603, 271] width 10 height 12
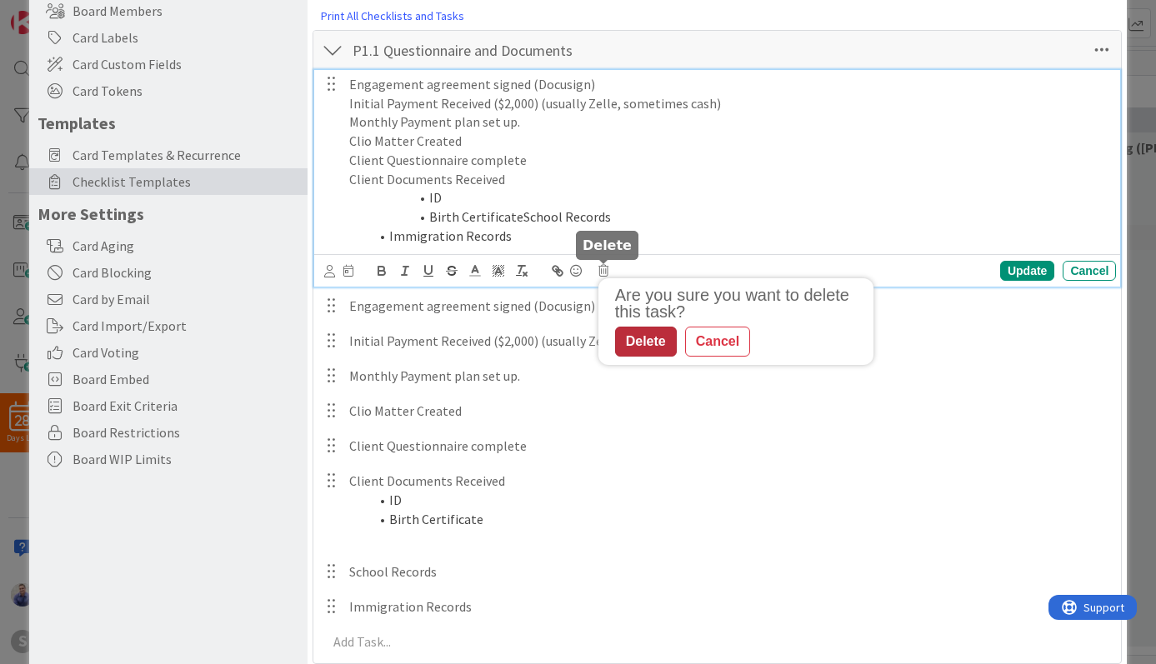
click at [638, 347] on div "Delete" at bounding box center [646, 342] width 62 height 30
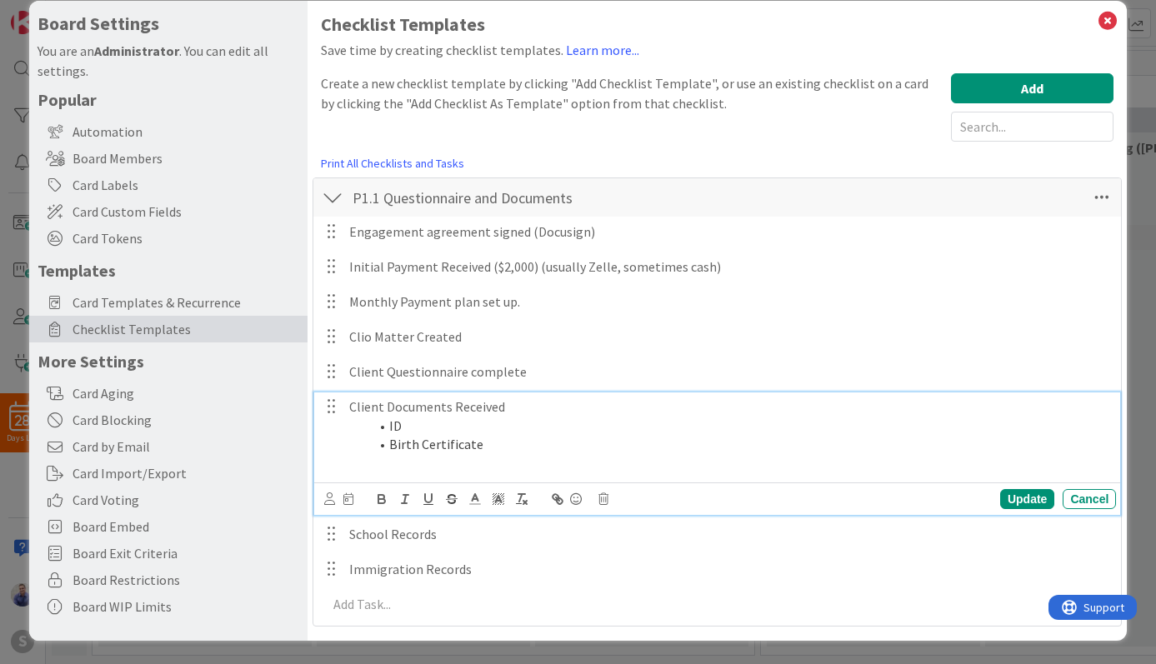
click at [390, 465] on p at bounding box center [729, 463] width 760 height 19
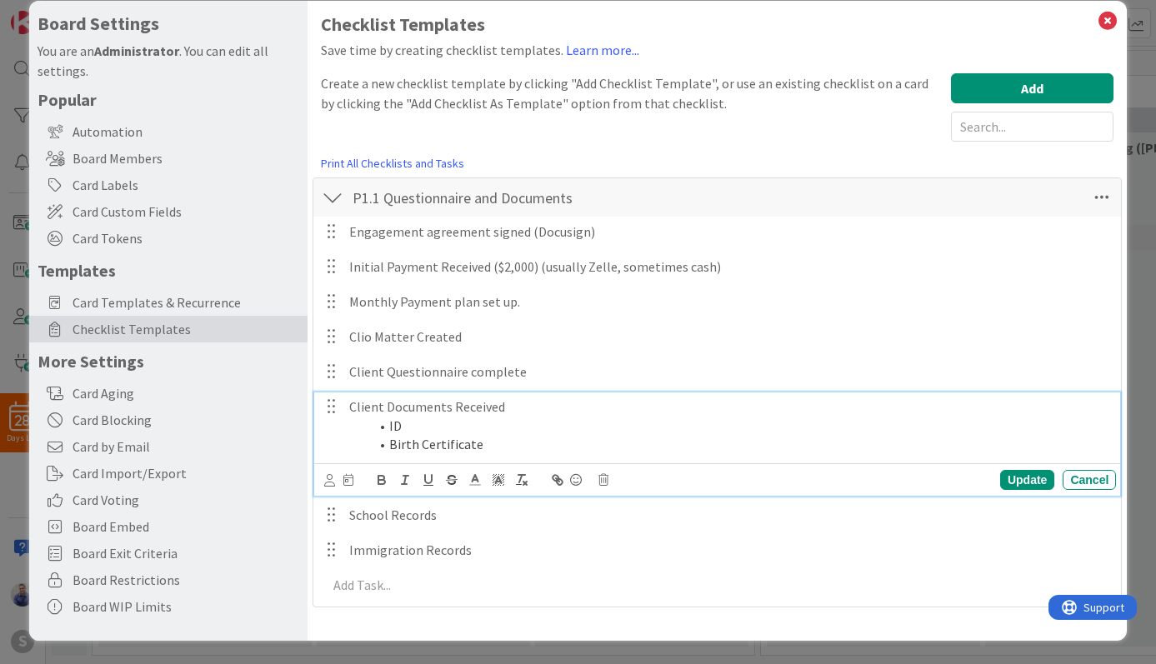
click at [616, 437] on li "Birth Certificate" at bounding box center [739, 444] width 740 height 19
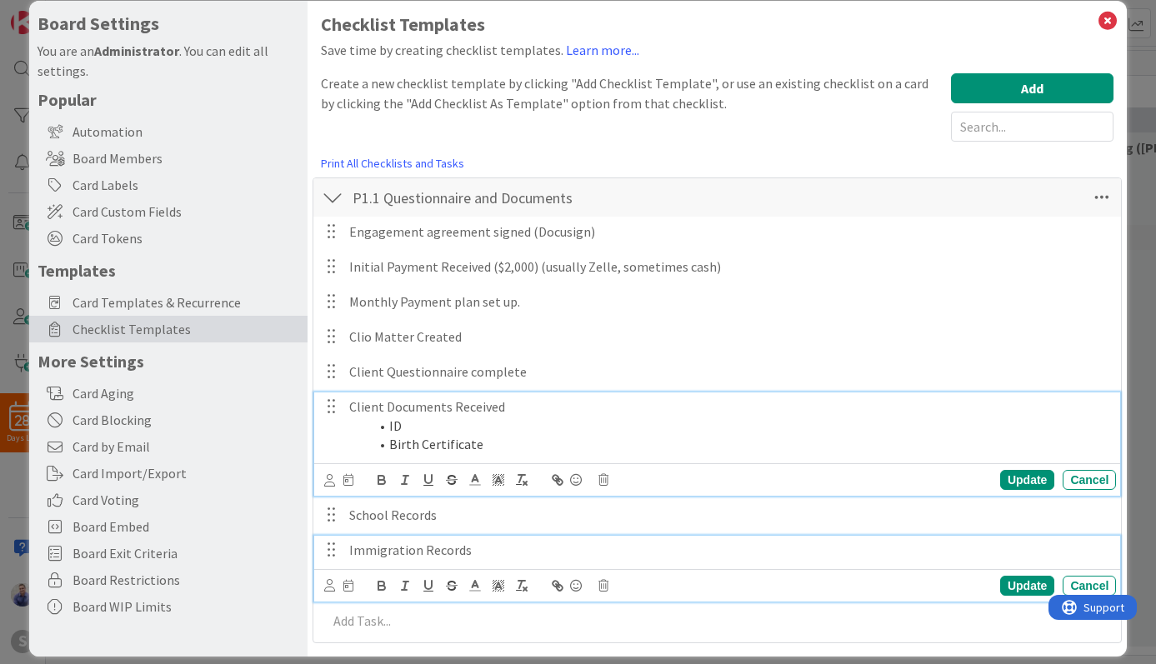
click at [603, 550] on p "Immigration Records" at bounding box center [729, 550] width 760 height 19
click at [550, 421] on li "ID" at bounding box center [739, 426] width 740 height 19
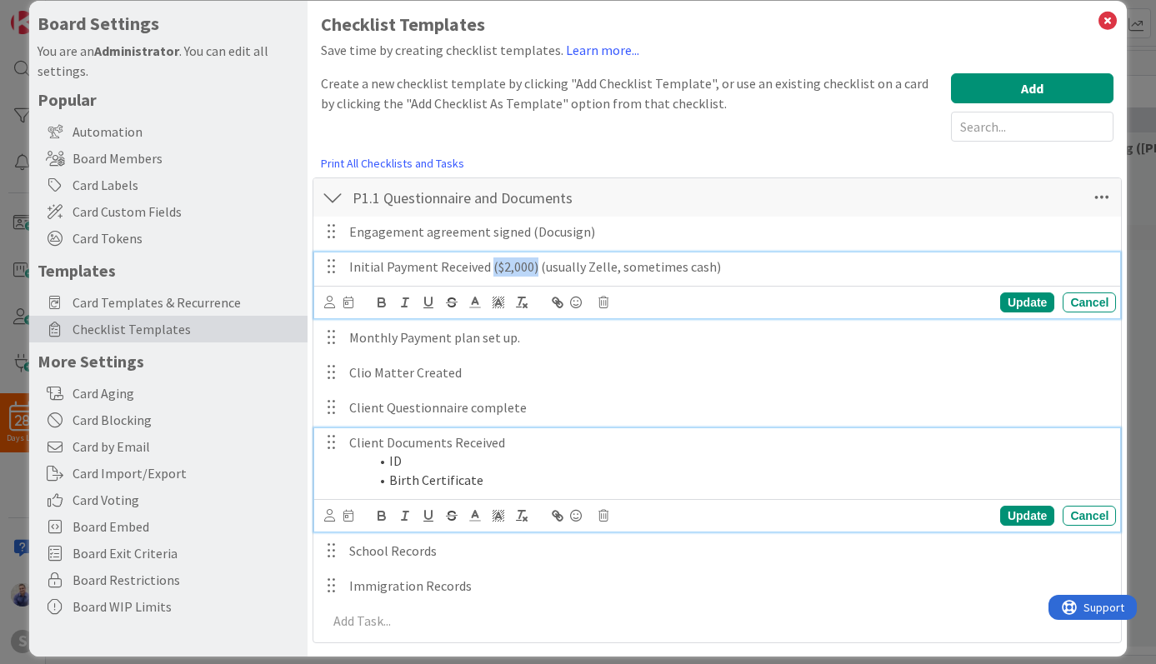
drag, startPoint x: 488, startPoint y: 267, endPoint x: 533, endPoint y: 268, distance: 45.0
click at [532, 268] on p "Initial Payment Received ($2,000) (usually Zelle, sometimes cash)" at bounding box center [729, 266] width 760 height 19
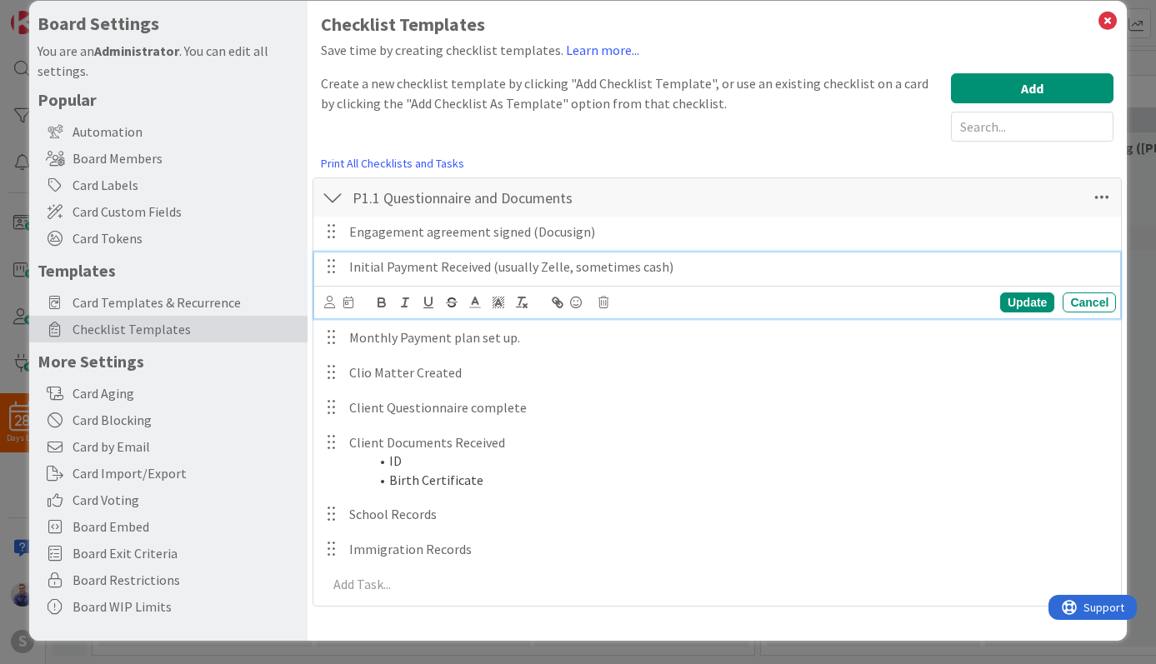
click at [784, 264] on p "Initial Payment Received (usually Zelle, sometimes cash)" at bounding box center [729, 266] width 760 height 19
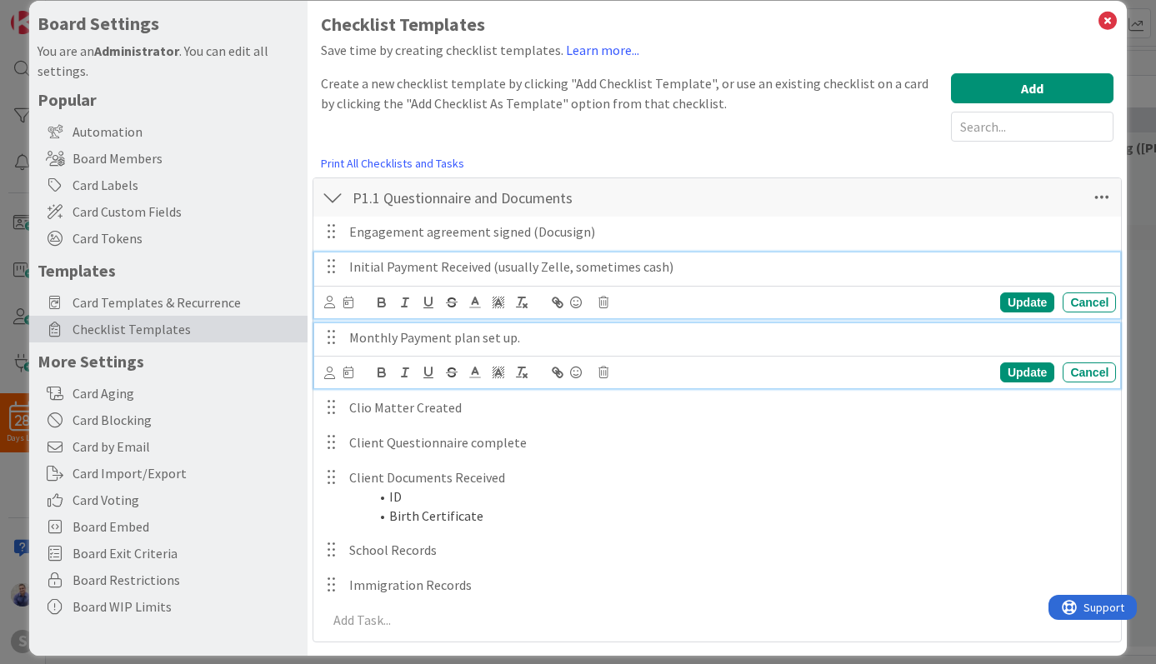
click at [762, 323] on div "Monthly Payment plan set up." at bounding box center [728, 337] width 773 height 29
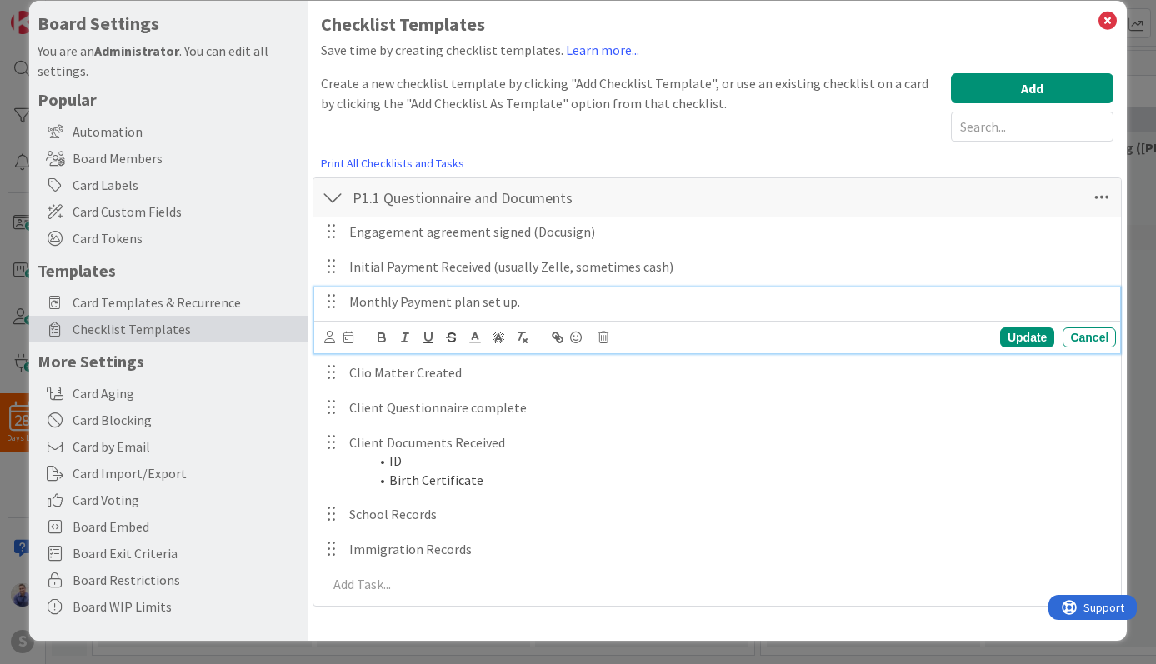
click at [725, 299] on p "Monthly Payment plan set up." at bounding box center [729, 301] width 760 height 19
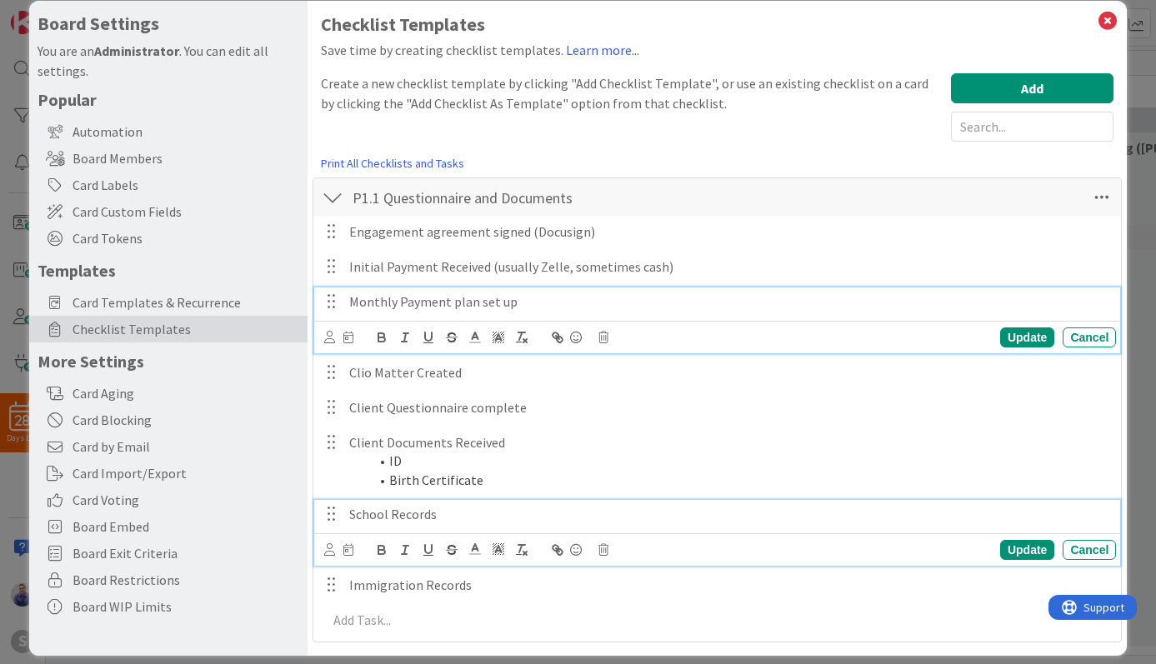
click at [467, 504] on div "School Records" at bounding box center [728, 514] width 773 height 29
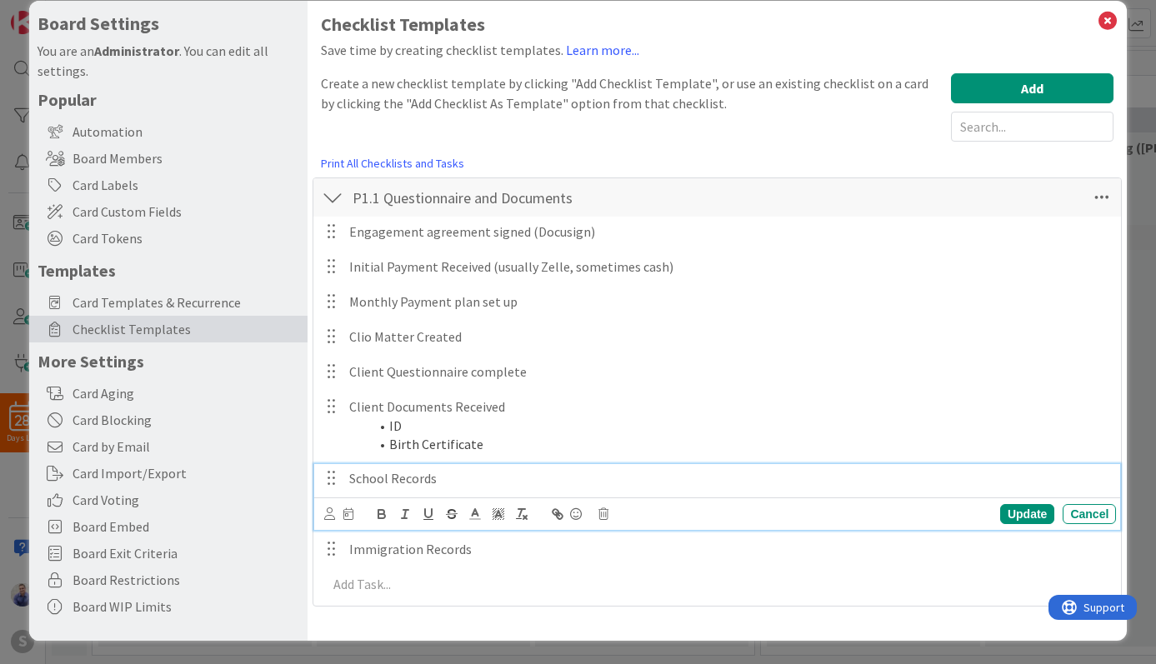
click at [506, 468] on div "School Records" at bounding box center [728, 478] width 773 height 29
click at [506, 482] on p "School Records" at bounding box center [729, 478] width 760 height 19
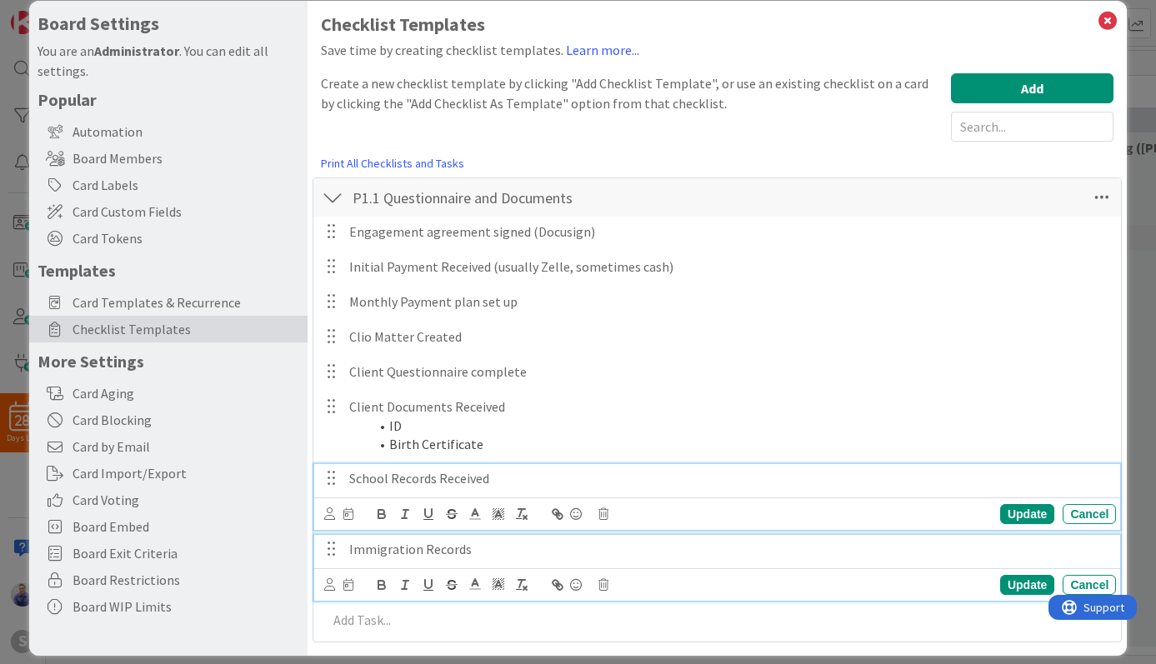
click at [510, 559] on div "Immigration Records" at bounding box center [728, 549] width 773 height 29
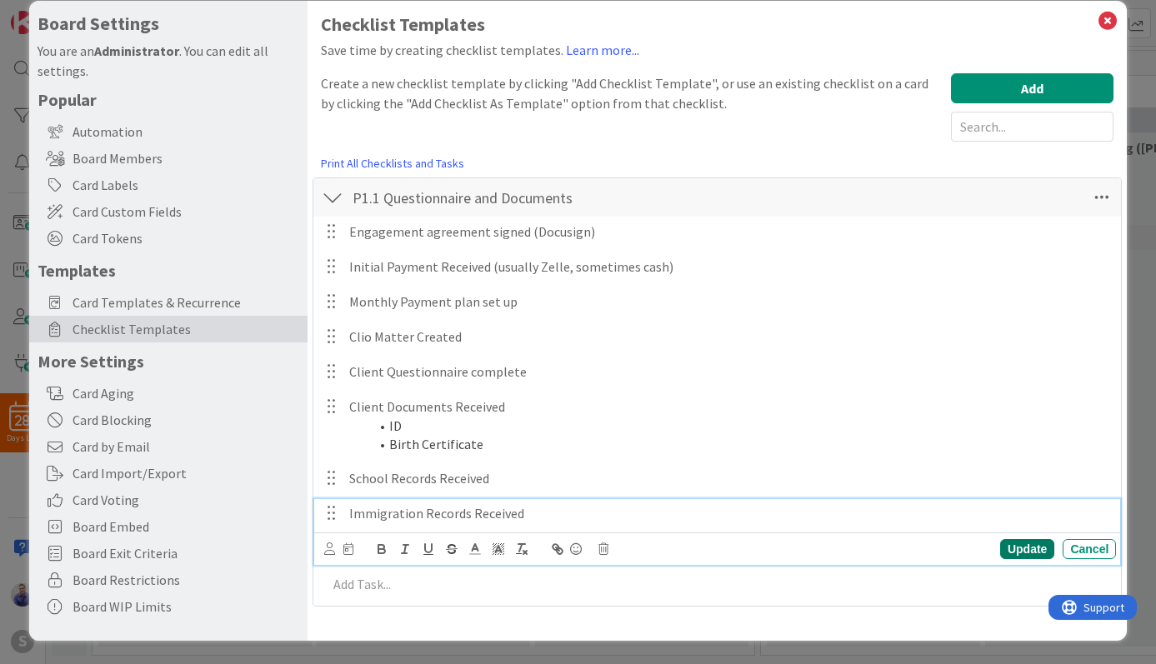
click at [1000, 543] on div "Update" at bounding box center [1027, 549] width 54 height 20
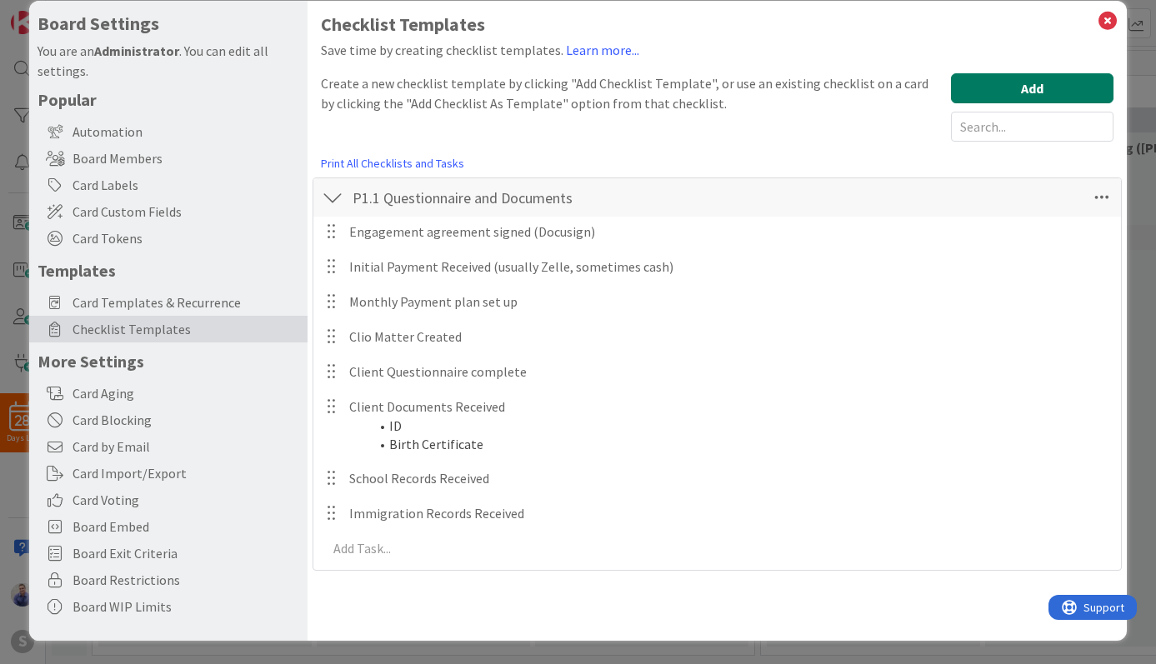
click at [1027, 93] on button "Add" at bounding box center [1032, 88] width 162 height 30
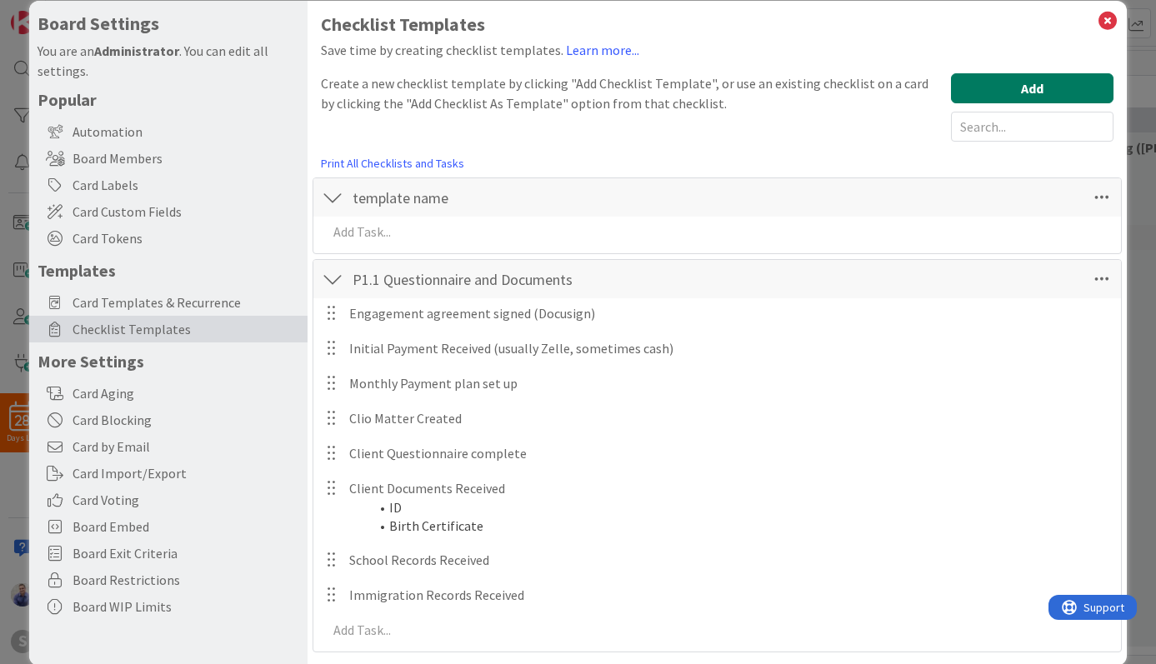
scroll to position [47, 0]
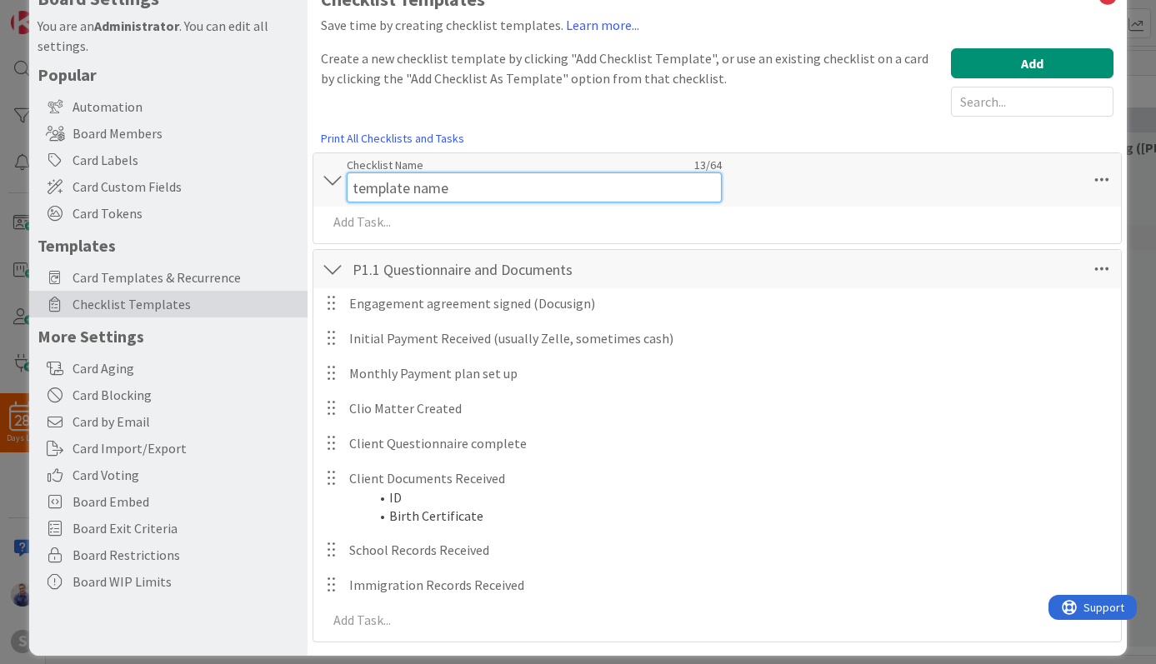
click at [512, 172] on input "template name" at bounding box center [534, 187] width 375 height 30
drag, startPoint x: 510, startPoint y: 196, endPoint x: 331, endPoint y: 185, distance: 179.5
click at [347, 185] on input "template name" at bounding box center [534, 187] width 375 height 30
type input "P0:"
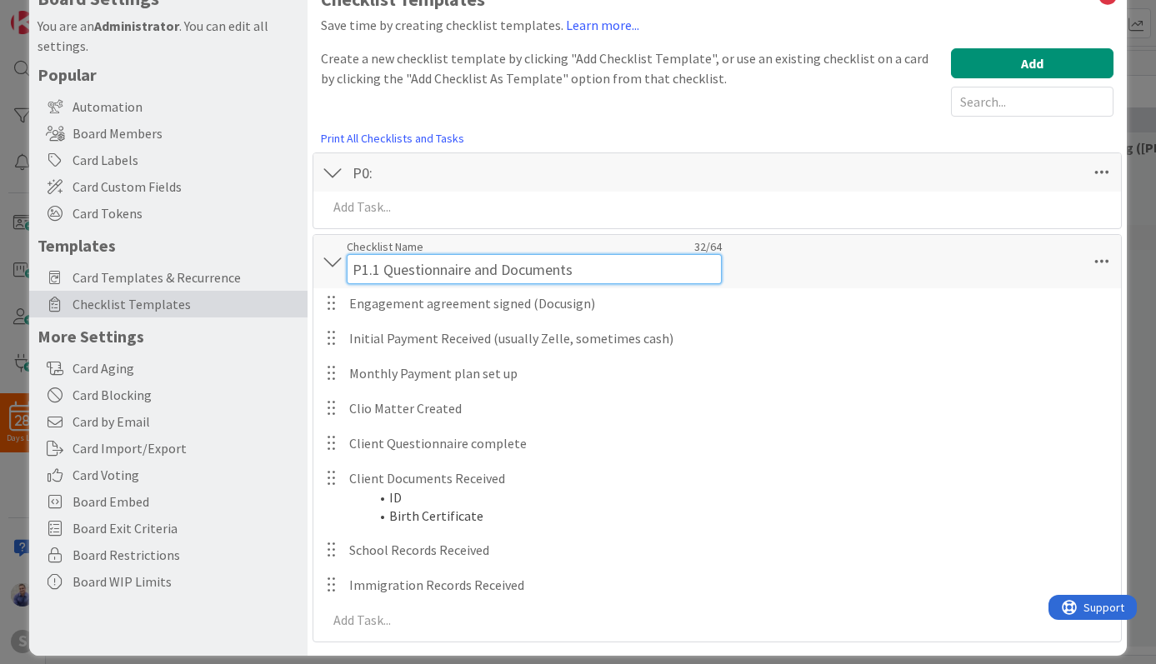
drag, startPoint x: 377, startPoint y: 270, endPoint x: 389, endPoint y: 290, distance: 23.6
click at [377, 270] on input "P1.1 Questionnaire and Documents" at bounding box center [534, 269] width 375 height 30
type input "P1.1 | Questionnaire and Documents"
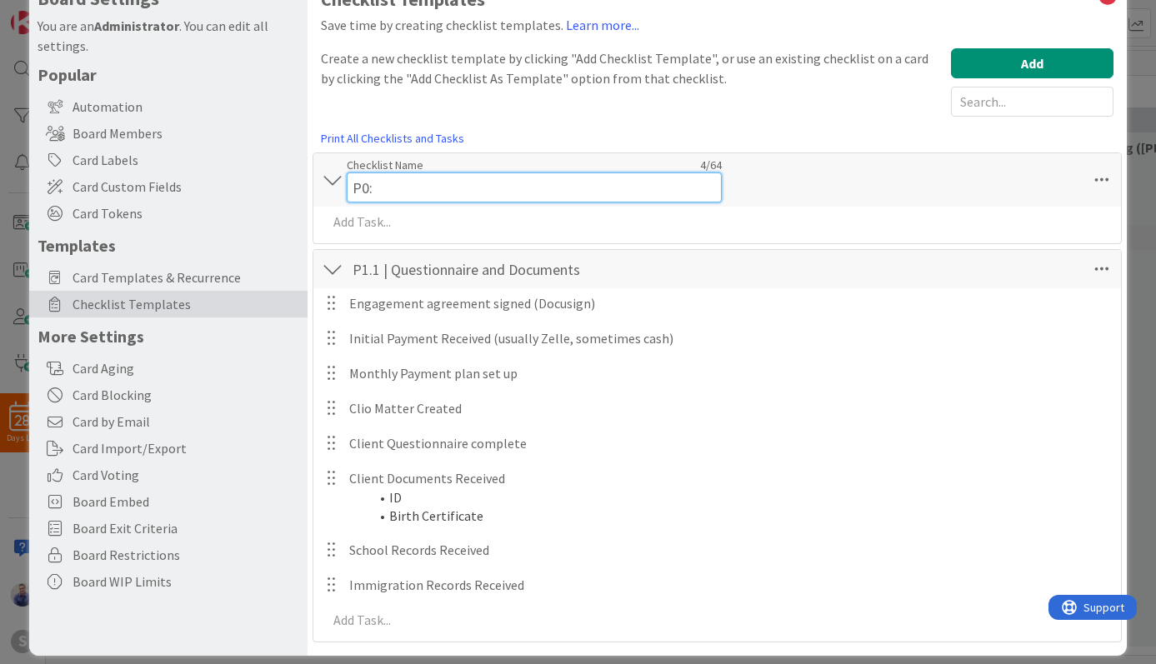
click at [412, 172] on input "P0:" at bounding box center [534, 187] width 375 height 30
click at [362, 185] on input "P0 | General Tasks" at bounding box center [534, 187] width 375 height 30
type input "P0 | General Tasks"
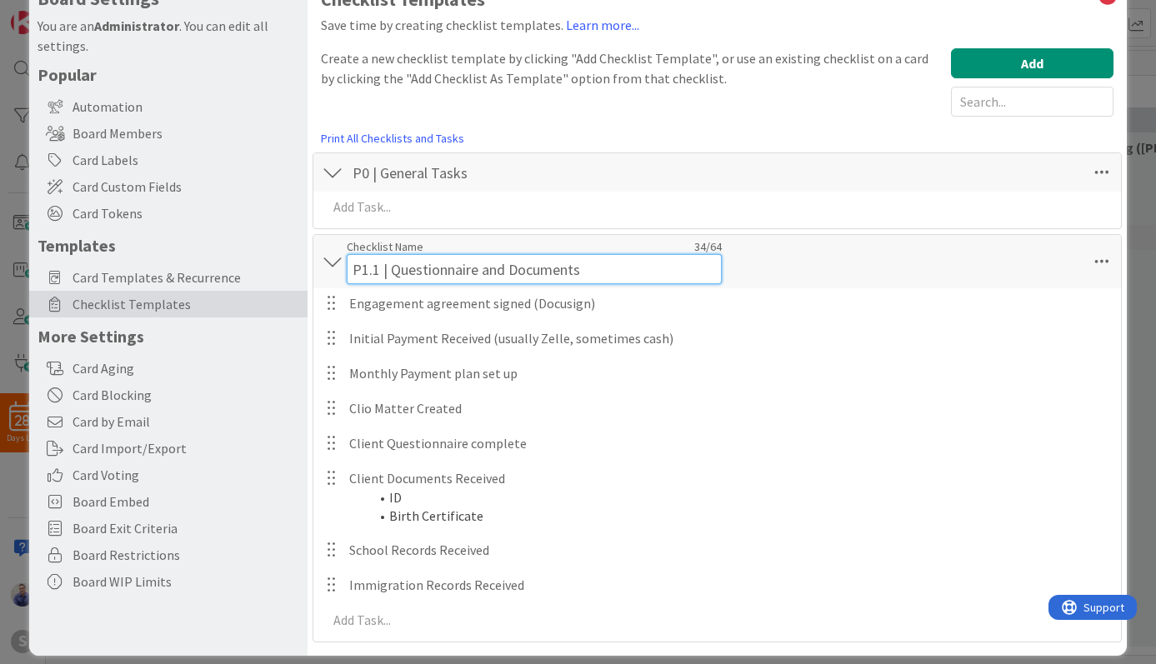
click at [498, 272] on input "P1.1 | Questionnaire and Documents" at bounding box center [534, 269] width 375 height 30
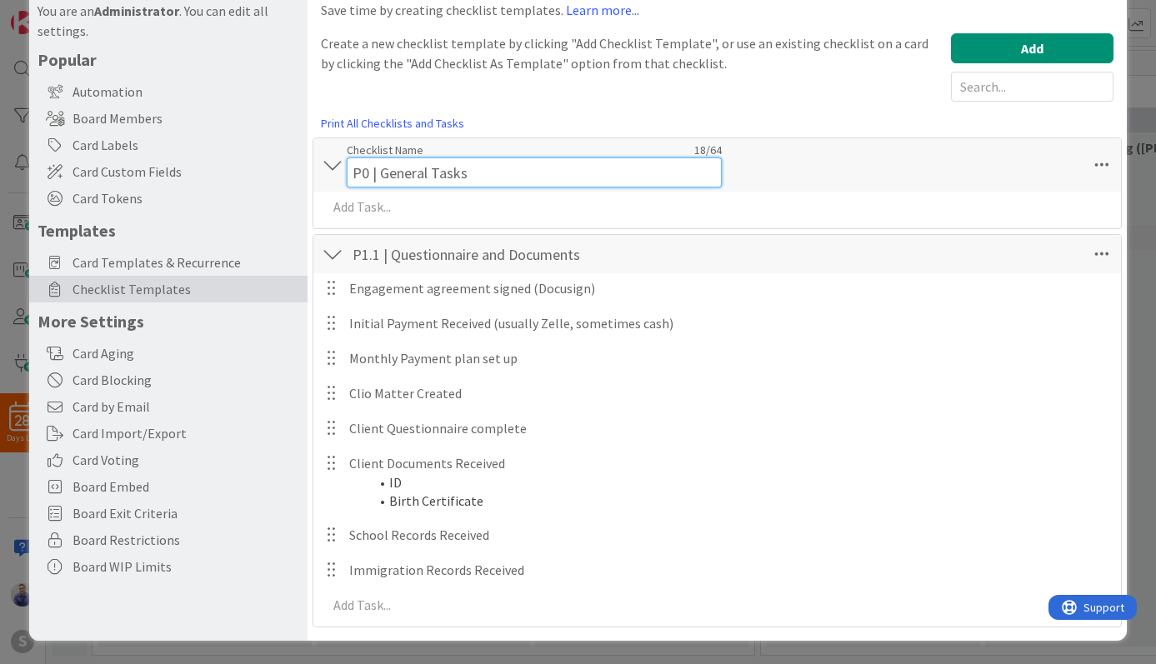
click at [381, 158] on input "P0 | General Tasks" at bounding box center [534, 172] width 375 height 30
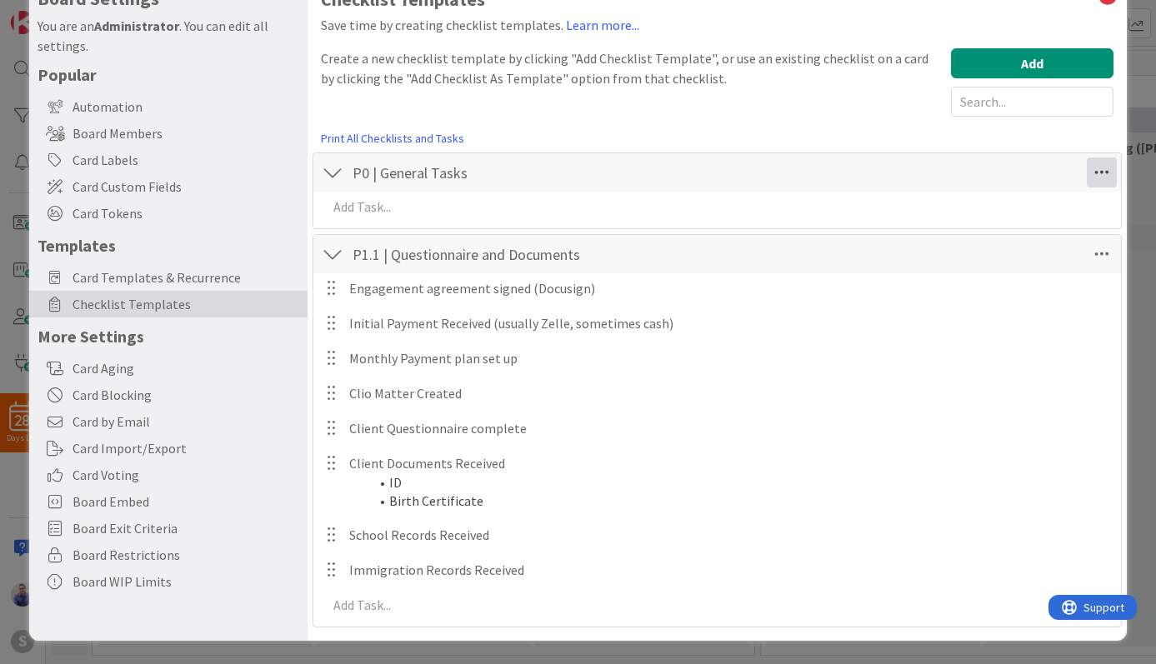
scroll to position [47, 0]
click at [1086, 163] on icon at bounding box center [1101, 172] width 30 height 30
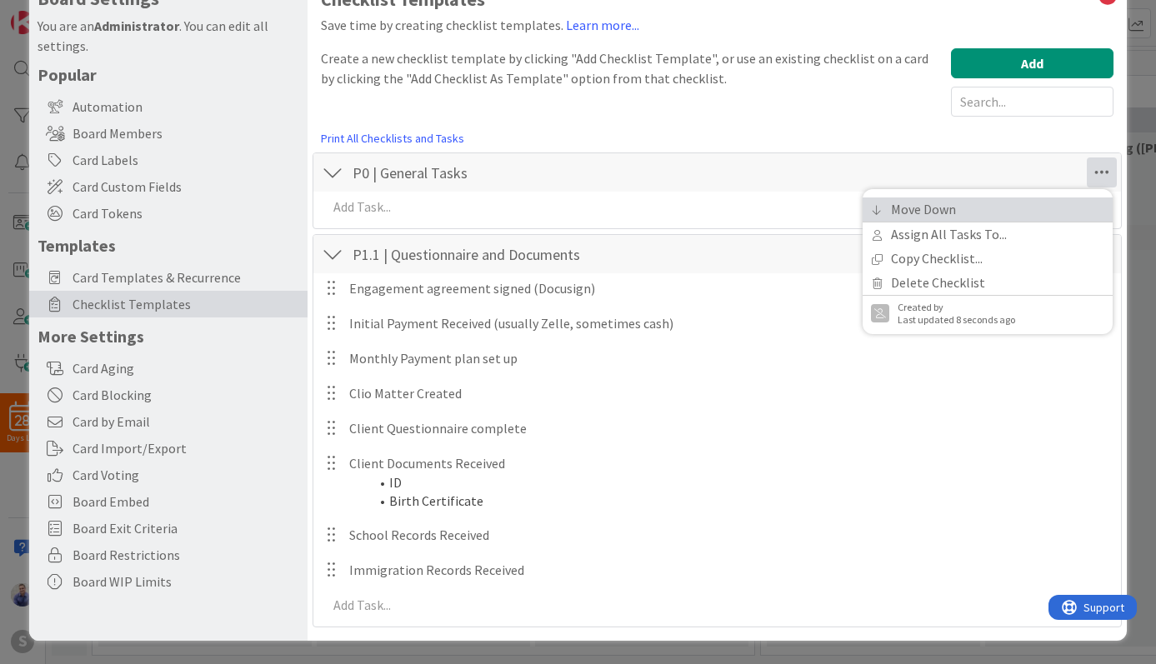
click at [936, 202] on link "Move Down" at bounding box center [987, 209] width 250 height 24
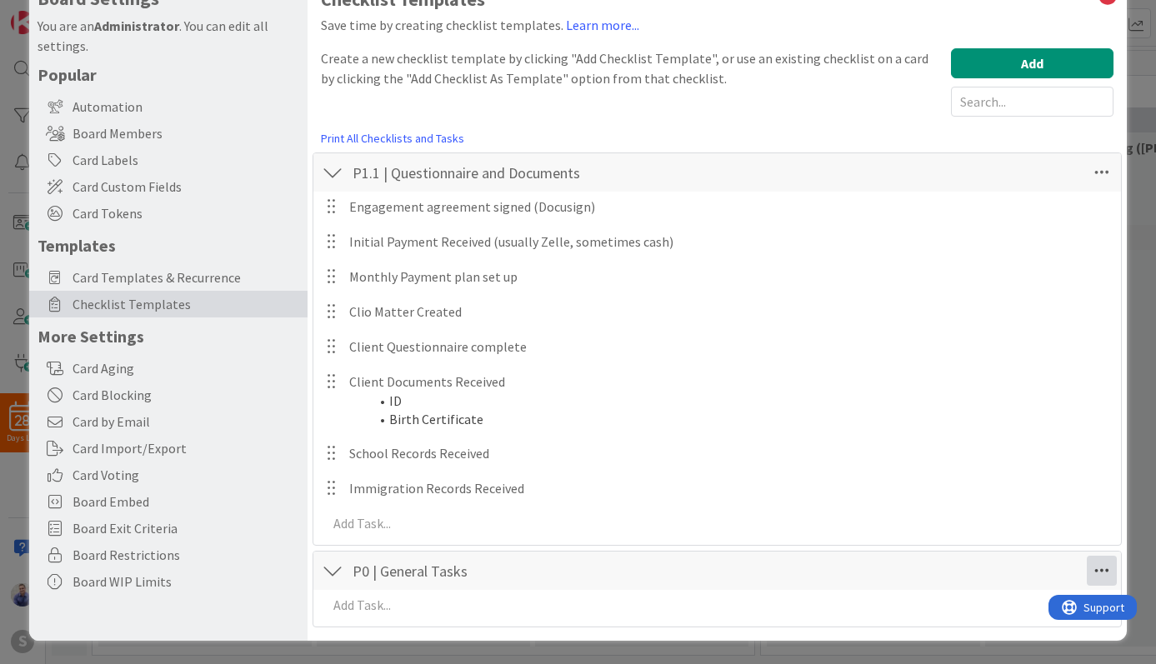
click at [1086, 571] on icon at bounding box center [1101, 571] width 30 height 30
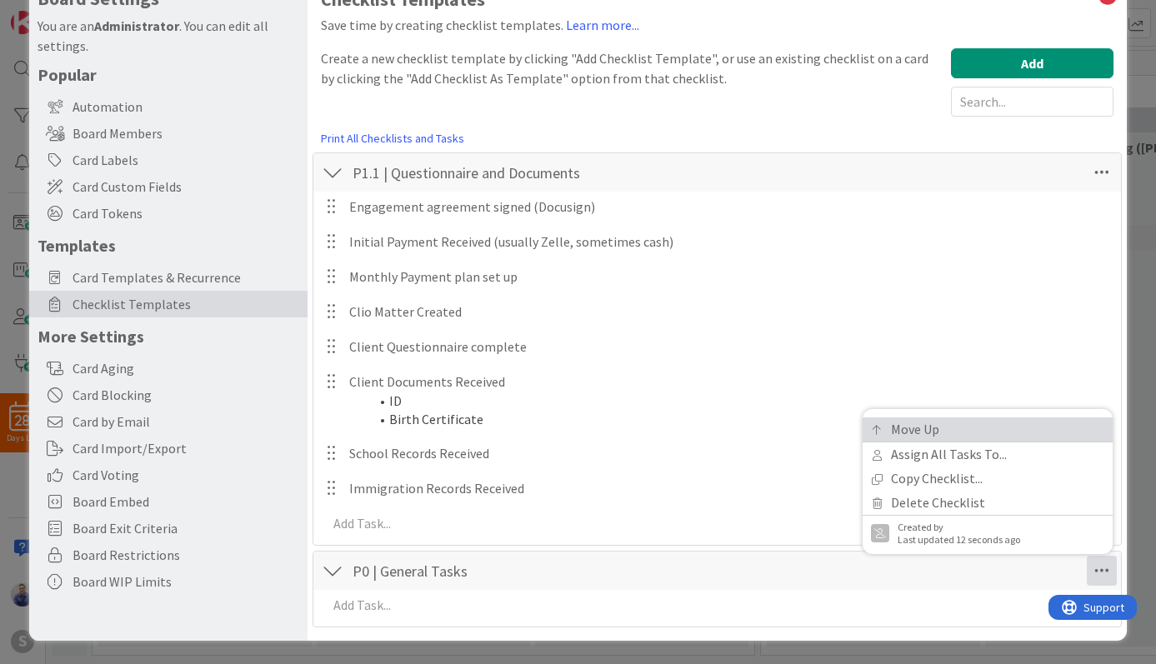
click at [897, 426] on link "Move Up" at bounding box center [987, 429] width 250 height 24
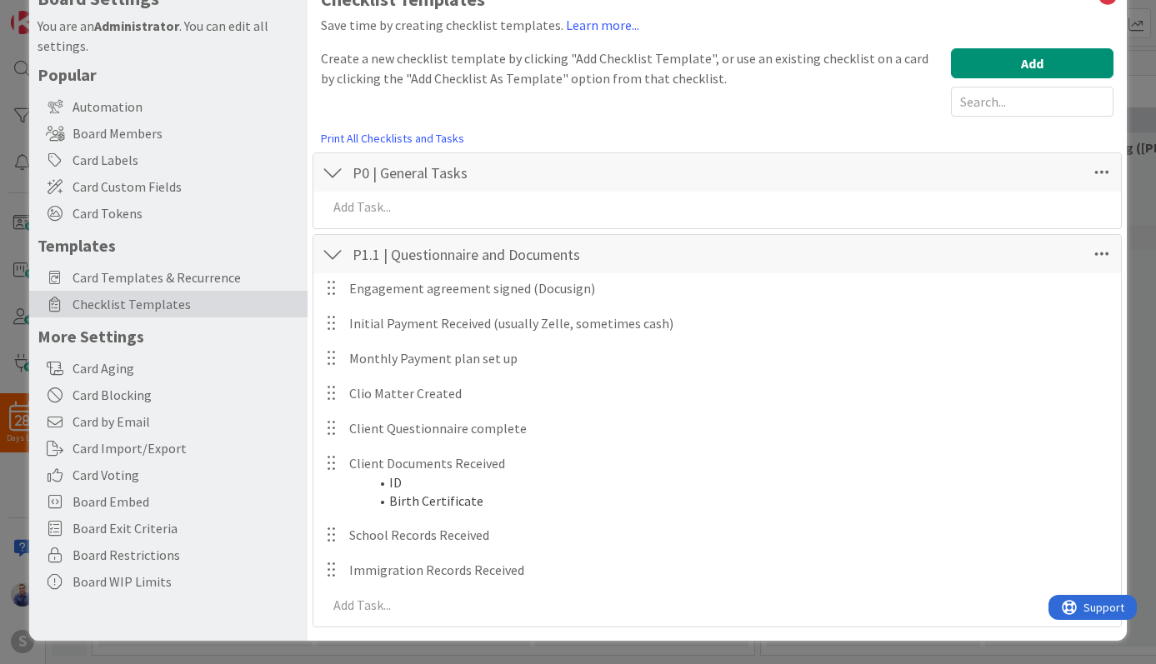
click at [716, 132] on div "Checklist Templates Save time by creating checklist templates. Learn more... Cr…" at bounding box center [717, 308] width 793 height 638
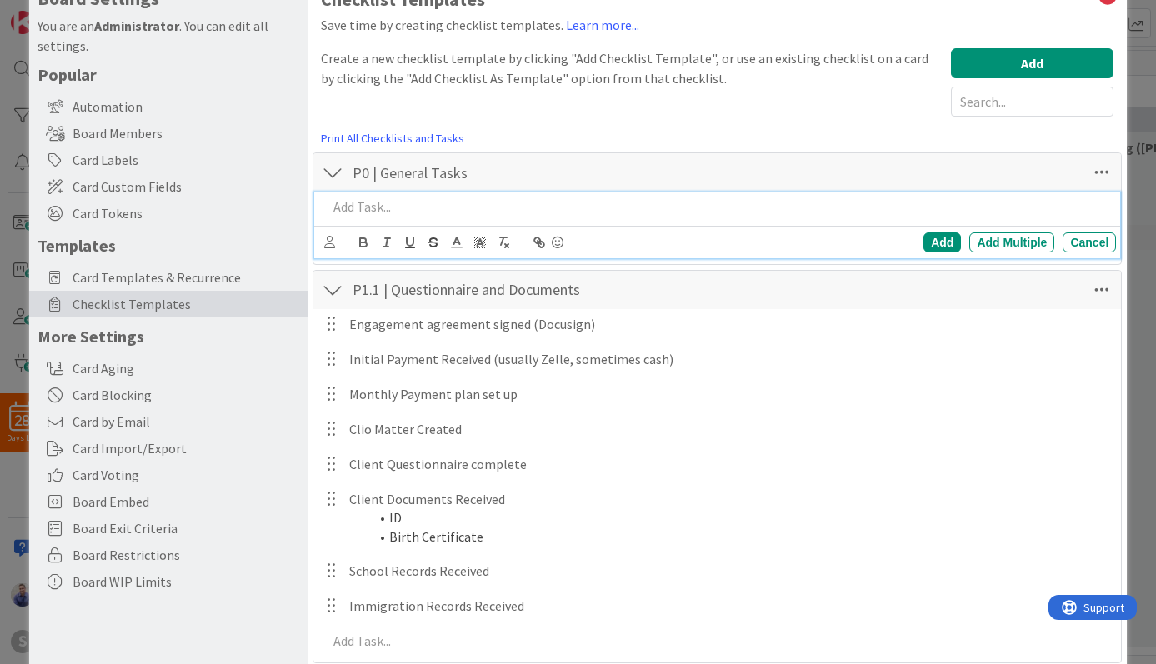
click at [689, 201] on p at bounding box center [718, 206] width 782 height 19
drag, startPoint x: 592, startPoint y: 207, endPoint x: 313, endPoint y: 195, distance: 279.4
click at [321, 195] on div "Add tasks to this card as needed" at bounding box center [719, 206] width 796 height 29
click at [927, 242] on div "Add" at bounding box center [941, 242] width 37 height 20
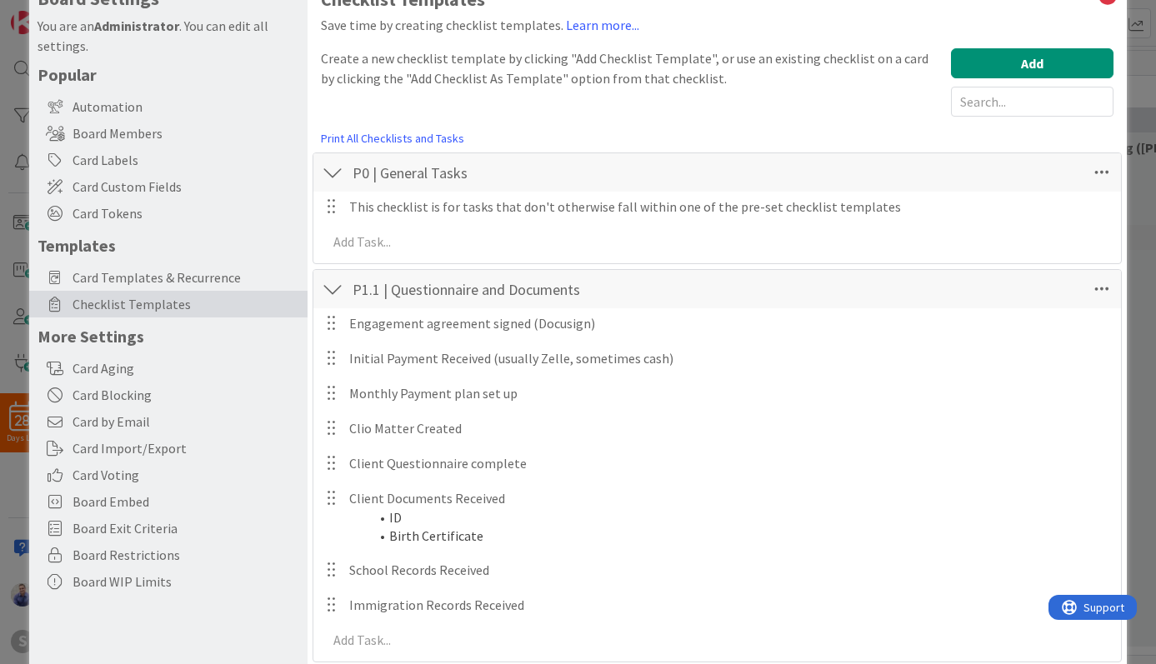
scroll to position [82, 0]
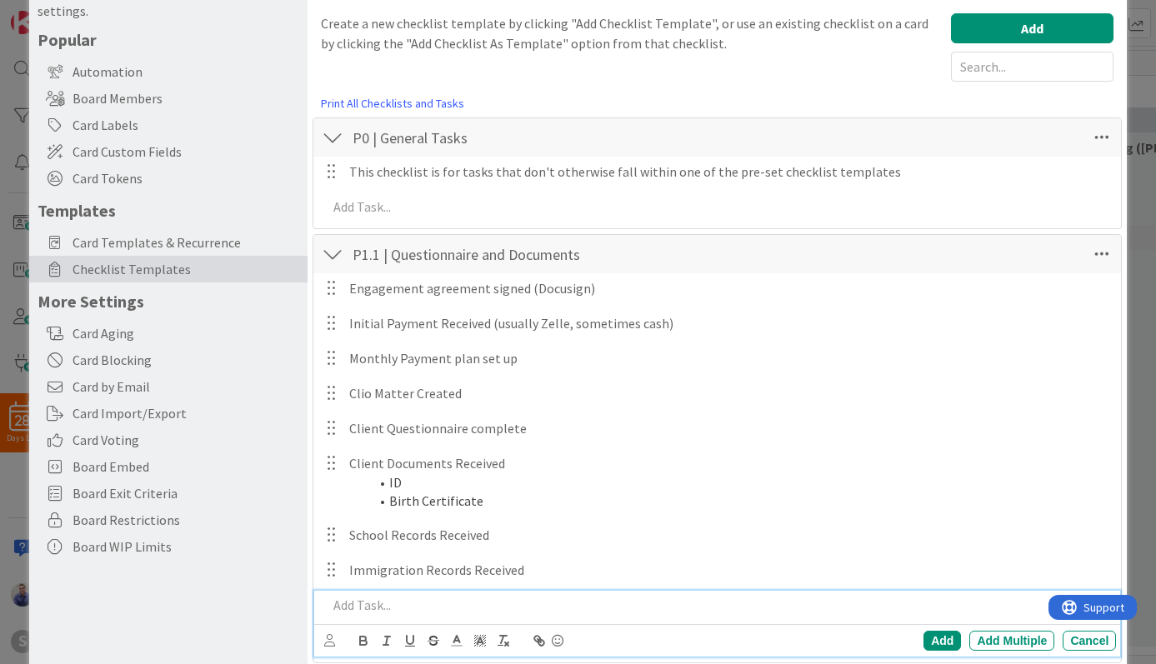
click at [397, 603] on p at bounding box center [718, 605] width 782 height 19
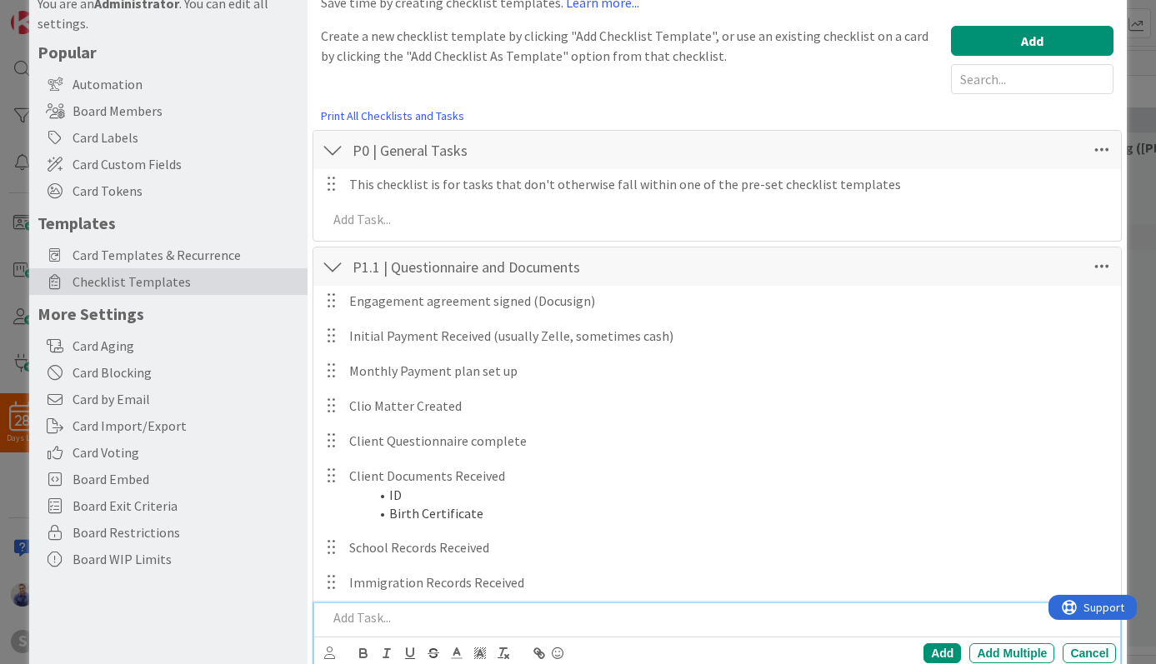
scroll to position [65, 0]
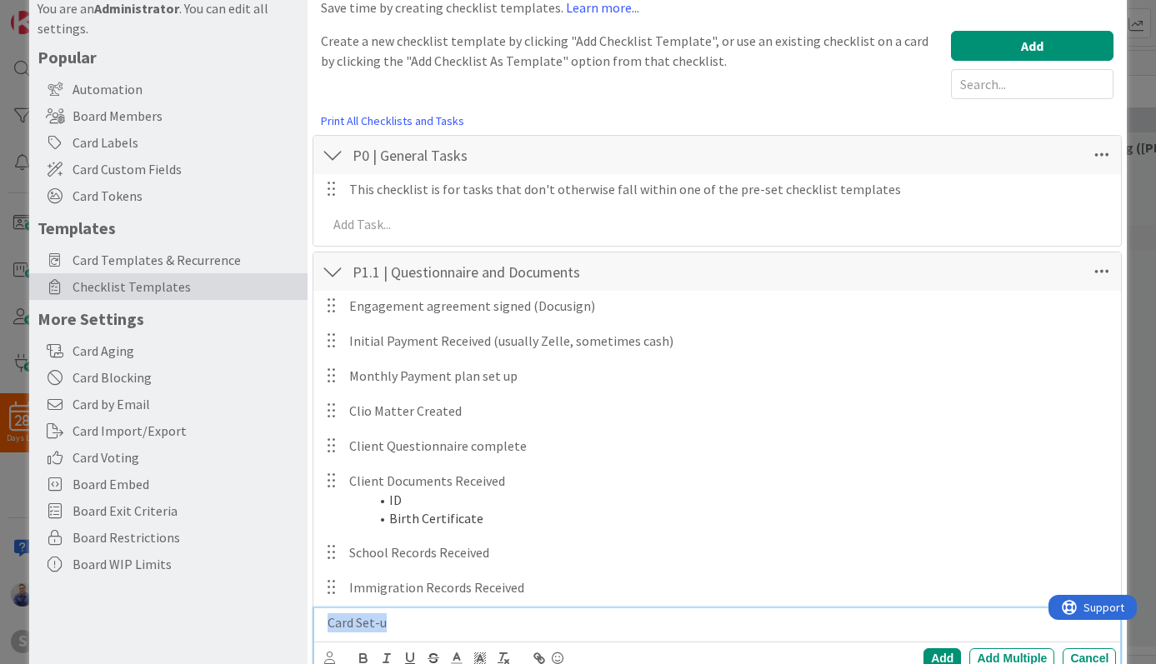
drag, startPoint x: 457, startPoint y: 625, endPoint x: 272, endPoint y: 625, distance: 184.1
click at [321, 625] on div "Card Set-u" at bounding box center [719, 622] width 796 height 29
copy p "Card Set-u"
click at [571, 628] on p "Card Setup / Maintenance Complete: Assign owner, task owners, task due-dates, e…" at bounding box center [718, 622] width 782 height 19
click at [834, 615] on p "Card Setup / Maintenance Complete: Assign card owner, task owners, task due-dat…" at bounding box center [718, 622] width 782 height 19
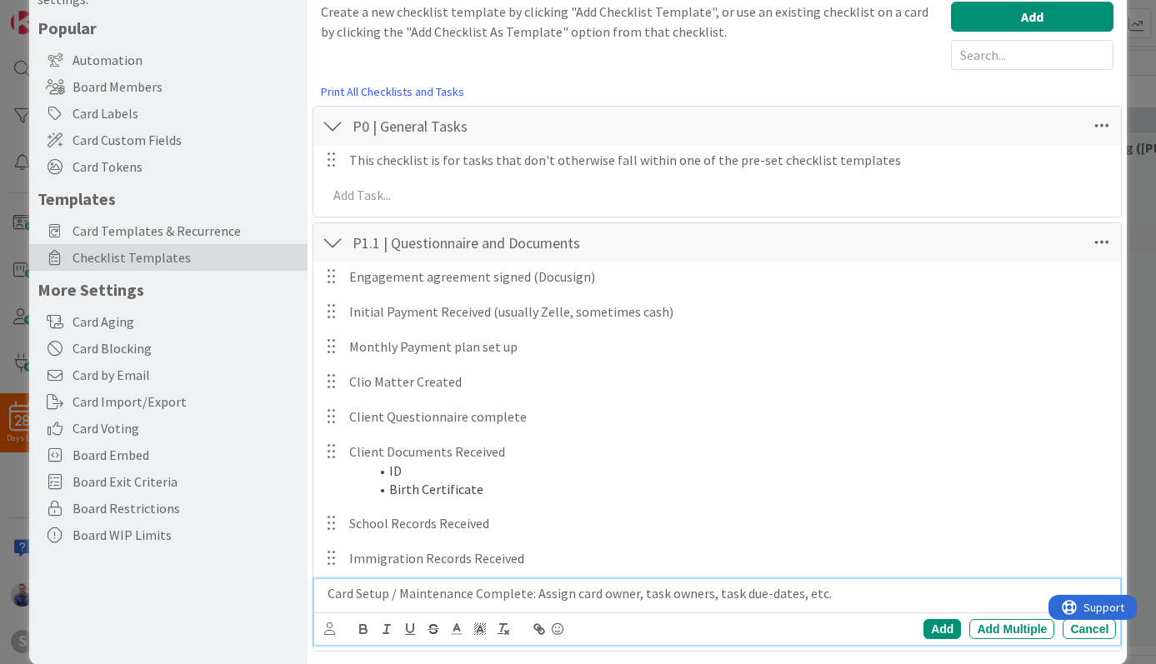
scroll to position [118, 0]
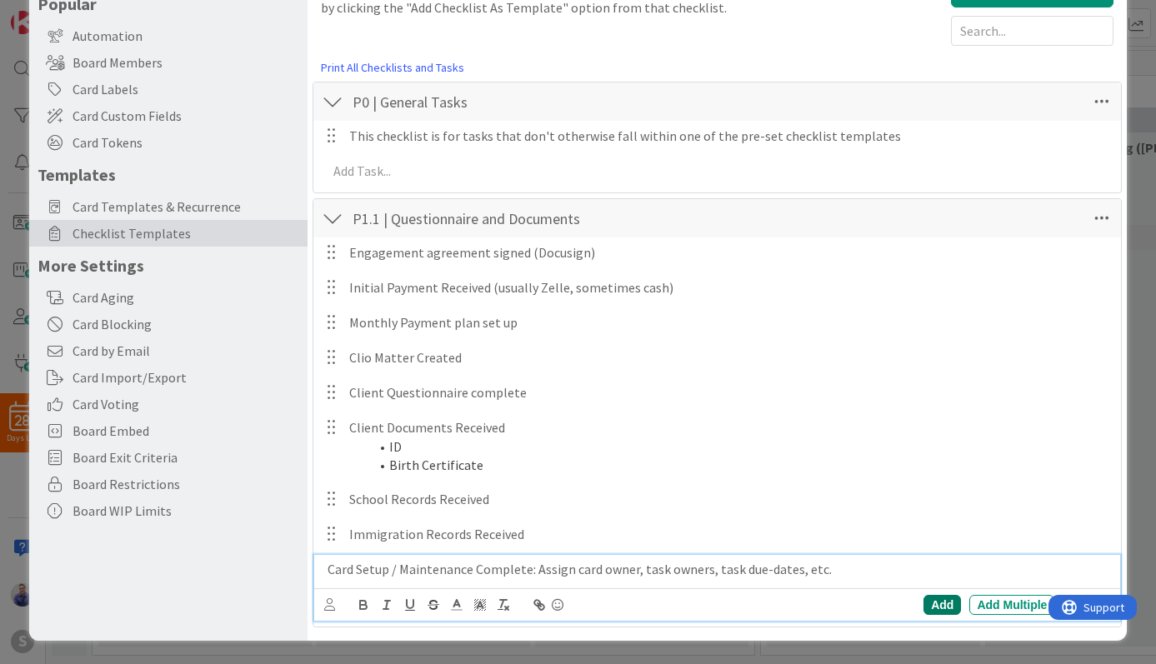
click at [930, 607] on div "Add" at bounding box center [941, 605] width 37 height 20
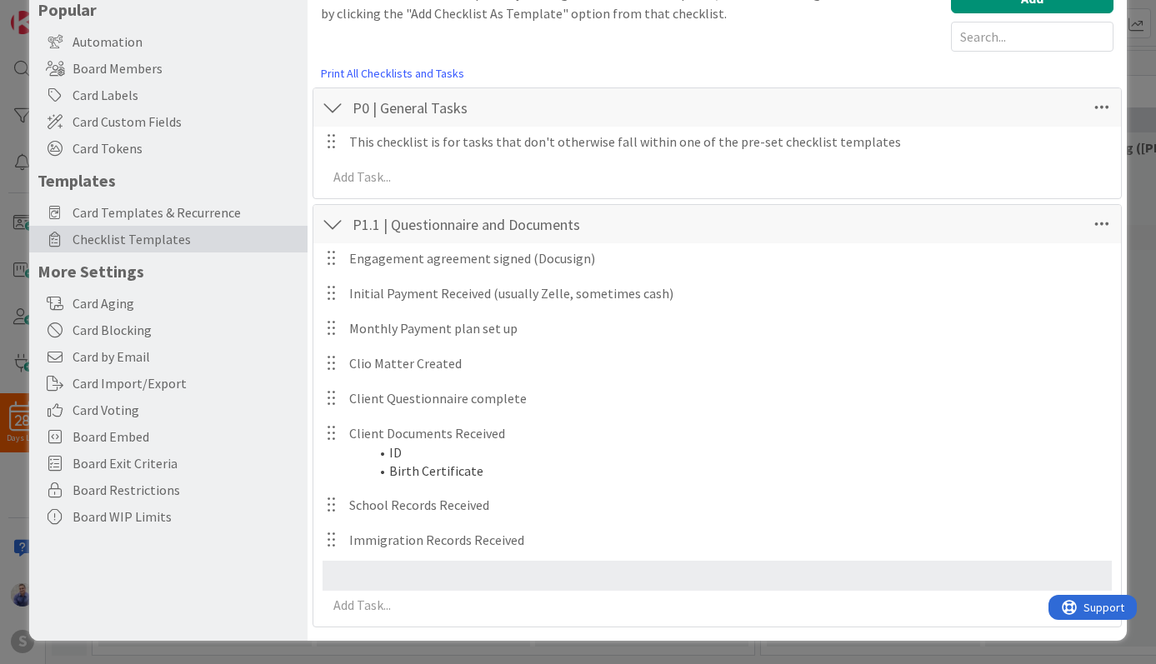
scroll to position [82, 0]
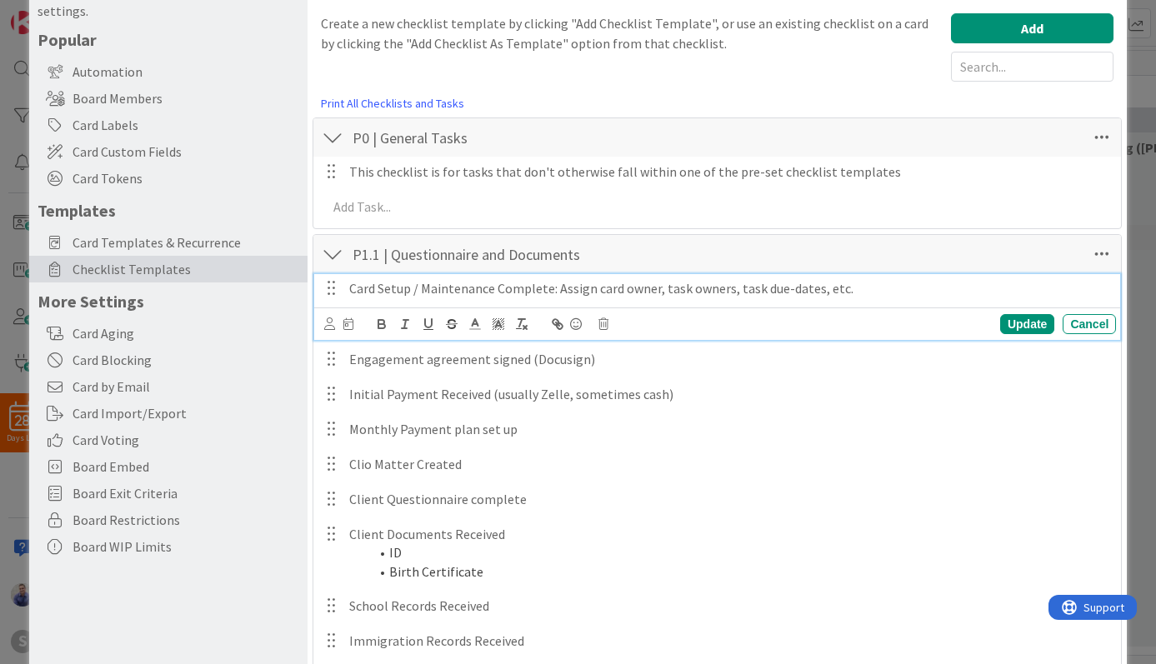
click at [415, 292] on p "Card Setup / Maintenance Complete: Assign card owner, task owners, task due-dat…" at bounding box center [729, 288] width 760 height 19
drag, startPoint x: 868, startPoint y: 287, endPoint x: 561, endPoint y: 290, distance: 307.5
click at [561, 290] on p "Card Setup & Maintenance Complete: Assign card owner, task owners, task due-dat…" at bounding box center [729, 288] width 760 height 19
click at [1007, 327] on div "Update" at bounding box center [1027, 324] width 54 height 20
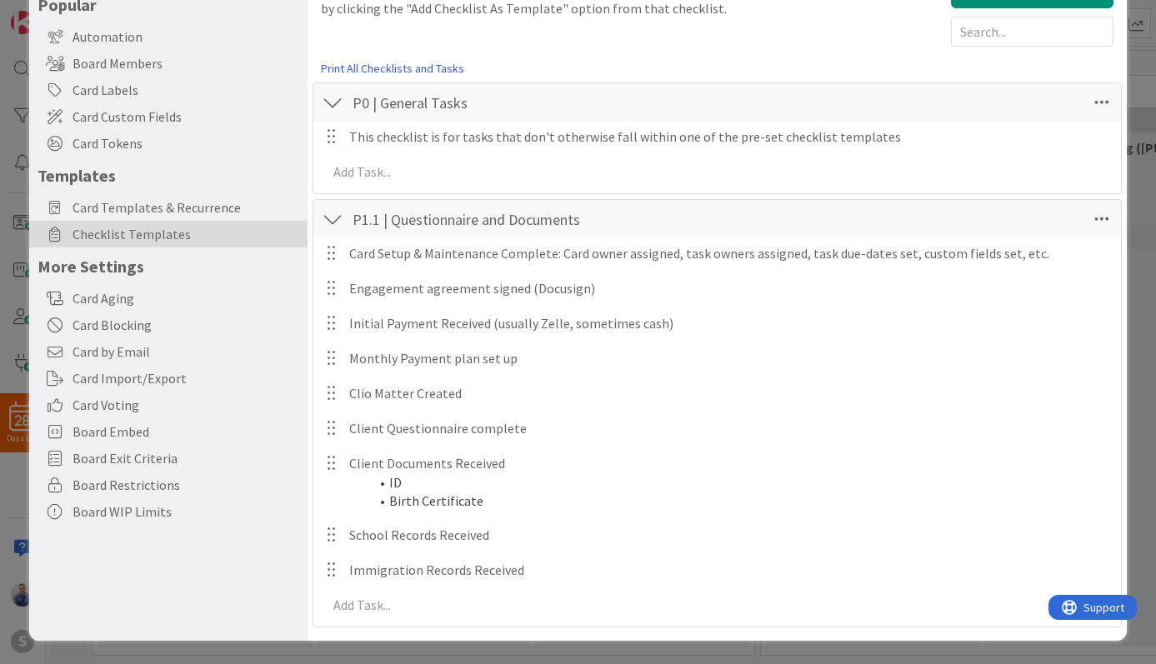
scroll to position [0, 0]
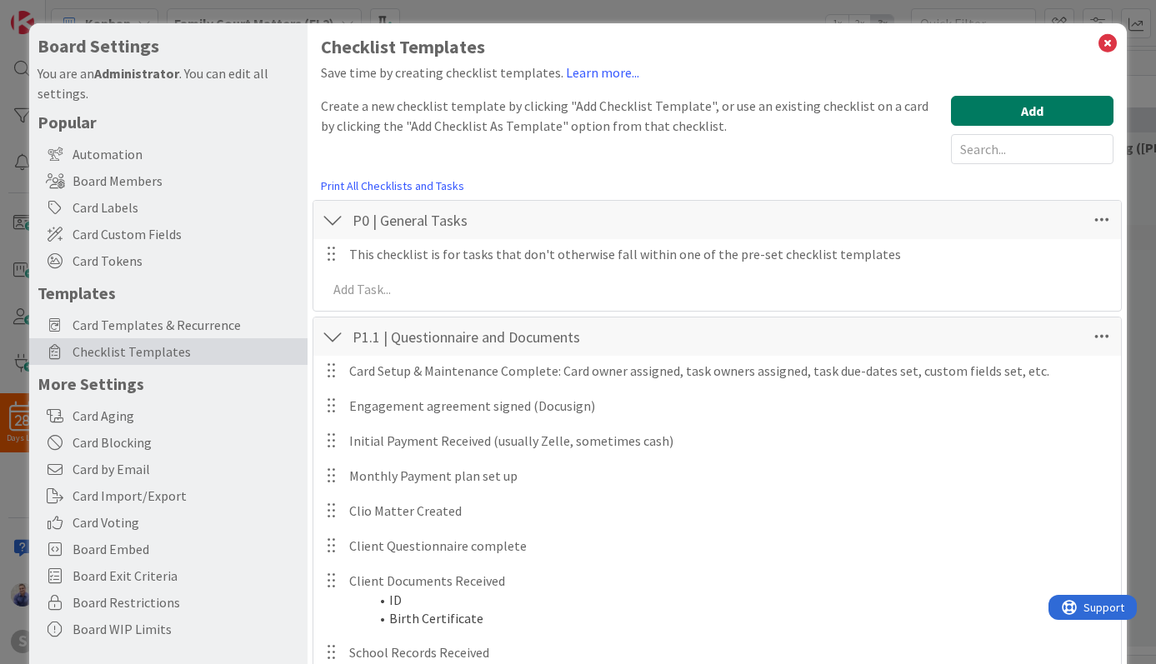
click at [984, 114] on button "Add" at bounding box center [1032, 111] width 162 height 30
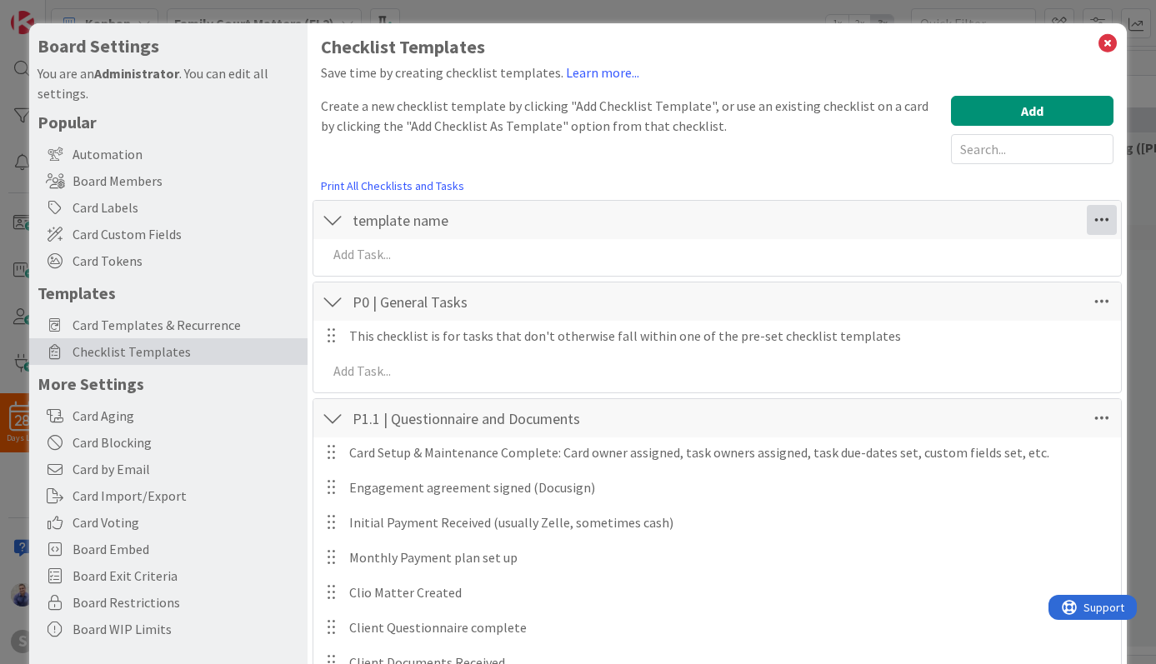
click at [1088, 221] on icon at bounding box center [1101, 220] width 30 height 30
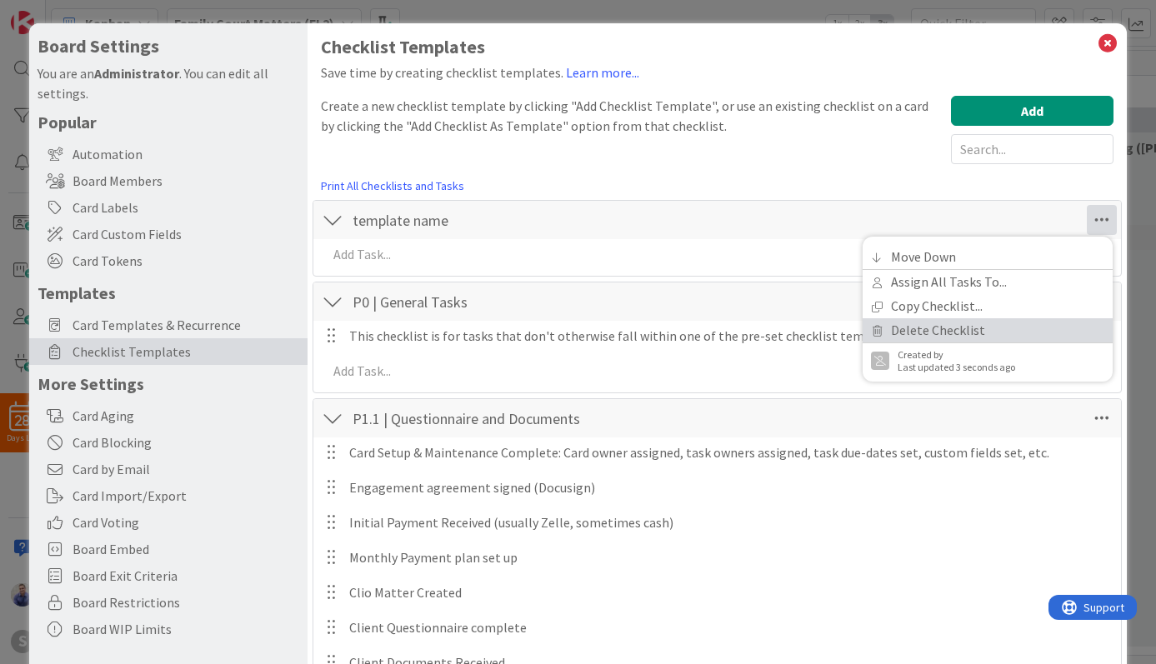
click at [1004, 337] on link "Delete Checklist" at bounding box center [987, 330] width 250 height 24
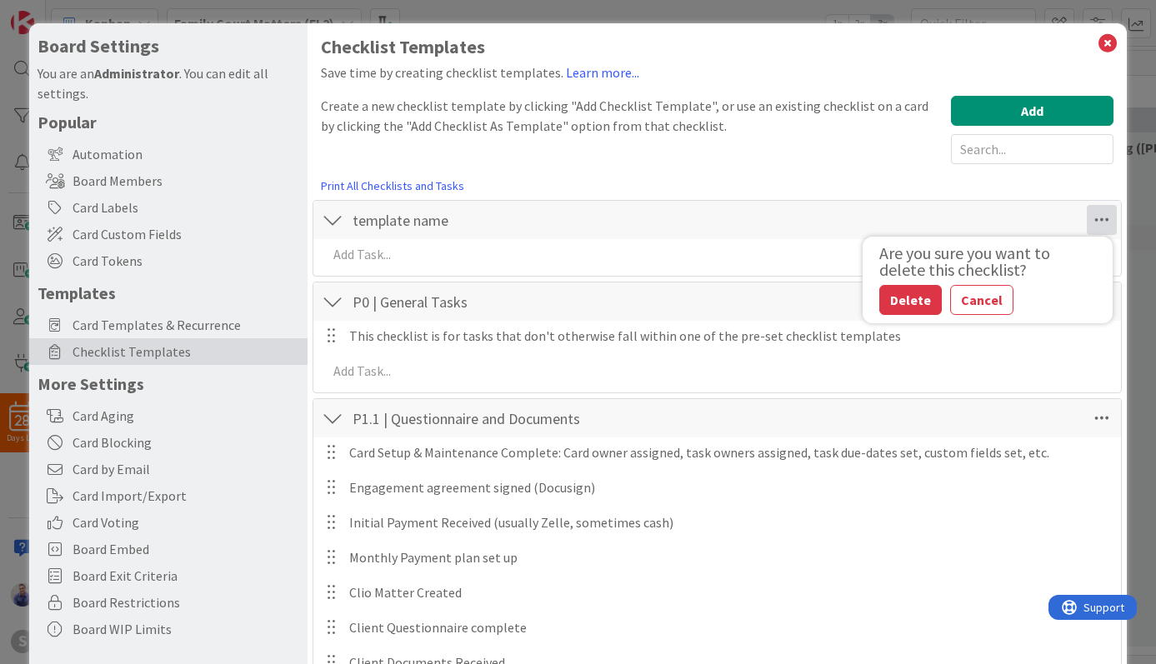
click at [900, 303] on button "Delete" at bounding box center [910, 300] width 62 height 30
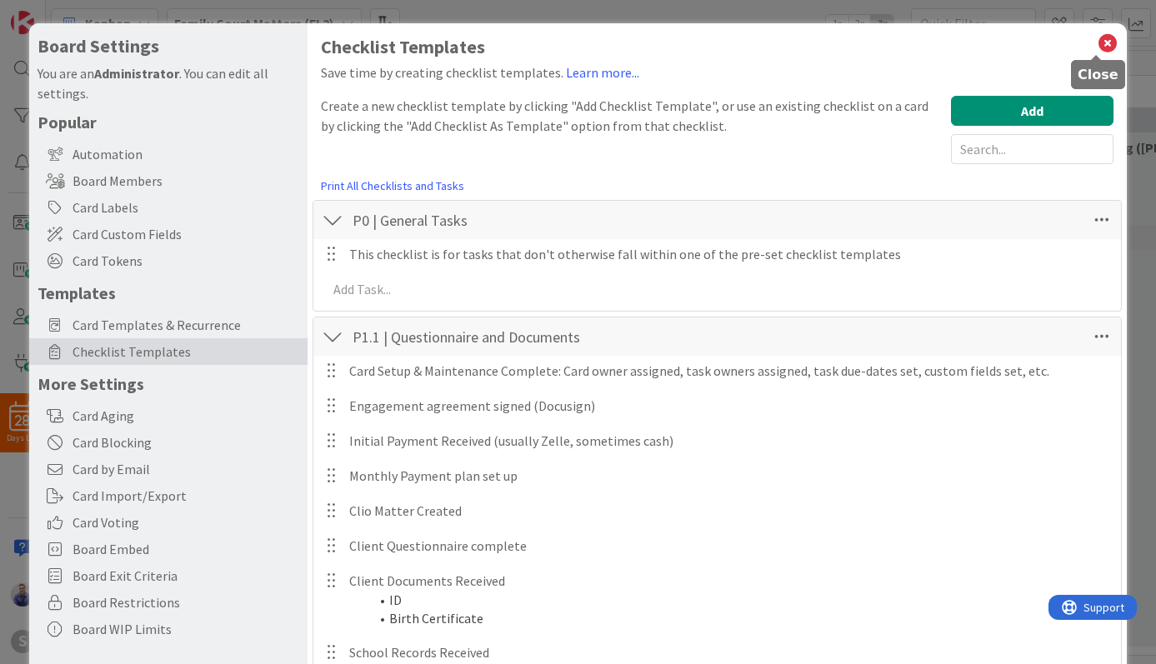
click at [1096, 45] on icon at bounding box center [1107, 43] width 22 height 23
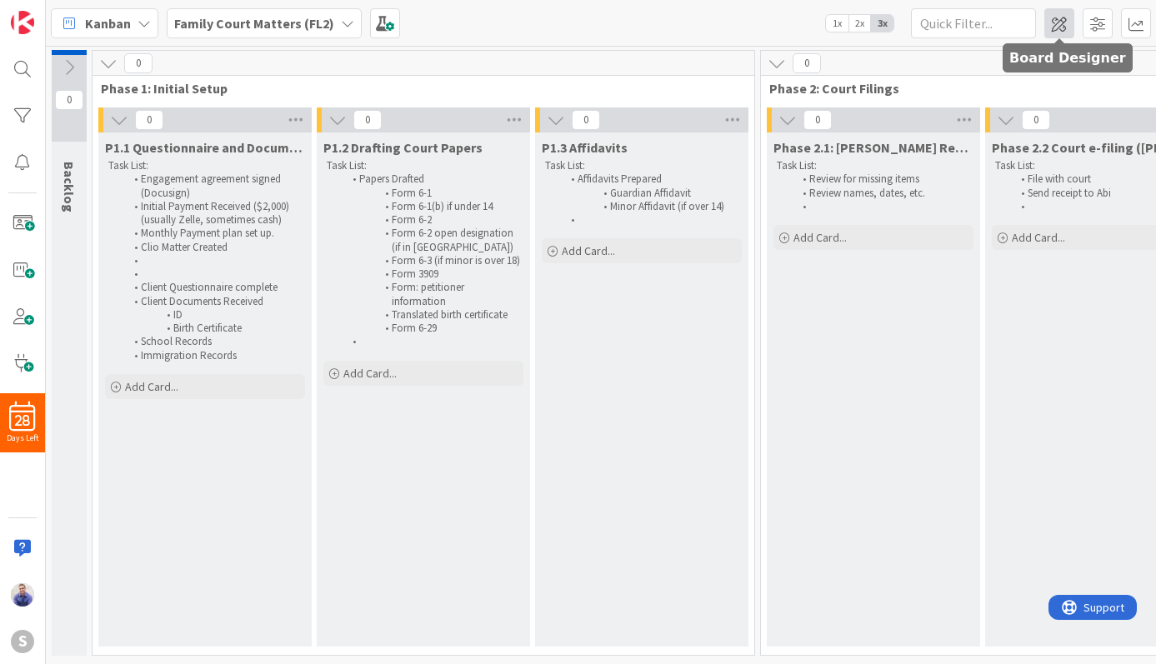
click at [1064, 18] on span at bounding box center [1059, 23] width 30 height 30
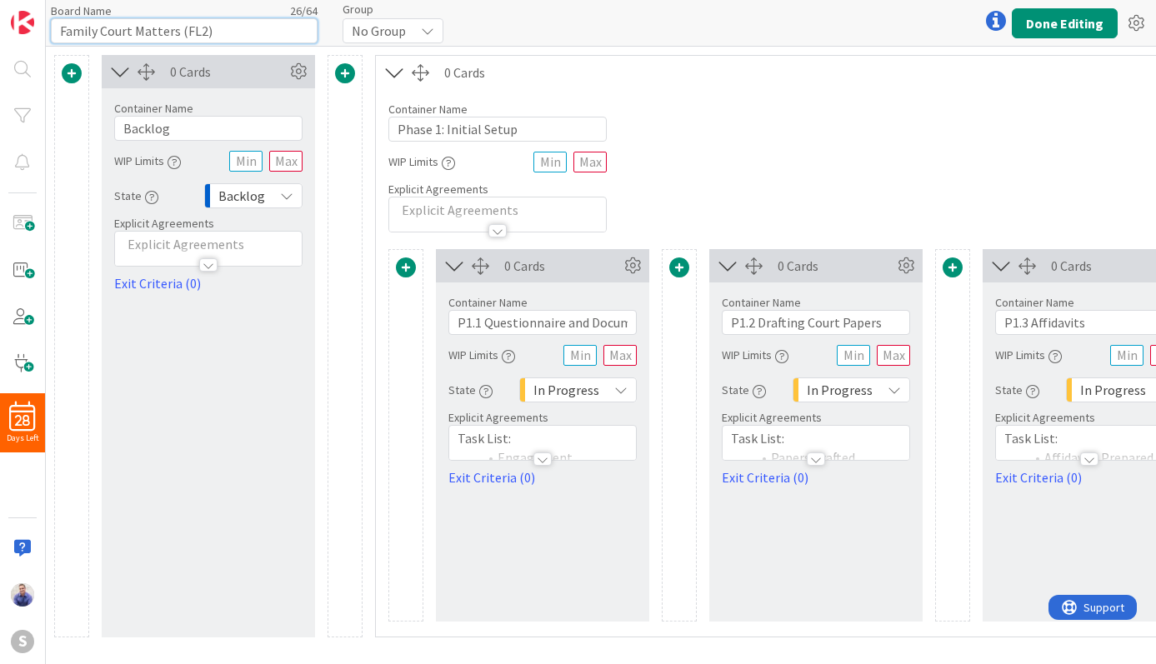
click at [137, 27] on input "Family Court Matters (FL2)" at bounding box center [184, 30] width 267 height 25
click at [142, 29] on input "Family Court Matters (FL2)" at bounding box center [184, 30] width 267 height 25
type input "Family Court - SIJ Matters (FL2)"
click at [1051, 27] on button "Done Editing" at bounding box center [1064, 23] width 106 height 30
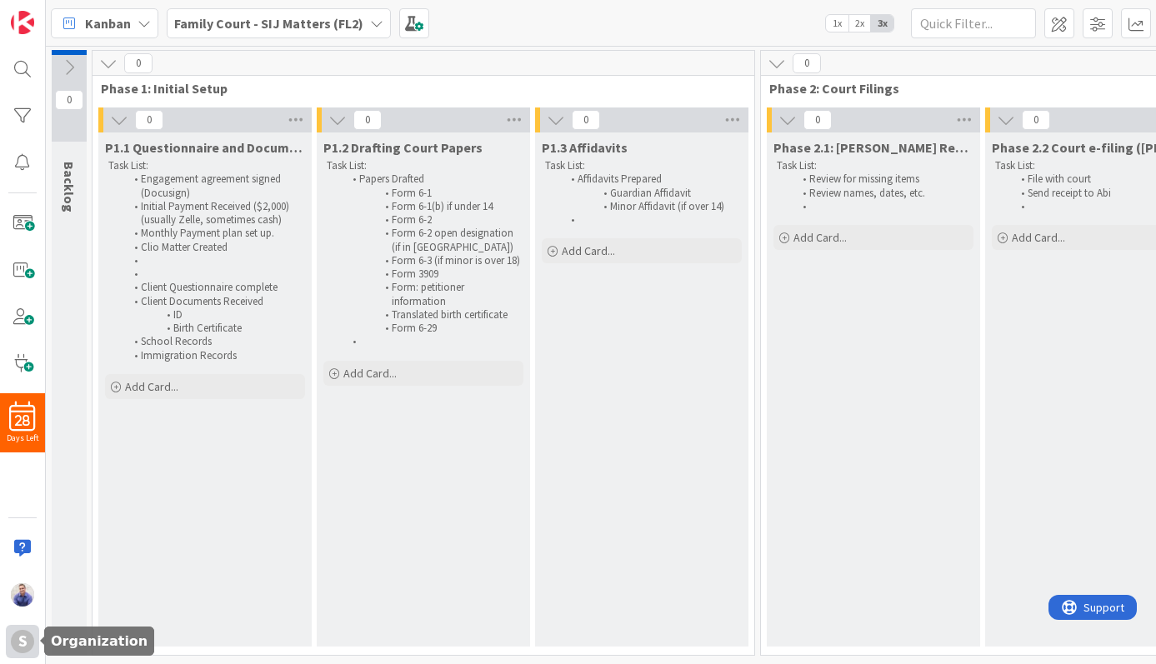
click at [27, 642] on div "S" at bounding box center [22, 641] width 23 height 23
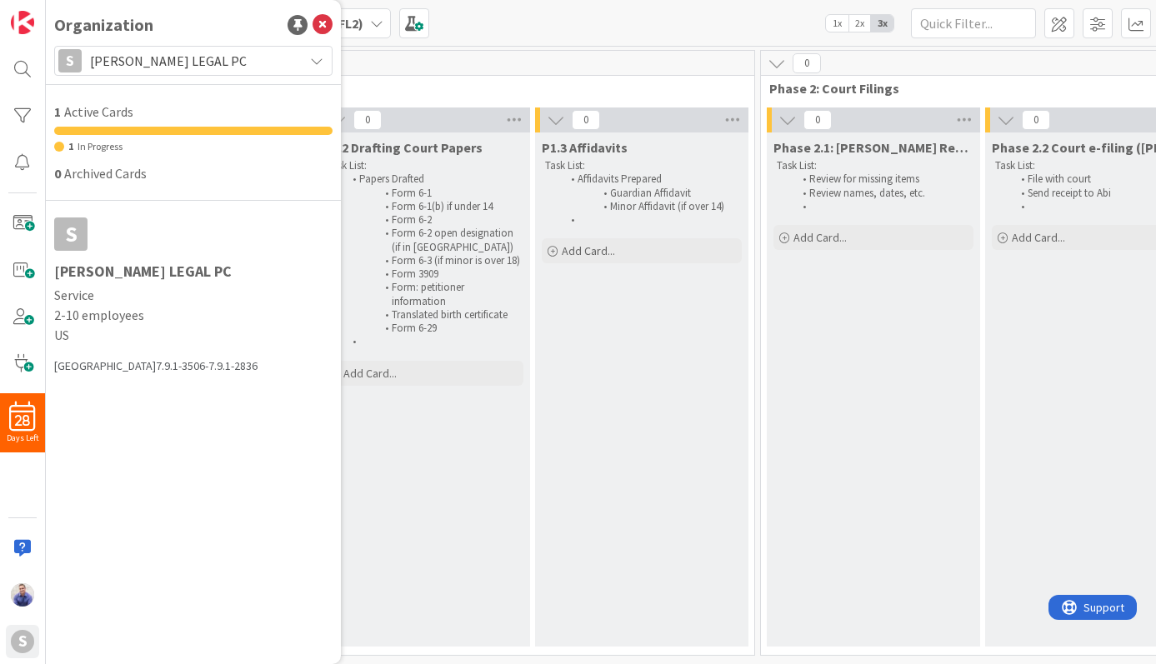
drag, startPoint x: 462, startPoint y: 67, endPoint x: 433, endPoint y: 43, distance: 37.9
click at [456, 60] on div "0" at bounding box center [423, 63] width 662 height 25
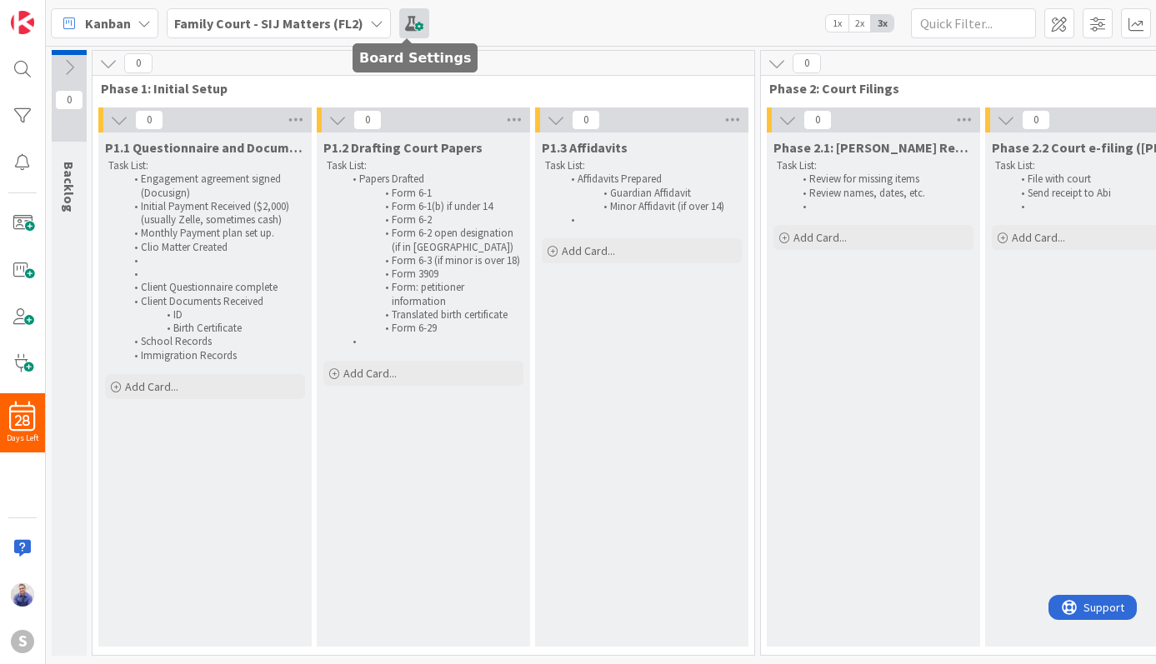
click at [412, 24] on span at bounding box center [414, 23] width 30 height 30
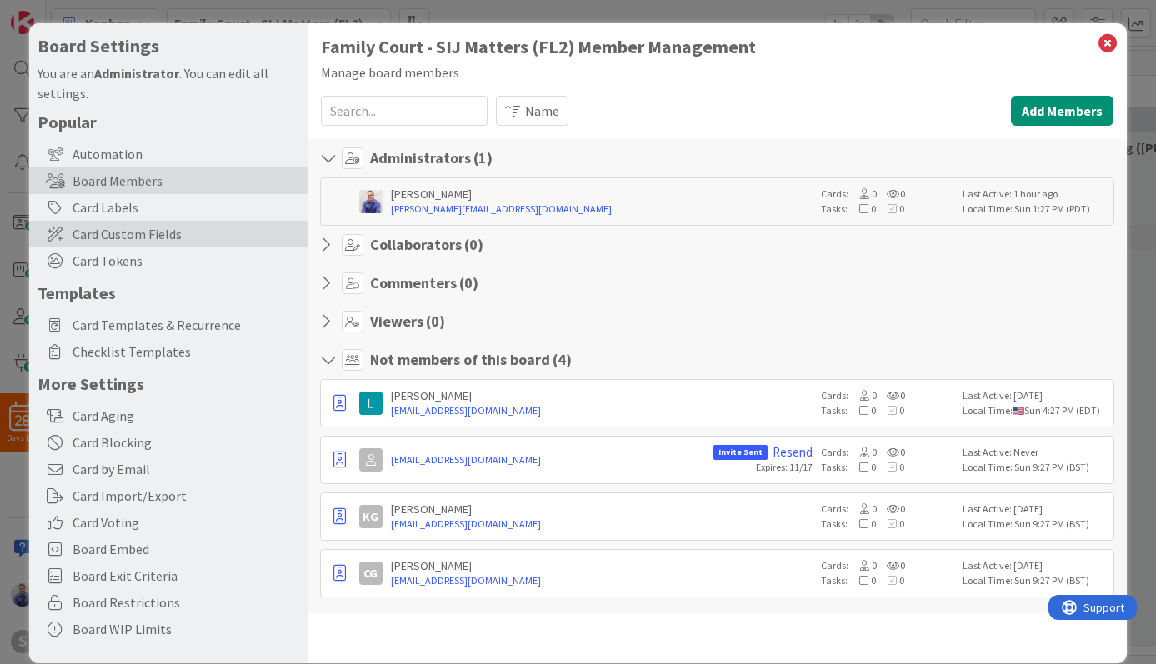
click at [148, 234] on span "Card Custom Fields" at bounding box center [185, 234] width 227 height 20
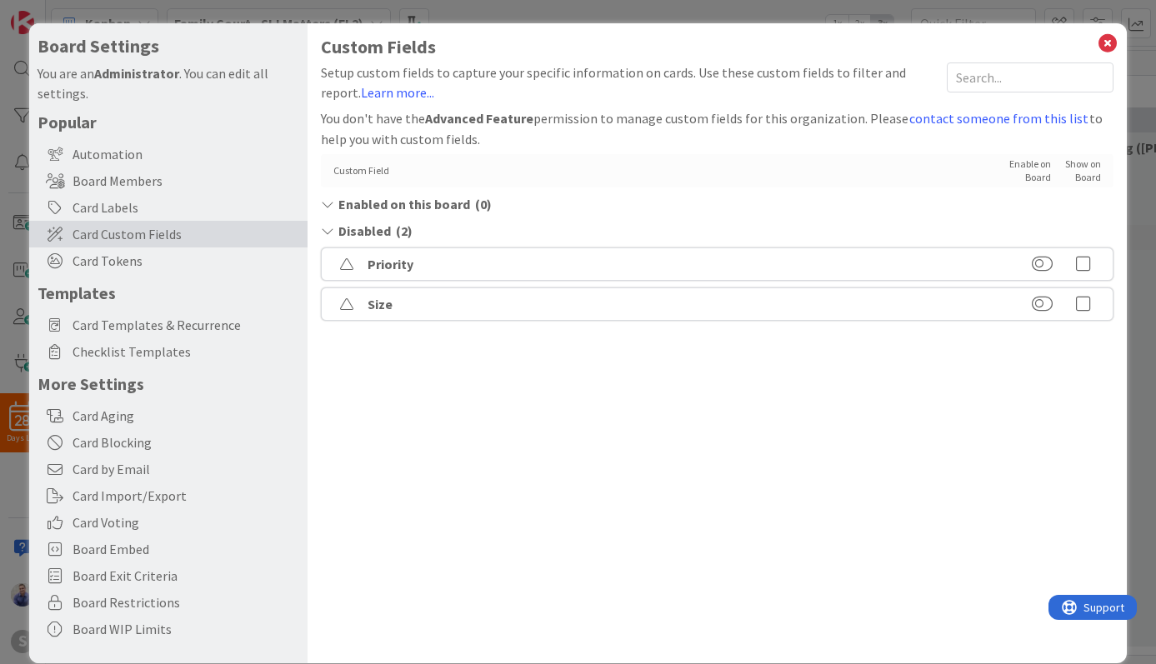
click at [1039, 168] on div "Custom Field Enable on Board Show on Board" at bounding box center [717, 170] width 793 height 33
click at [328, 206] on icon at bounding box center [327, 203] width 12 height 13
click at [330, 206] on icon at bounding box center [327, 203] width 12 height 13
click at [567, 178] on div "Custom Field Enable on Board Show on Board" at bounding box center [717, 170] width 793 height 33
click at [952, 117] on button "contact someone from this list" at bounding box center [998, 118] width 181 height 22
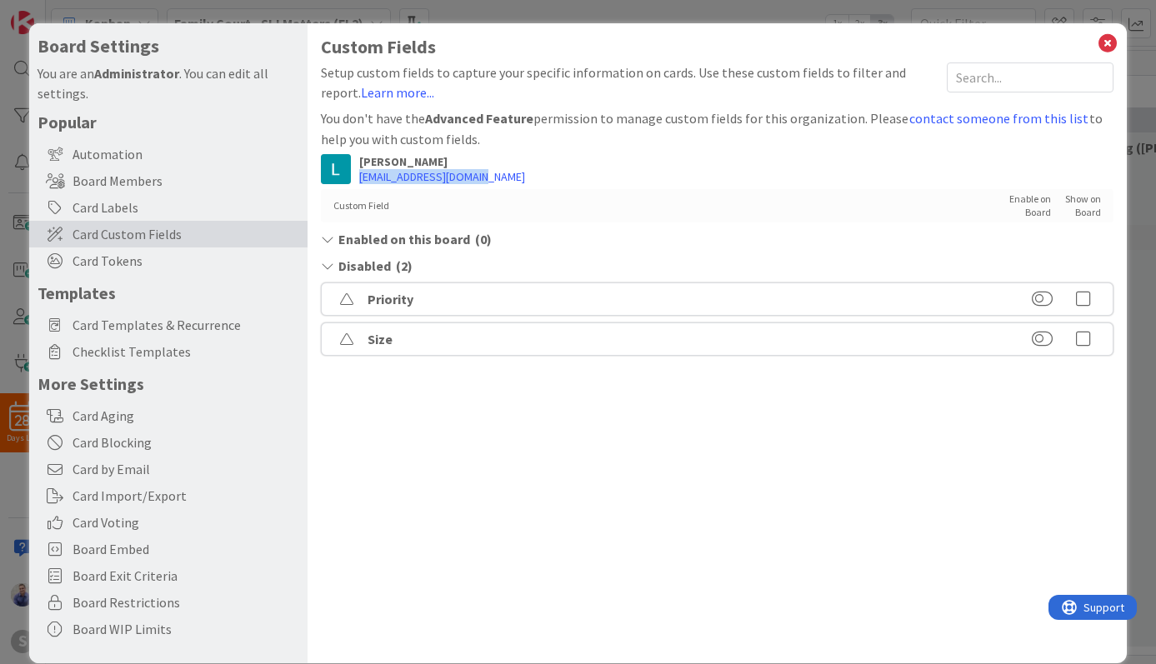
drag, startPoint x: 493, startPoint y: 182, endPoint x: 358, endPoint y: 178, distance: 135.0
click at [358, 178] on div "Lina Stillman ls@stillmanlegalpc.com" at bounding box center [717, 169] width 793 height 30
copy link "ls@stillmanlegalpc.com"
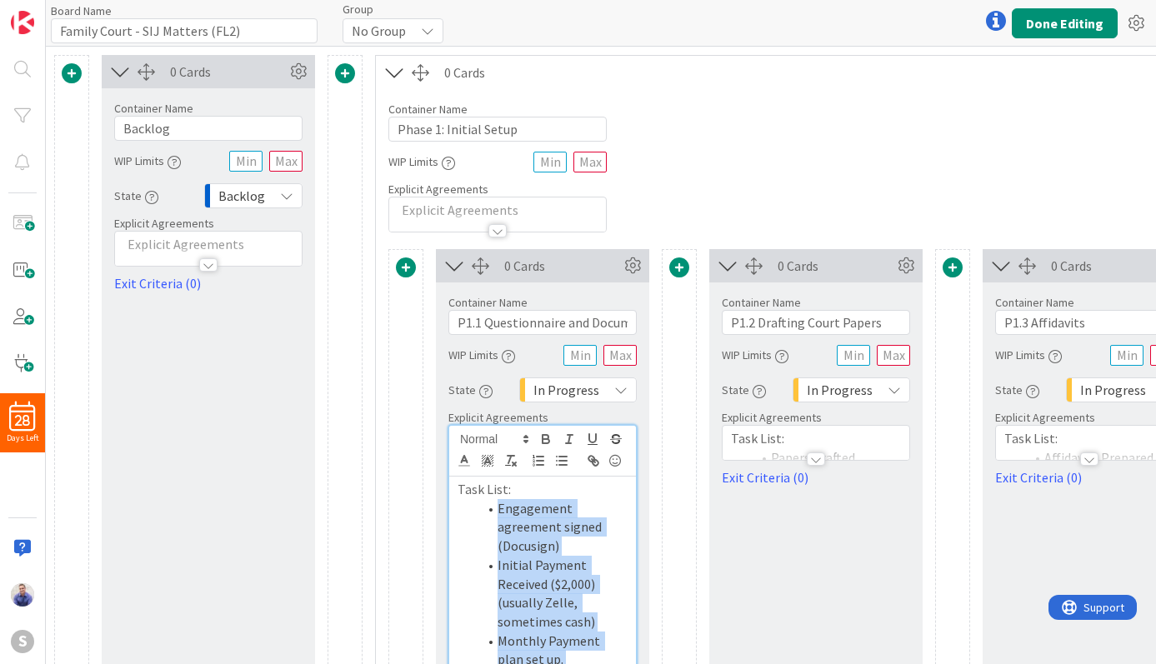
scroll to position [277, 0]
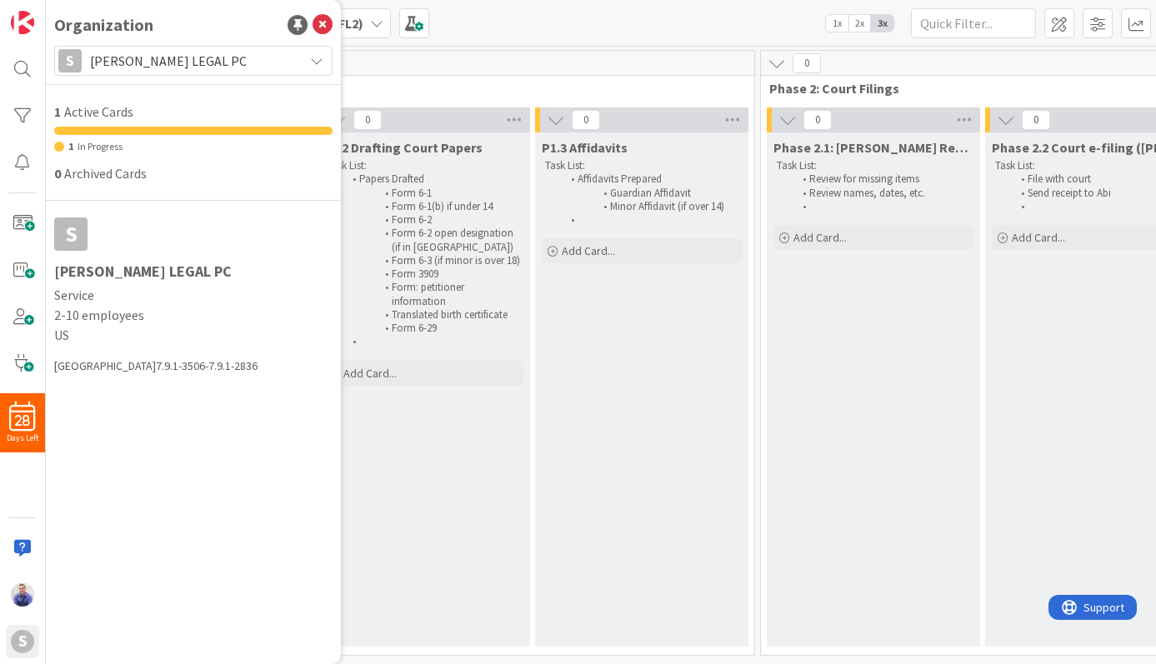
drag, startPoint x: 542, startPoint y: 19, endPoint x: 506, endPoint y: 23, distance: 36.9
click at [532, 17] on div "Kanban Family Court - SIJ Matters (FL2) 1x 2x 3x" at bounding box center [601, 23] width 1110 height 46
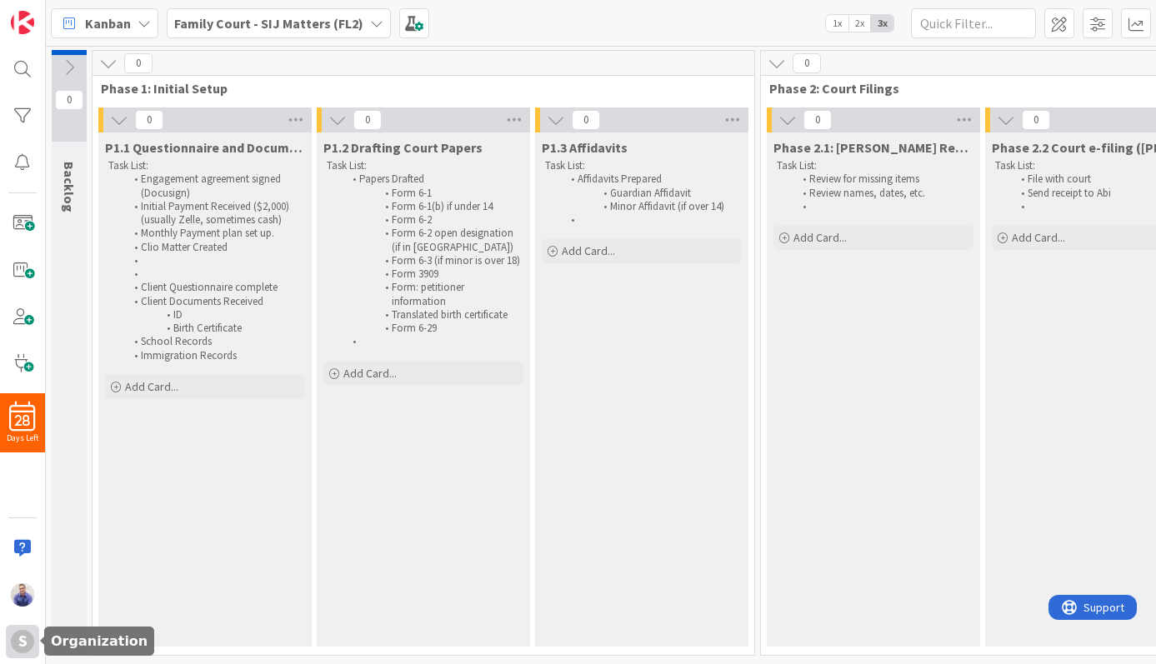
click at [27, 632] on div "S" at bounding box center [22, 641] width 23 height 23
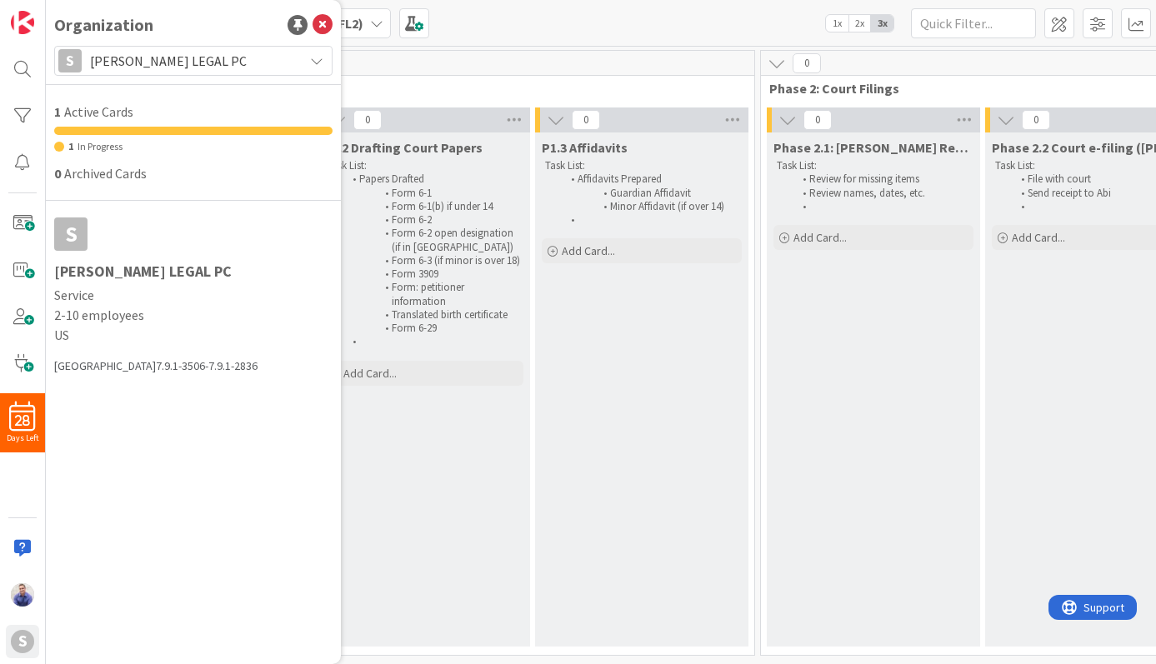
drag, startPoint x: 539, startPoint y: 76, endPoint x: 522, endPoint y: 55, distance: 27.2
click at [538, 70] on div "0 Phase 1: Initial Setup" at bounding box center [423, 75] width 662 height 48
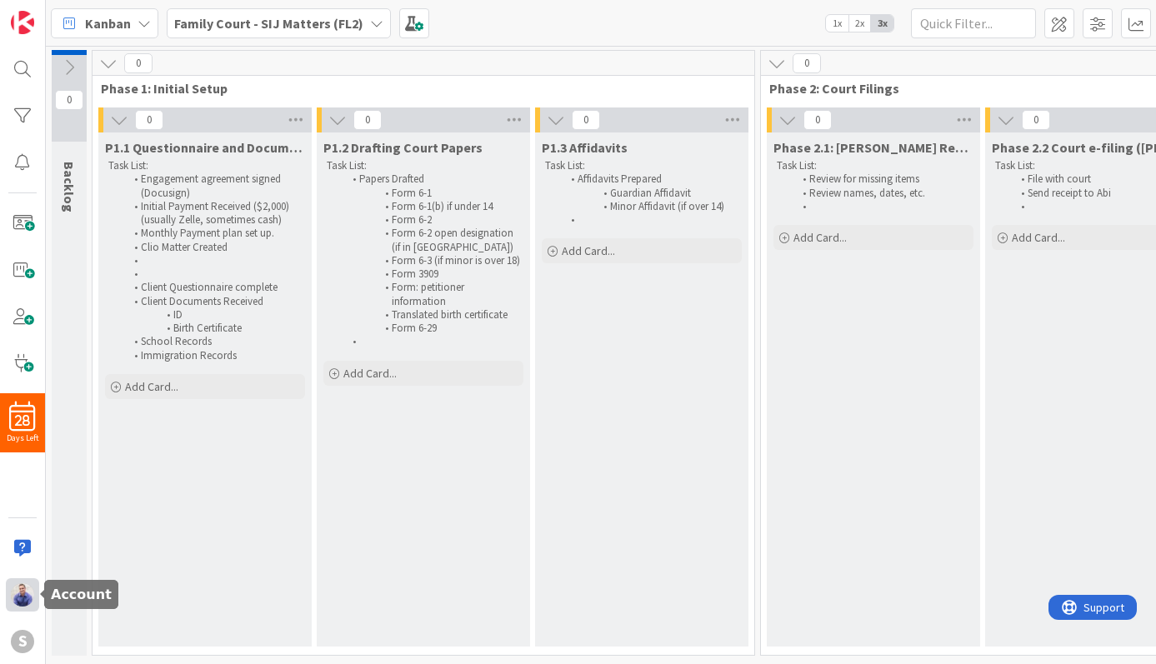
click at [17, 592] on img at bounding box center [22, 594] width 23 height 23
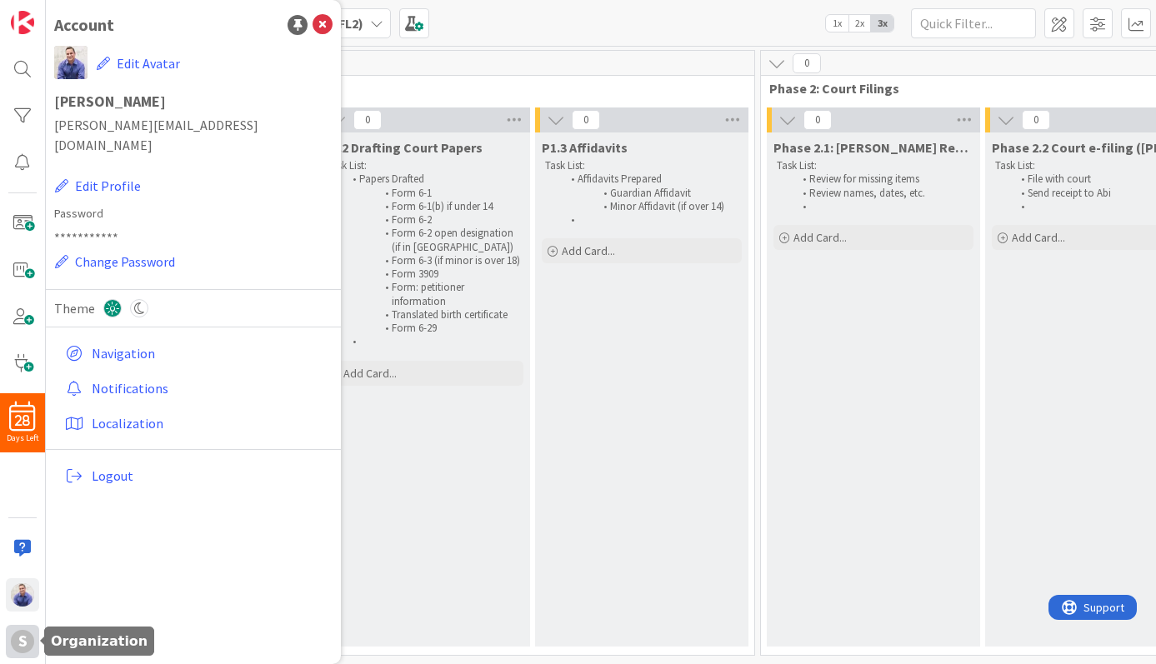
click at [18, 643] on div "S" at bounding box center [22, 641] width 23 height 23
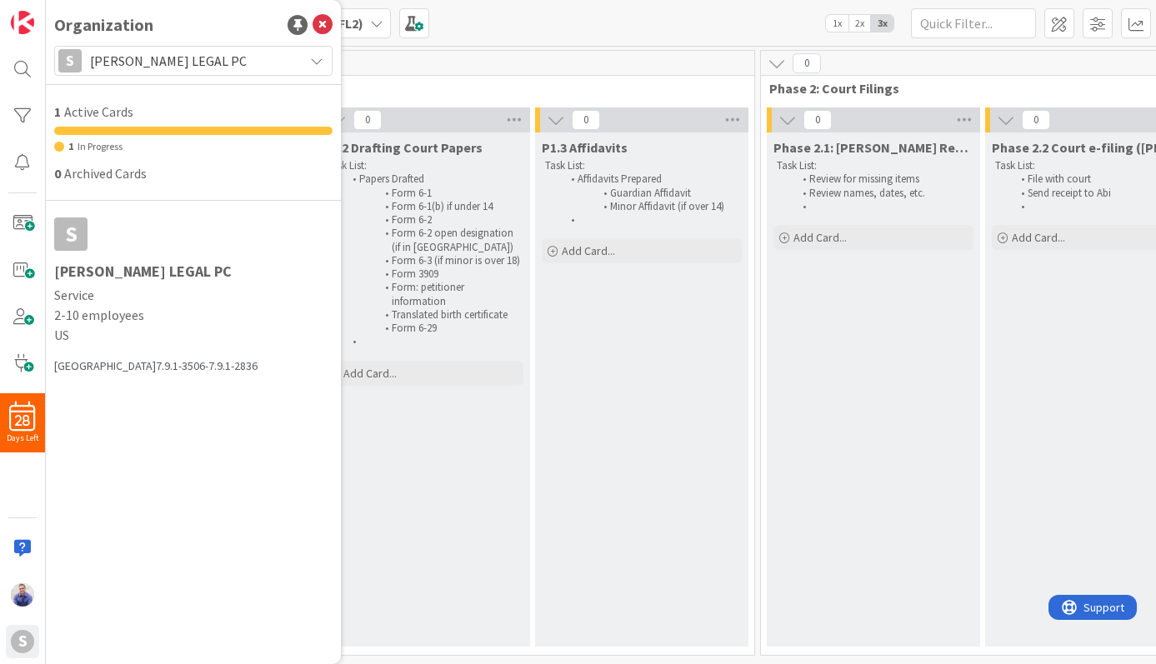
click at [193, 54] on span "[PERSON_NAME] LEGAL PC" at bounding box center [192, 60] width 205 height 23
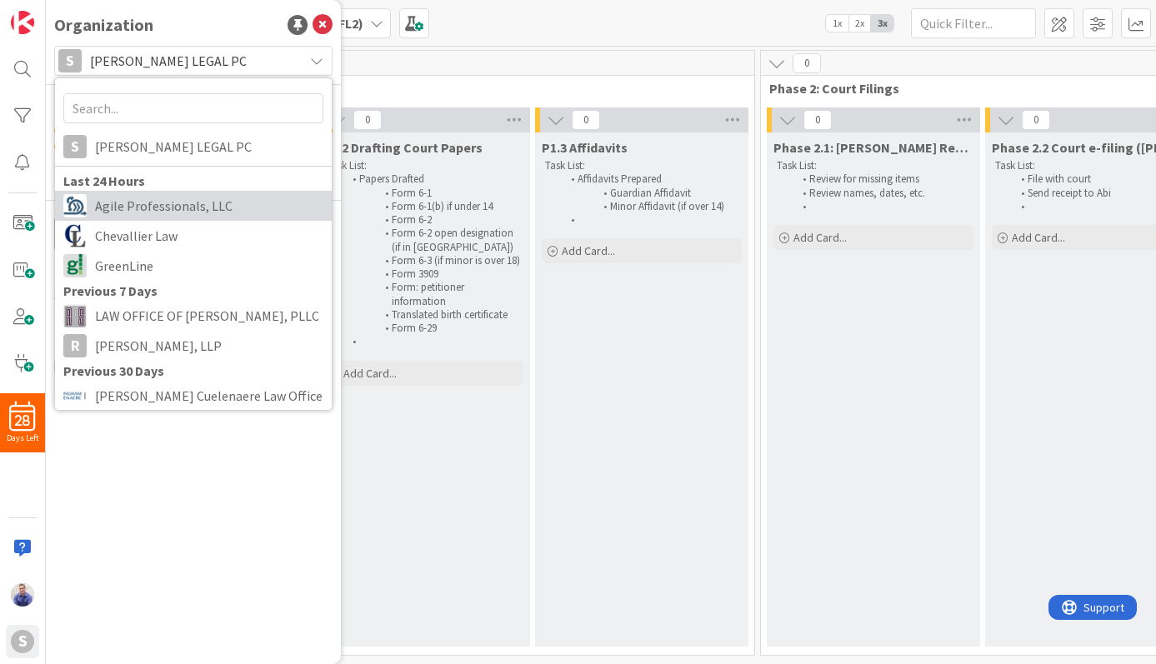
click at [203, 212] on span "Agile Professionals, LLC" at bounding box center [209, 205] width 228 height 25
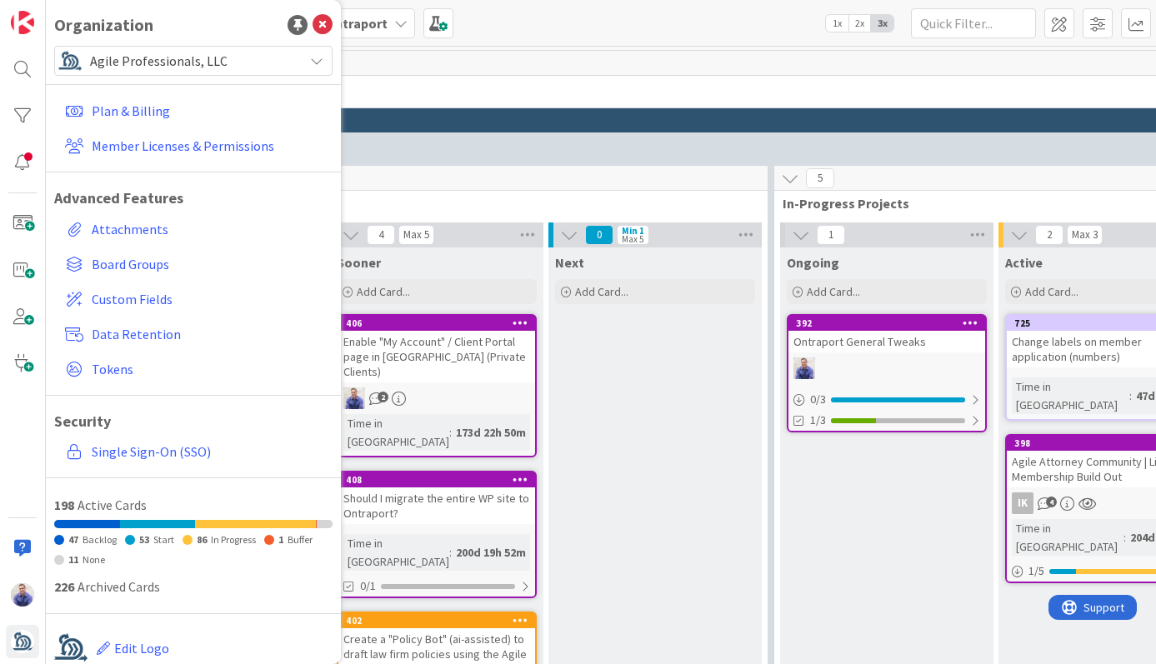
click at [841, 124] on div "15" at bounding box center [989, 120] width 1780 height 25
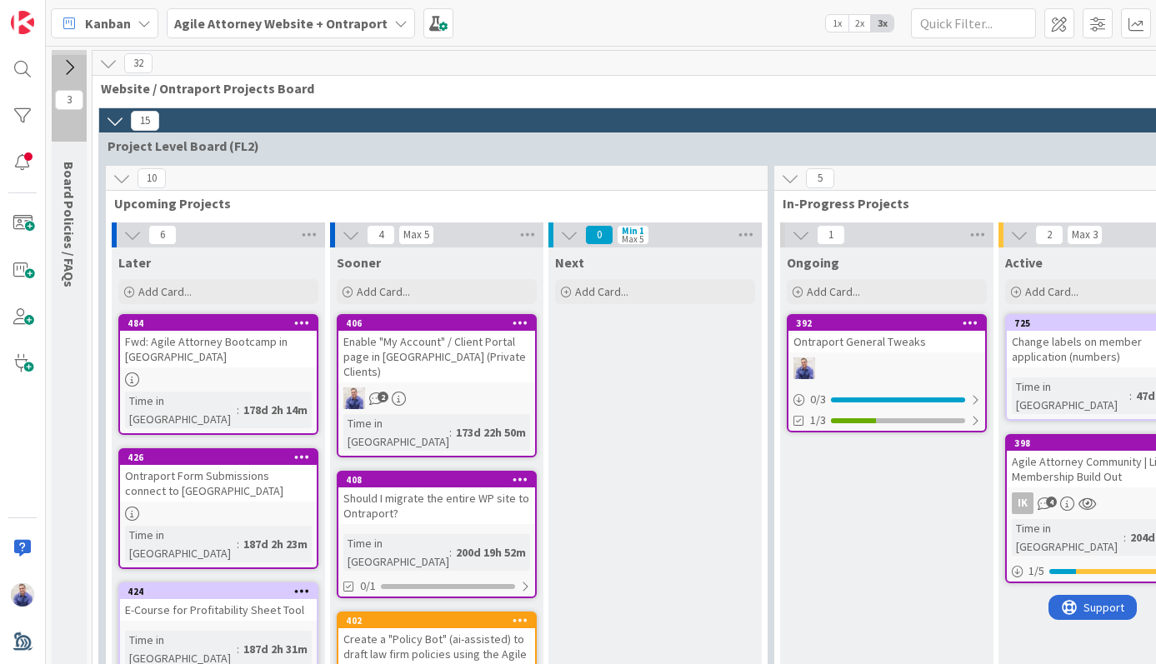
click at [321, 22] on b "Agile Attorney Website + Ontraport" at bounding box center [280, 23] width 213 height 17
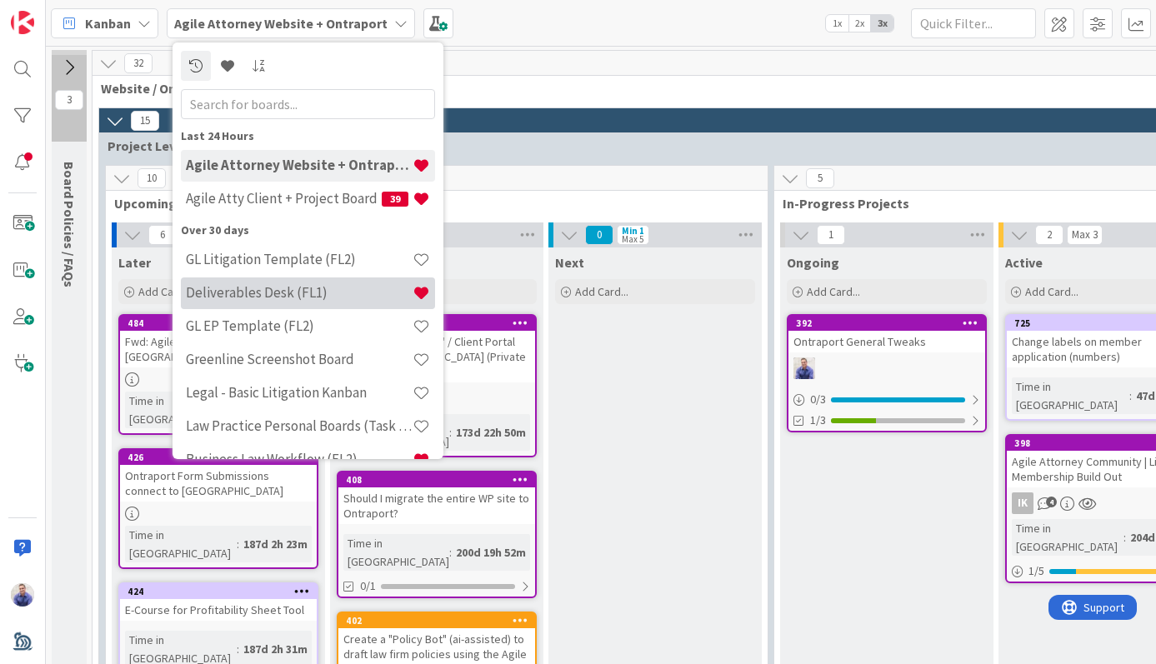
click at [352, 286] on h4 "Deliverables Desk (FL1)" at bounding box center [299, 292] width 227 height 17
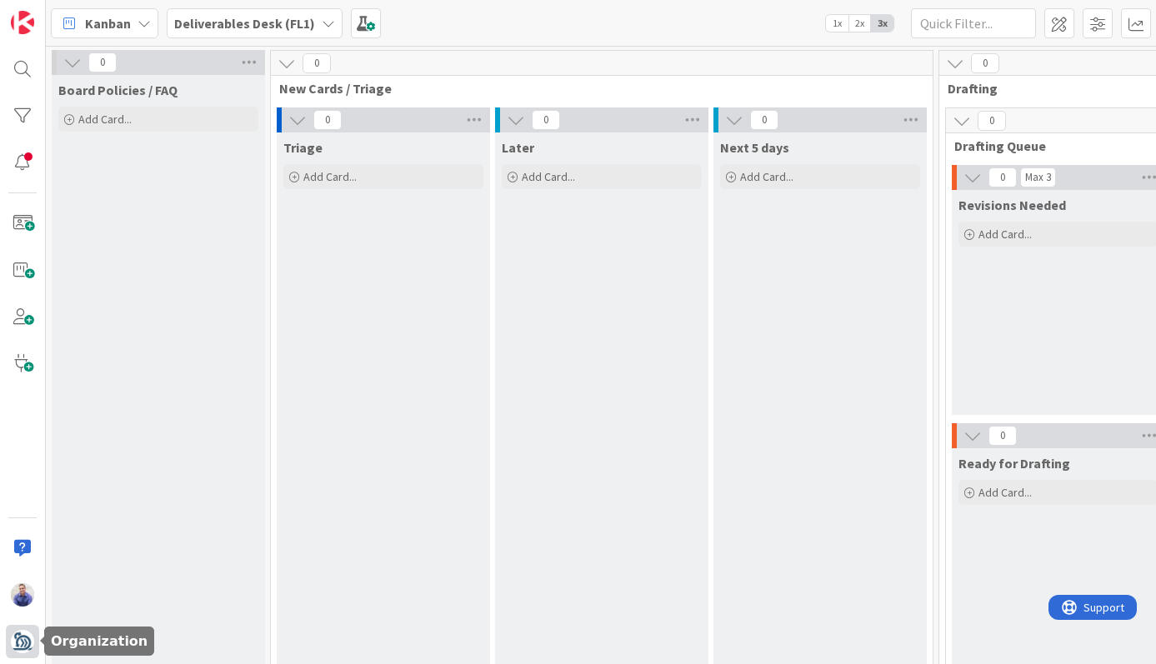
click at [24, 645] on img at bounding box center [22, 641] width 23 height 23
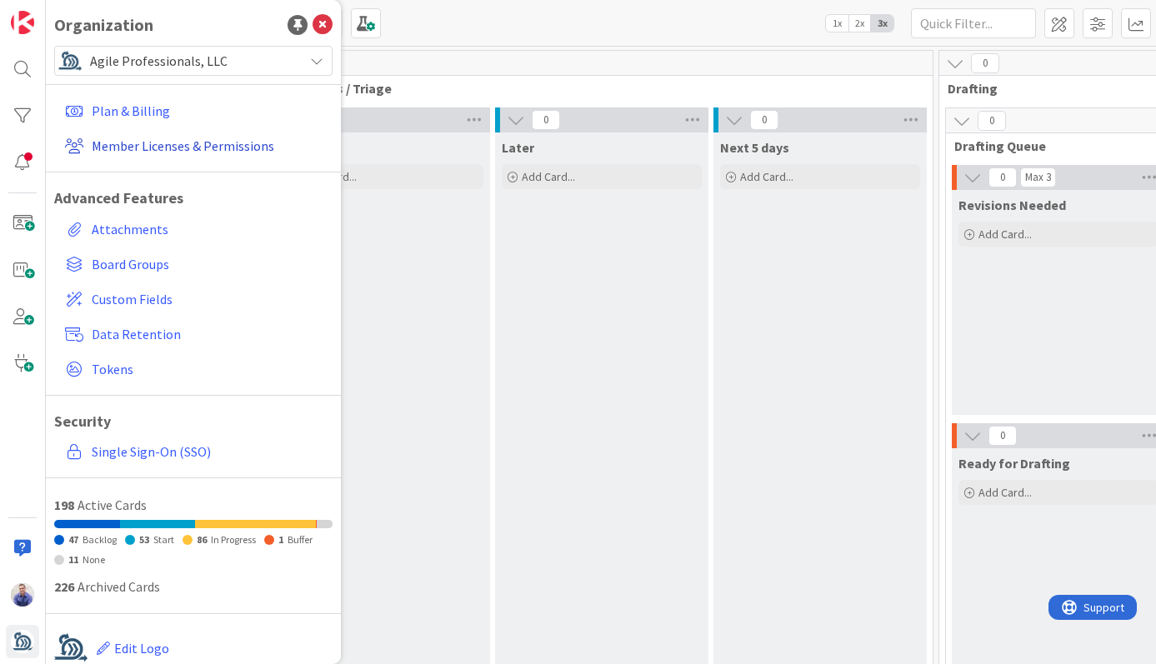
click at [152, 147] on link "Member Licenses & Permissions" at bounding box center [195, 146] width 274 height 30
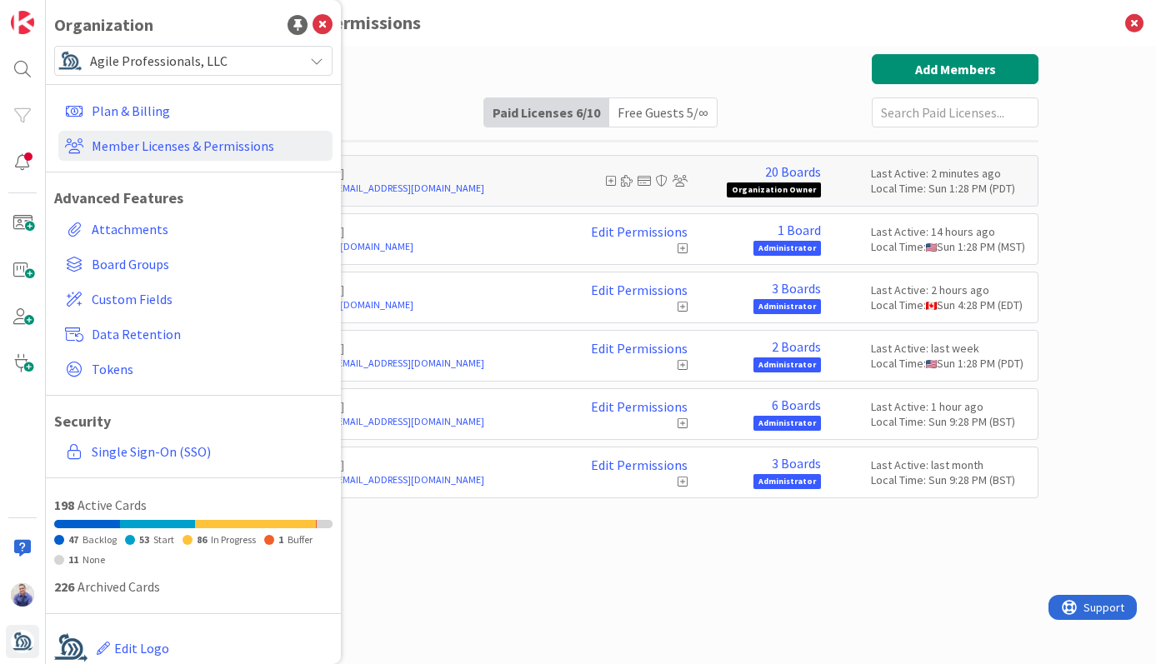
click at [393, 114] on div "Paid Available: 4 Free Available: Unlimited Name Paid Licenses 6 / 10 Free Gues…" at bounding box center [600, 90] width 875 height 73
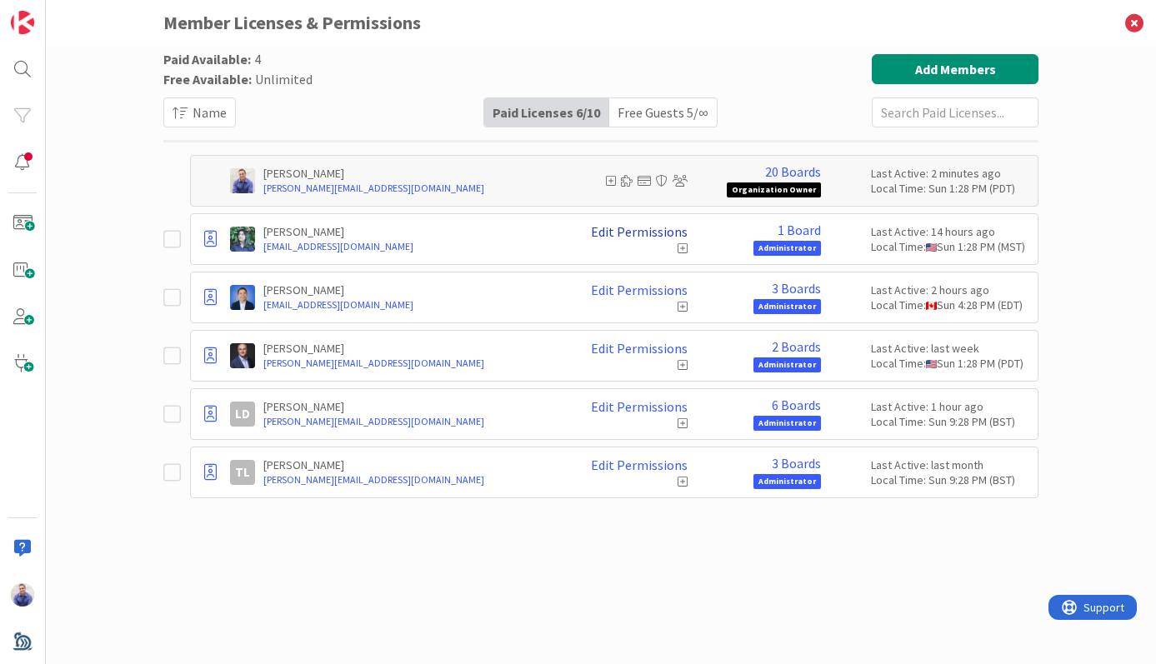
click at [655, 232] on link "Edit Permissions" at bounding box center [639, 231] width 97 height 15
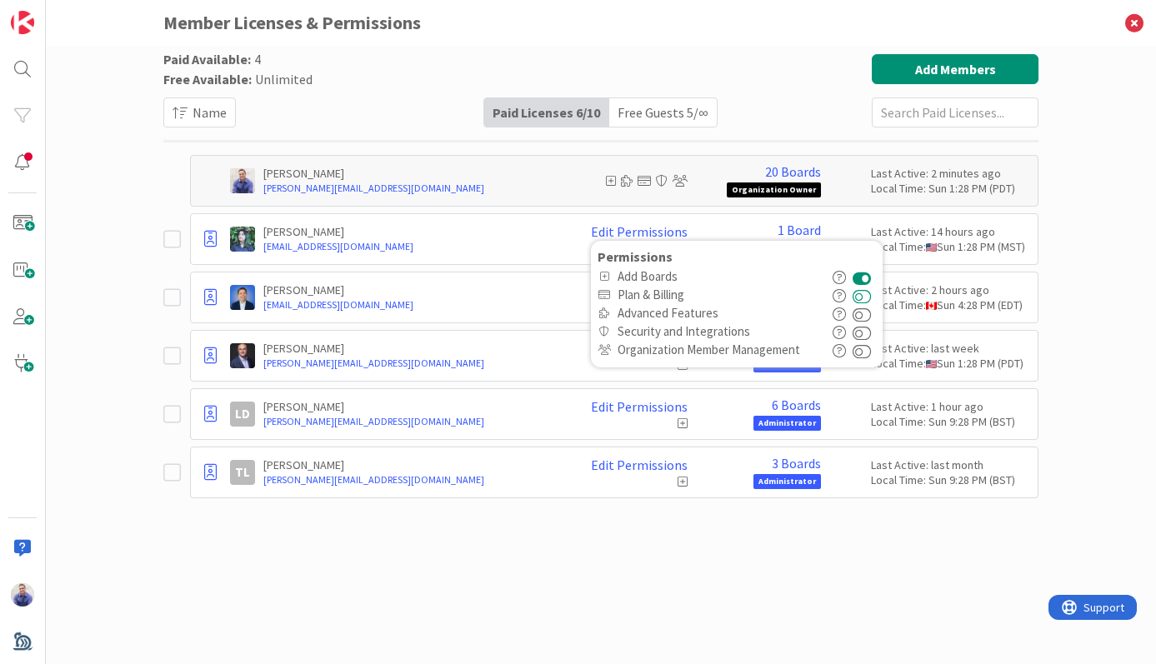
click at [871, 295] on button at bounding box center [861, 295] width 19 height 18
click at [867, 317] on button at bounding box center [861, 313] width 19 height 18
click at [866, 334] on button at bounding box center [861, 331] width 19 height 18
drag, startPoint x: 867, startPoint y: 332, endPoint x: 868, endPoint y: 322, distance: 9.2
click at [866, 331] on button at bounding box center [861, 331] width 19 height 18
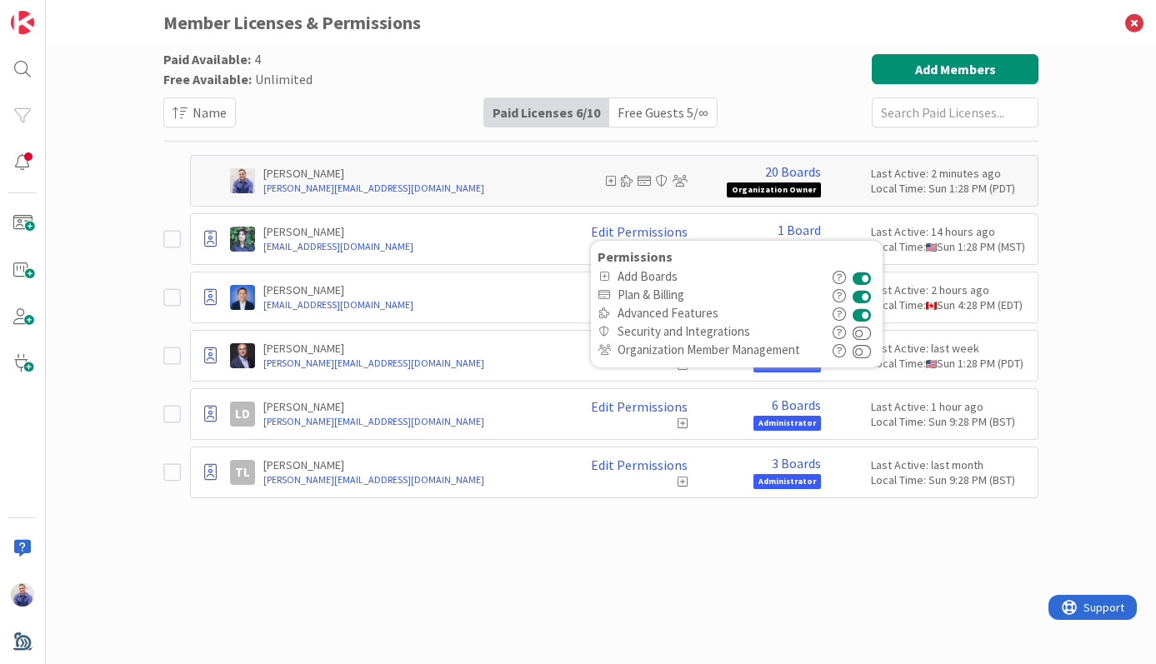
click at [868, 315] on button at bounding box center [861, 313] width 19 height 18
click at [866, 300] on button at bounding box center [861, 295] width 19 height 18
click at [670, 570] on div "Paid Available: 4 Free Available: Unlimited Name Paid Licenses 6 / 10 Free Gues…" at bounding box center [600, 338] width 875 height 568
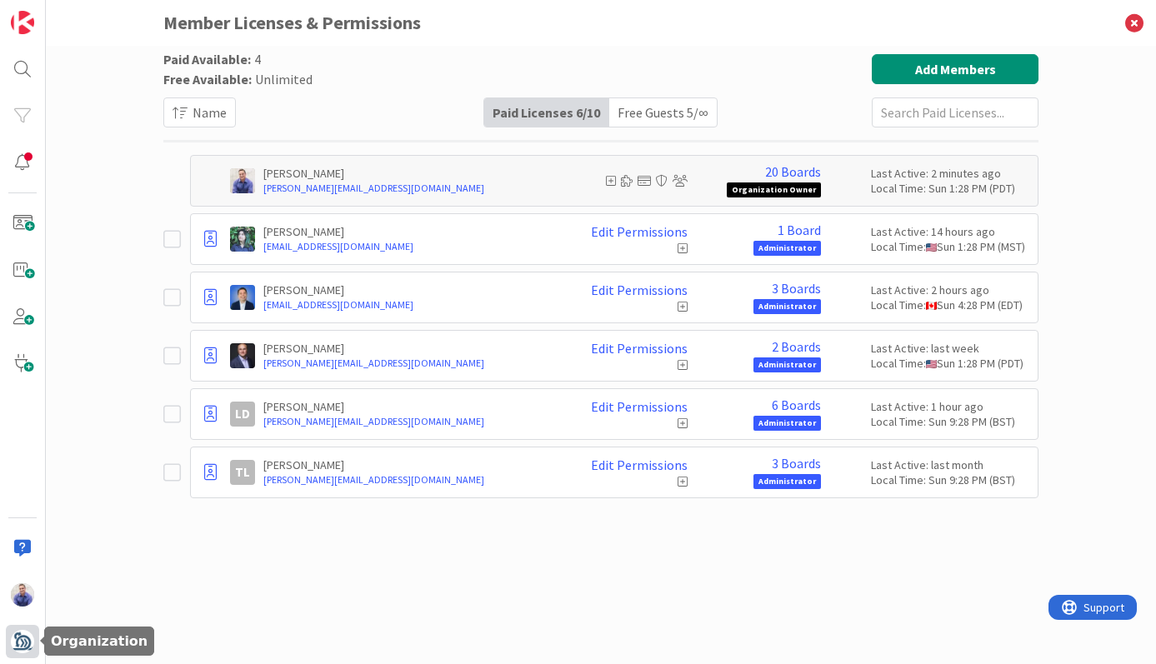
click at [32, 632] on div at bounding box center [22, 641] width 33 height 33
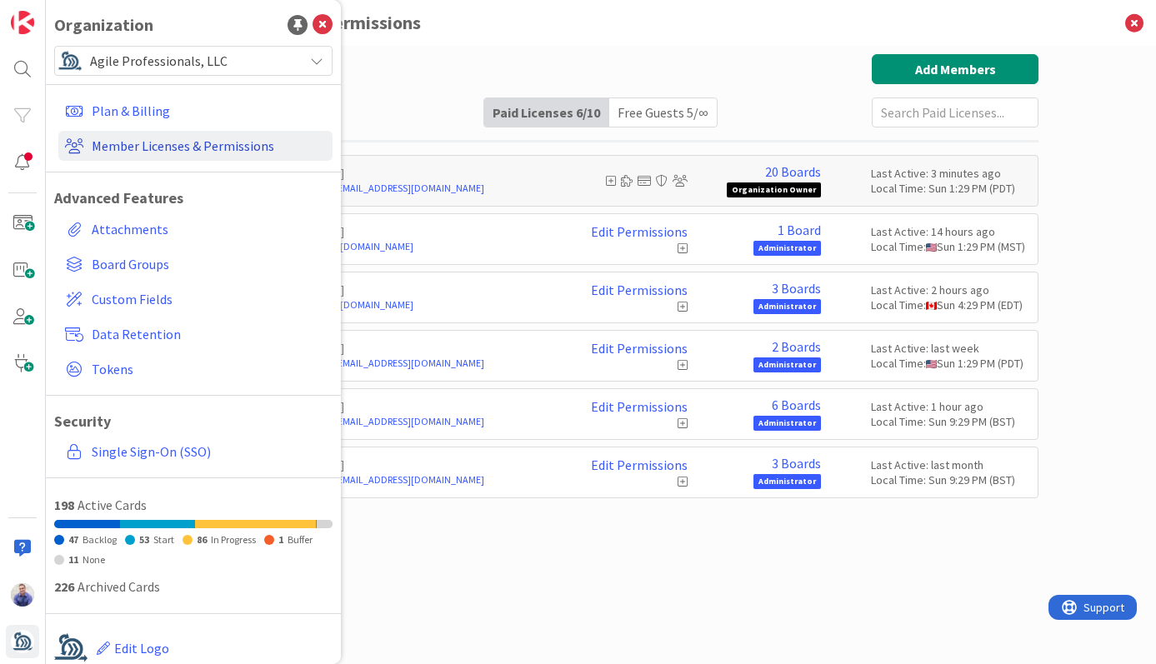
click at [150, 146] on link "Member Licenses & Permissions" at bounding box center [195, 146] width 274 height 30
click at [853, 498] on div "Paid Available: 4 Free Available: Unlimited Name Paid Licenses 6 / 10 Free Gues…" at bounding box center [600, 278] width 875 height 448
